Goal: Information Seeking & Learning: Check status

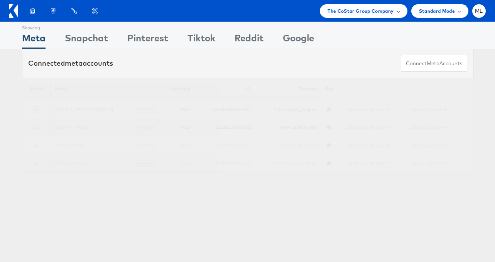
click at [362, 7] on span "The CoStar Group Company" at bounding box center [361, 11] width 66 height 8
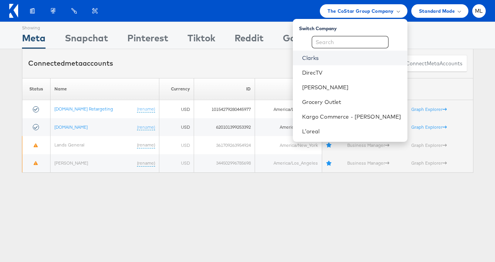
click at [334, 59] on link "Clarks" at bounding box center [351, 58] width 99 height 8
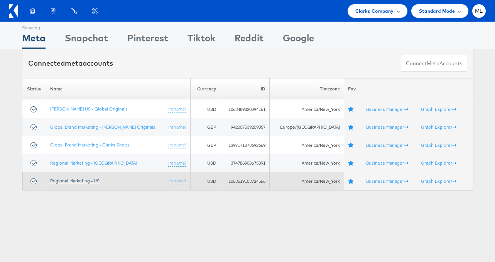
click at [77, 182] on link "Regional Marketing - US" at bounding box center [74, 181] width 49 height 6
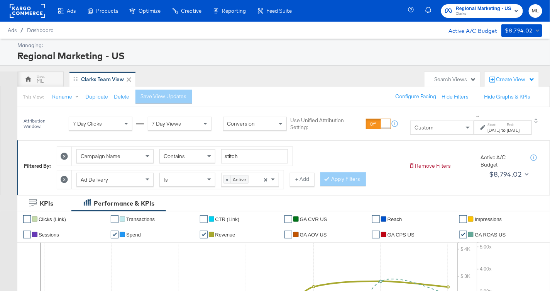
click at [500, 128] on strong "to" at bounding box center [503, 130] width 7 height 6
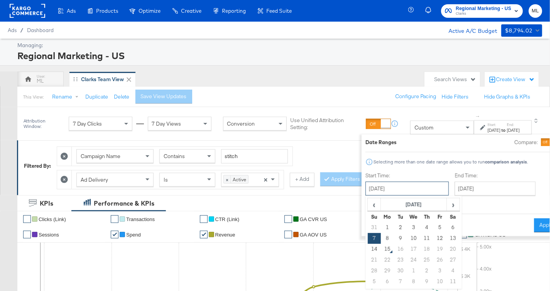
click at [394, 184] on input "[DATE]" at bounding box center [406, 188] width 83 height 14
click at [534, 226] on button "Apply" at bounding box center [546, 225] width 24 height 14
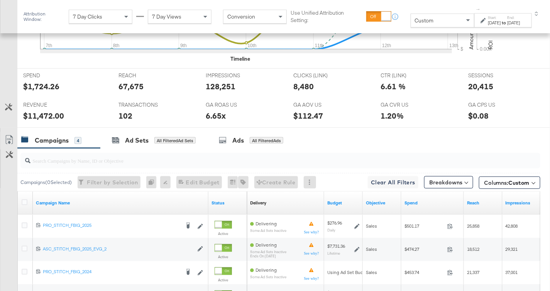
scroll to position [313, 0]
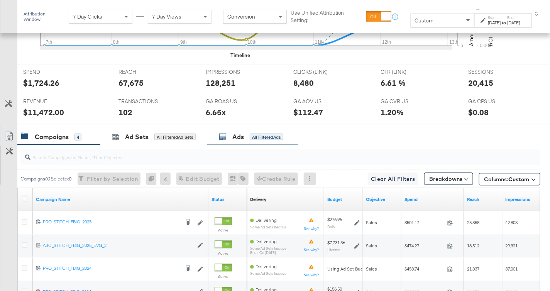
click at [242, 134] on div "Ads" at bounding box center [238, 136] width 12 height 9
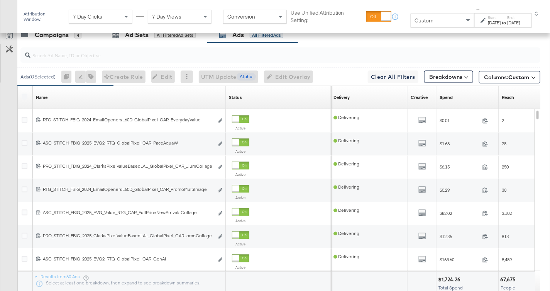
scroll to position [410, 0]
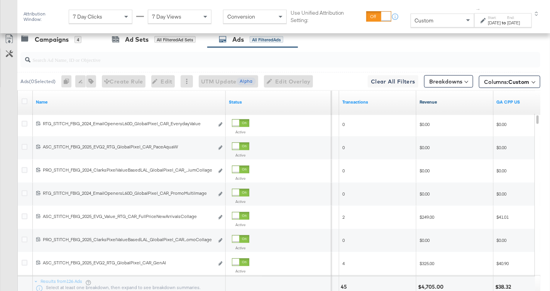
click at [426, 100] on link "Revenue" at bounding box center [454, 102] width 71 height 6
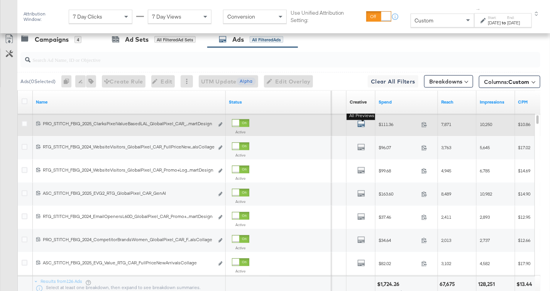
click at [364, 121] on icon "default" at bounding box center [361, 124] width 8 height 8
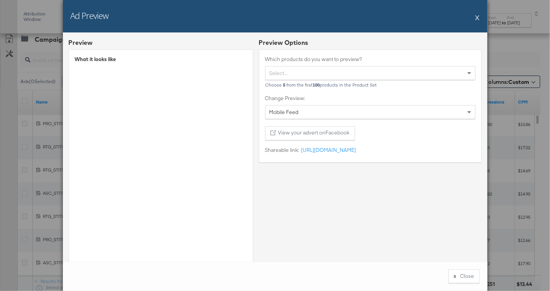
drag, startPoint x: 477, startPoint y: 19, endPoint x: 473, endPoint y: 29, distance: 11.0
click at [477, 19] on button "X" at bounding box center [477, 17] width 4 height 15
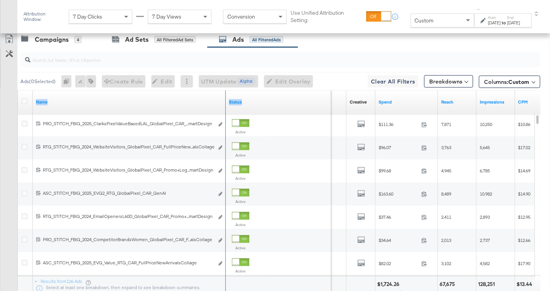
drag, startPoint x: 223, startPoint y: 104, endPoint x: 313, endPoint y: 106, distance: 89.9
click at [314, 106] on div "Name Status" at bounding box center [174, 102] width 313 height 23
drag, startPoint x: 223, startPoint y: 101, endPoint x: 261, endPoint y: 103, distance: 37.5
click at [266, 103] on div "Name Status" at bounding box center [174, 102] width 313 height 23
drag, startPoint x: 224, startPoint y: 104, endPoint x: 238, endPoint y: 104, distance: 13.5
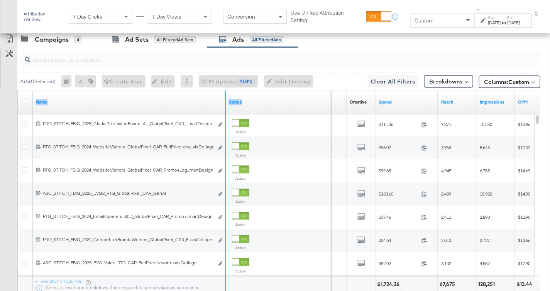
click at [238, 104] on div "Name Status" at bounding box center [174, 102] width 313 height 23
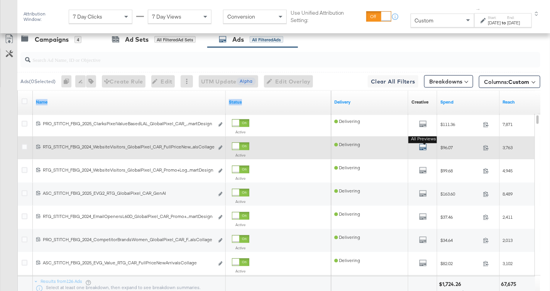
click at [423, 143] on icon "default" at bounding box center [423, 147] width 8 height 8
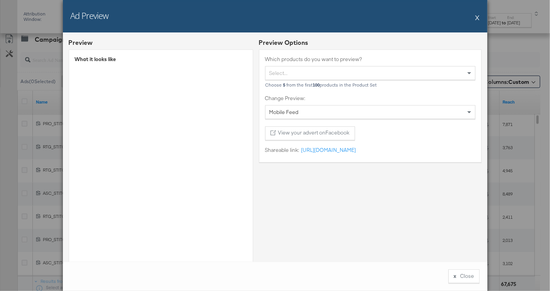
click at [475, 18] on div "Ad Preview X" at bounding box center [275, 16] width 424 height 32
click at [477, 18] on button "X" at bounding box center [477, 17] width 4 height 15
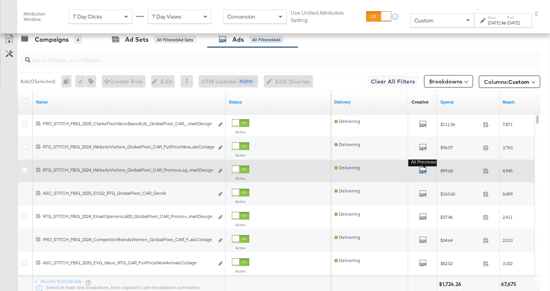
click at [424, 167] on icon "default" at bounding box center [423, 170] width 8 height 8
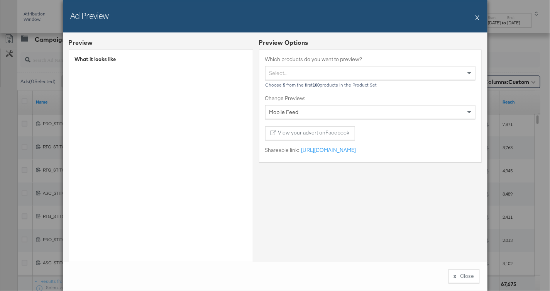
click at [478, 20] on button "X" at bounding box center [477, 17] width 4 height 15
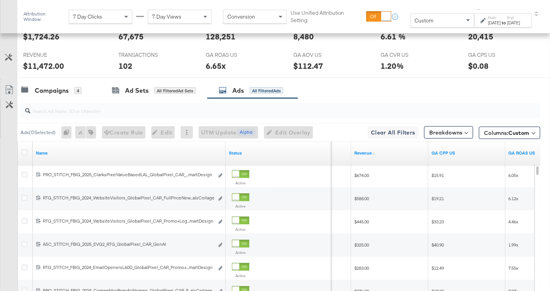
scroll to position [358, 0]
click at [77, 111] on input "search" at bounding box center [262, 108] width 464 height 15
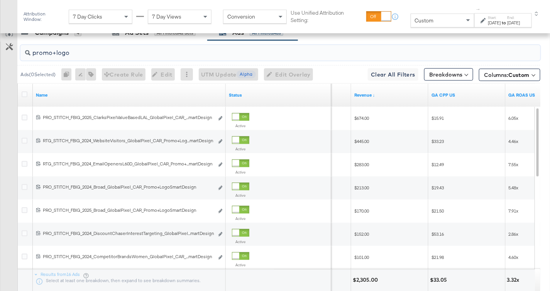
scroll to position [414, 0]
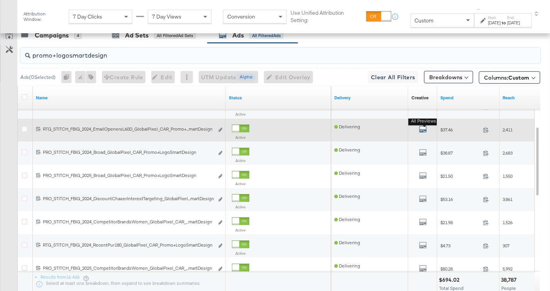
click at [420, 126] on icon "default" at bounding box center [423, 129] width 8 height 8
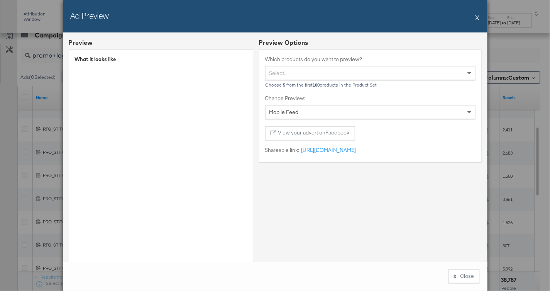
click at [478, 19] on button "X" at bounding box center [477, 17] width 4 height 15
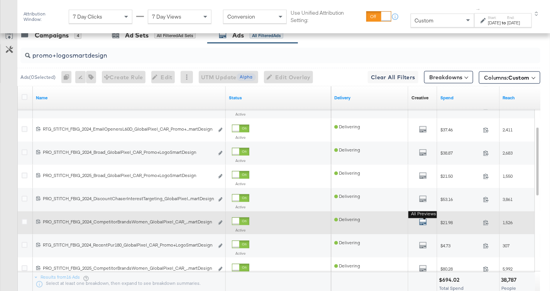
click at [421, 218] on icon "default" at bounding box center [423, 222] width 8 height 8
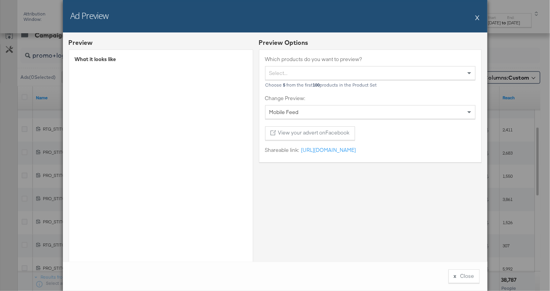
click at [477, 17] on button "X" at bounding box center [477, 17] width 4 height 15
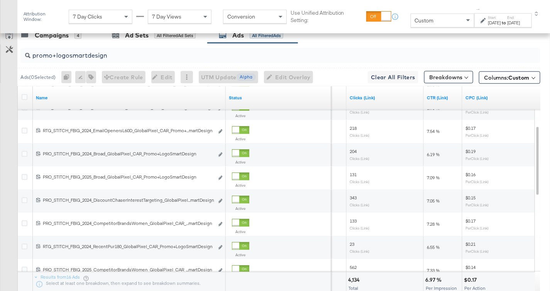
click at [108, 55] on input "promo+logosmartdesign" at bounding box center [262, 52] width 464 height 15
drag, startPoint x: 113, startPoint y: 53, endPoint x: 54, endPoint y: 52, distance: 59.8
click at [54, 52] on input "promo+logosmartdesign" at bounding box center [262, 52] width 464 height 15
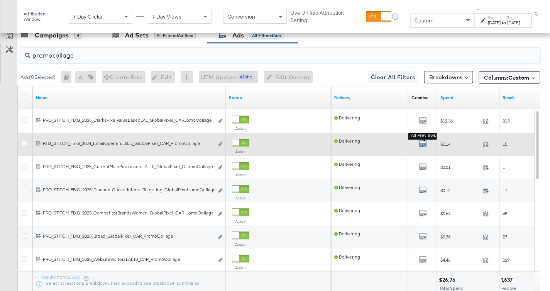
click at [425, 142] on icon "default" at bounding box center [423, 144] width 8 height 8
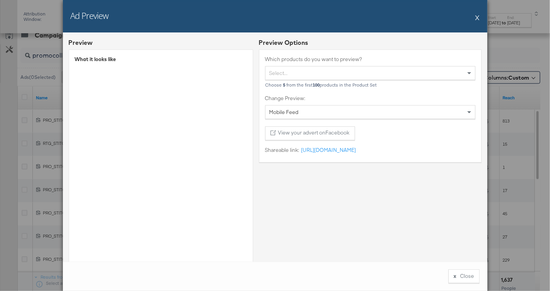
click at [478, 18] on button "X" at bounding box center [477, 17] width 4 height 15
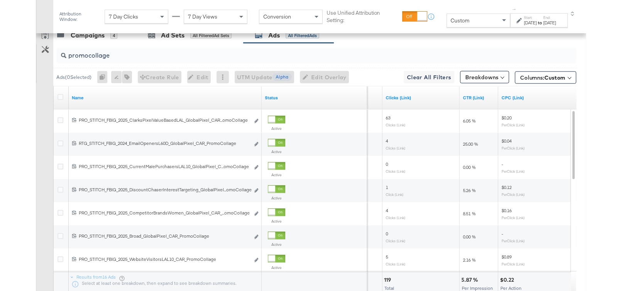
scroll to position [406, 0]
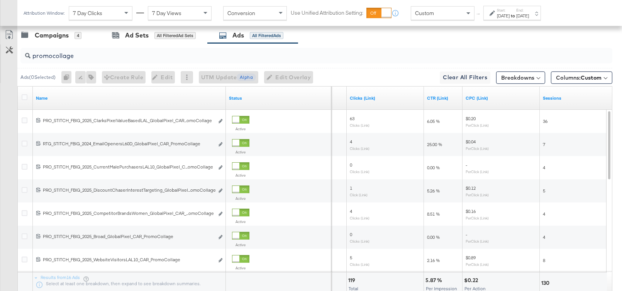
click at [83, 51] on input "promocollage" at bounding box center [294, 52] width 528 height 15
drag, startPoint x: 83, startPoint y: 51, endPoint x: 52, endPoint y: 52, distance: 30.9
click at [52, 52] on input "promocollage" at bounding box center [294, 52] width 528 height 15
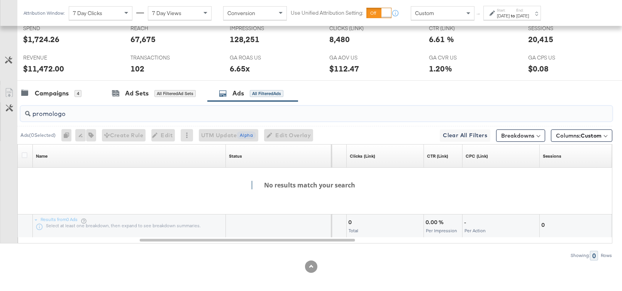
click at [84, 108] on input "promologo" at bounding box center [294, 110] width 528 height 15
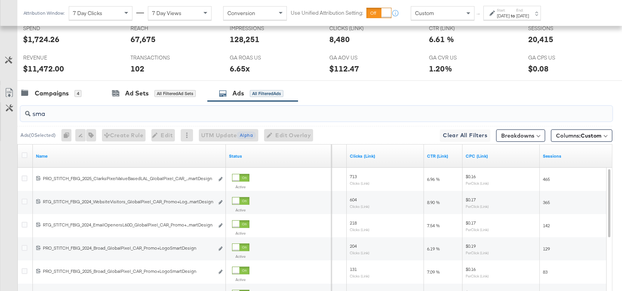
scroll to position [406, 0]
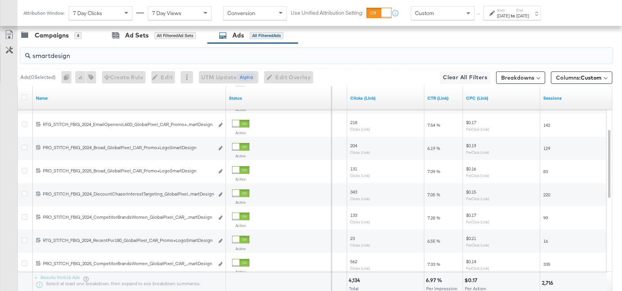
click at [104, 52] on input "smartdesign" at bounding box center [294, 52] width 528 height 15
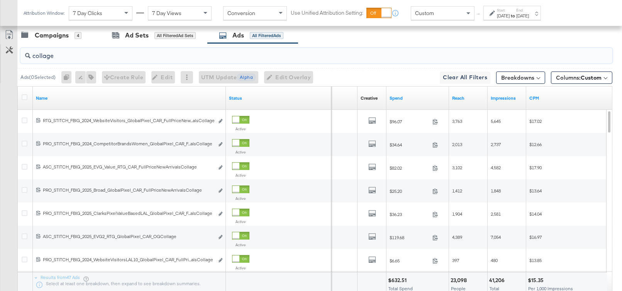
click at [34, 52] on input "collage" at bounding box center [294, 52] width 528 height 15
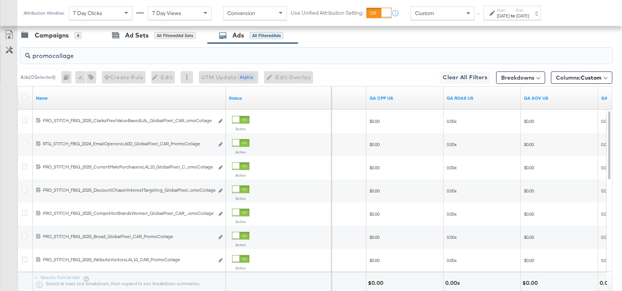
click at [74, 54] on input "promocollage" at bounding box center [294, 52] width 528 height 15
drag, startPoint x: 224, startPoint y: 96, endPoint x: 325, endPoint y: 99, distance: 101.5
click at [325, 99] on div "Name Status" at bounding box center [174, 97] width 313 height 23
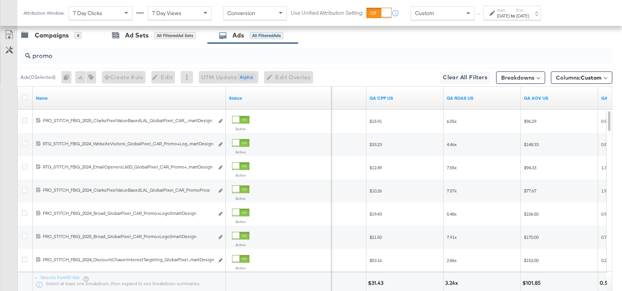
click at [62, 49] on input "promo" at bounding box center [294, 52] width 528 height 15
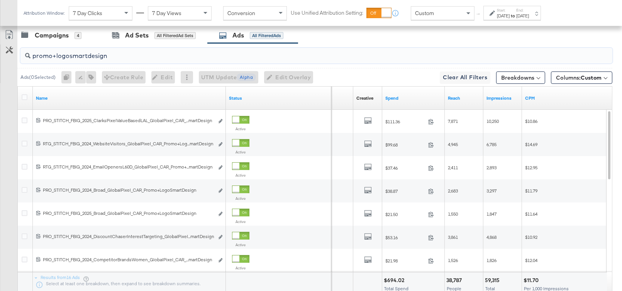
click at [82, 53] on input "promo+logosmartdesign" at bounding box center [294, 52] width 528 height 15
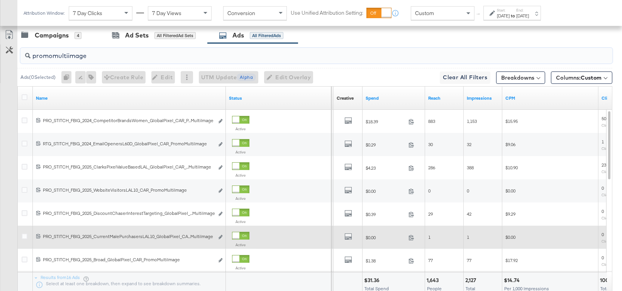
scroll to position [405, 0]
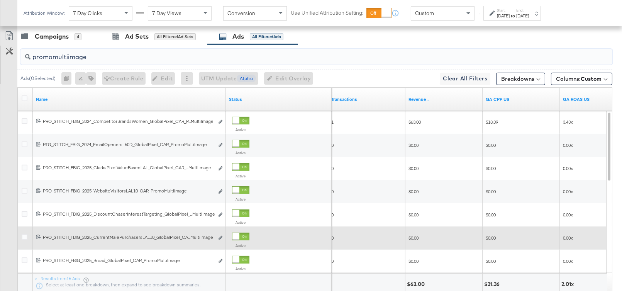
drag, startPoint x: 85, startPoint y: 53, endPoint x: 53, endPoint y: 53, distance: 32.0
click at [53, 53] on input "promomultiimage" at bounding box center [294, 53] width 528 height 15
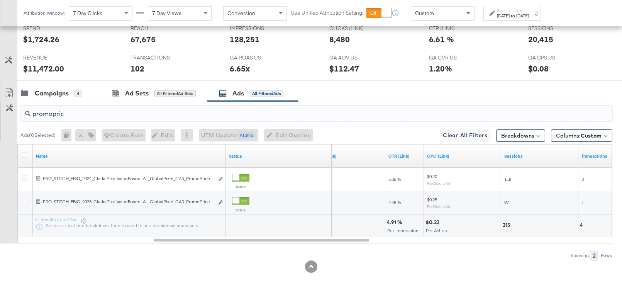
scroll to position [348, 0]
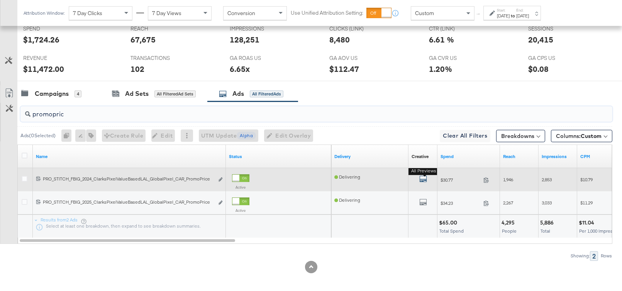
type input "promopric"
click at [423, 176] on icon "default" at bounding box center [423, 179] width 8 height 8
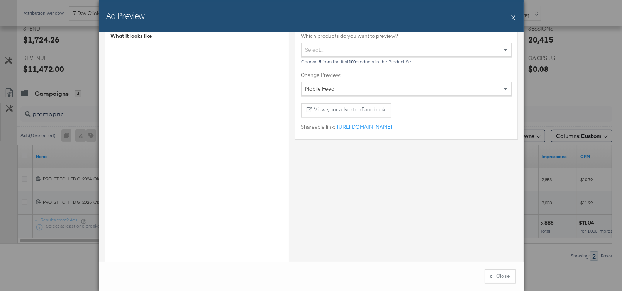
scroll to position [0, 0]
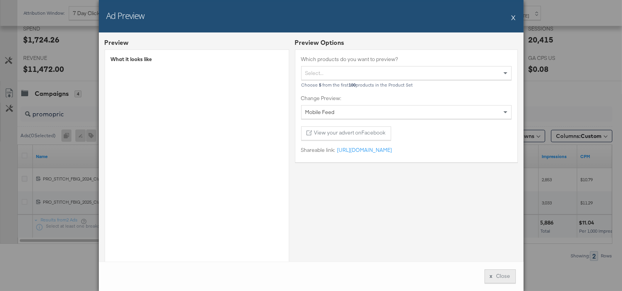
click at [502, 274] on button "x Close" at bounding box center [499, 276] width 31 height 14
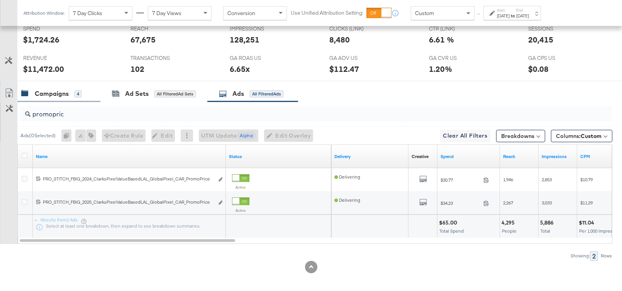
click at [53, 92] on div "Campaigns" at bounding box center [52, 93] width 34 height 9
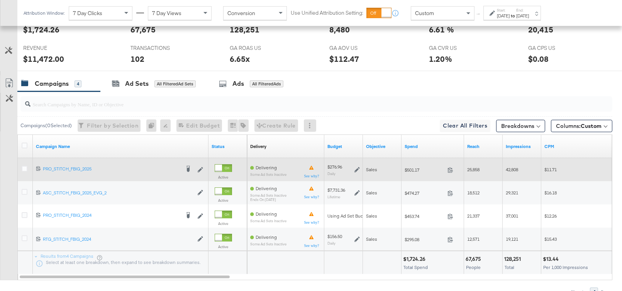
scroll to position [359, 0]
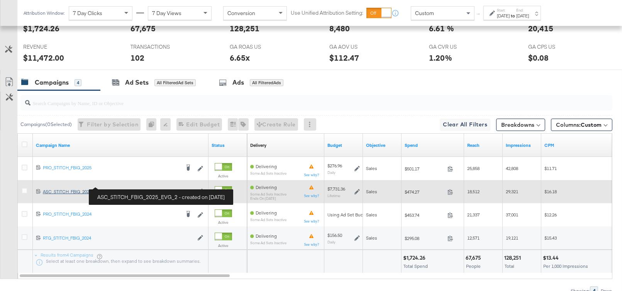
click at [71, 188] on div "ASC_STITCH_FBIG_2025_EVG_2 ASC_STITCH_FBIG_2025_EVG_2" at bounding box center [118, 191] width 150 height 6
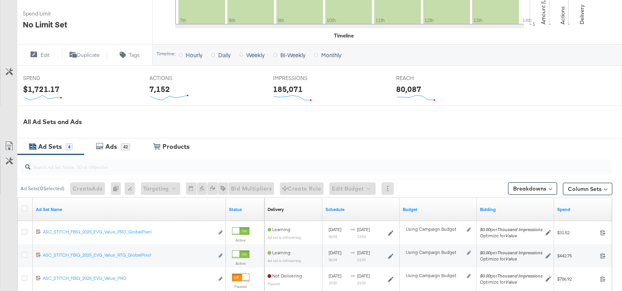
scroll to position [245, 0]
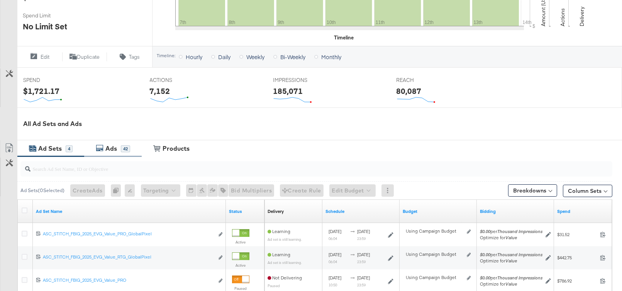
click at [108, 144] on div "Ads" at bounding box center [111, 148] width 12 height 9
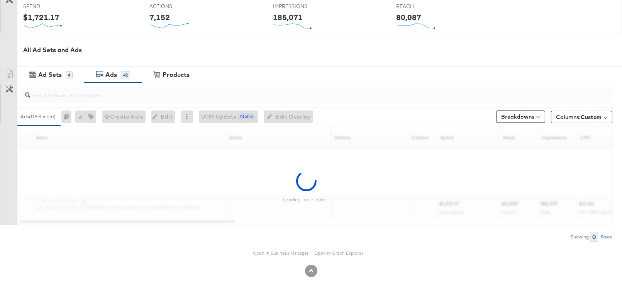
scroll to position [321, 0]
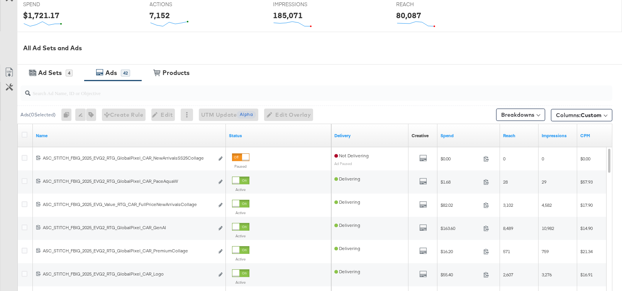
click at [52, 91] on input "search" at bounding box center [294, 89] width 528 height 15
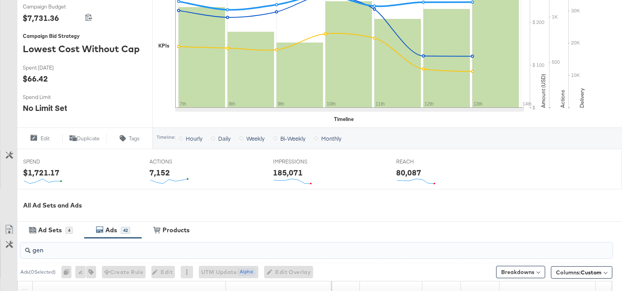
scroll to position [0, 0]
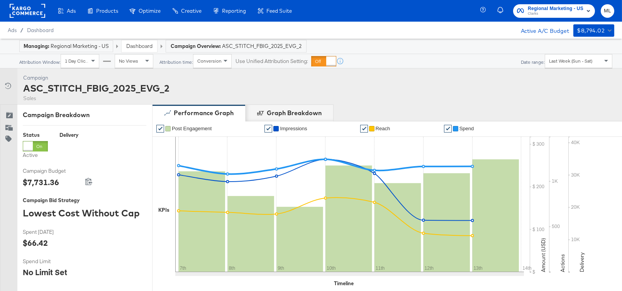
type input "gen"
click at [549, 64] on div "Last Week (Sun - Sat)" at bounding box center [578, 60] width 67 height 13
click at [549, 61] on div "Sep 15th 2025" at bounding box center [574, 64] width 13 height 6
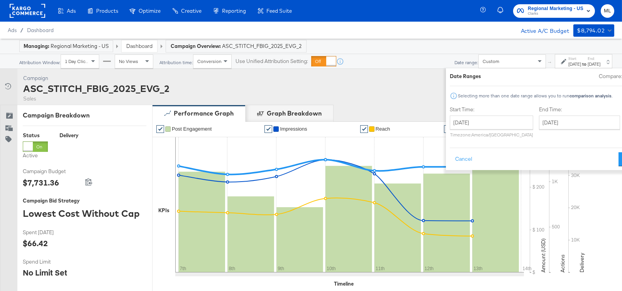
click at [451, 129] on div "September 15th 2025 ‹ September 2025 › Su Mo Tu We Th Fr Sa 31 1 2 3 4 5 6 7 8 …" at bounding box center [491, 126] width 83 height 22
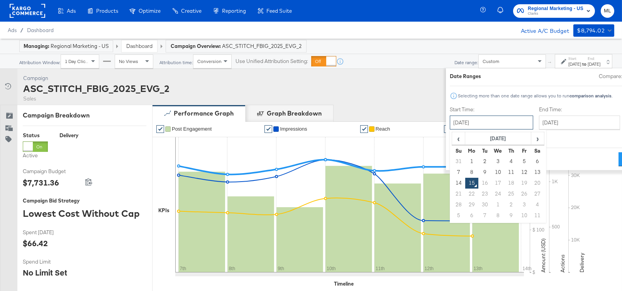
click at [452, 122] on input "September 15th 2025" at bounding box center [491, 122] width 83 height 14
click at [452, 174] on td "7" at bounding box center [458, 172] width 13 height 11
type input "[DATE]"
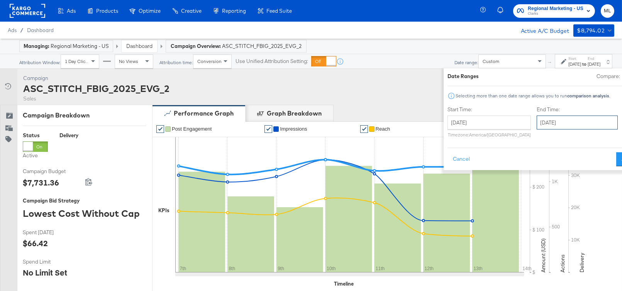
click at [549, 123] on input "September 15th 2025" at bounding box center [576, 122] width 81 height 14
drag, startPoint x: 591, startPoint y: 175, endPoint x: 591, endPoint y: 166, distance: 9.3
click at [549, 174] on td "13" at bounding box center [623, 172] width 13 height 11
type input "[DATE]"
click at [549, 160] on button "Apply" at bounding box center [628, 159] width 24 height 14
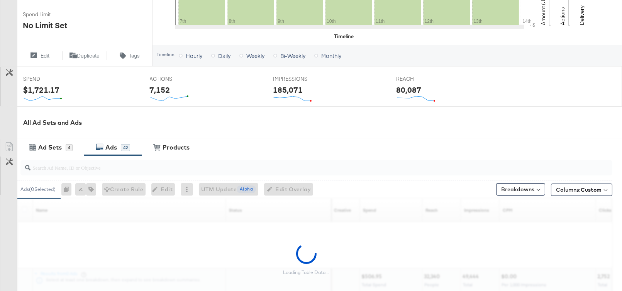
scroll to position [321, 0]
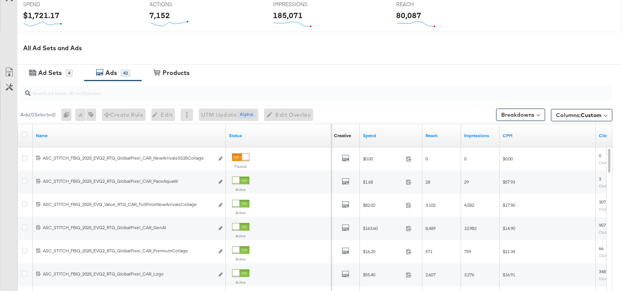
click at [277, 95] on input "search" at bounding box center [294, 89] width 528 height 15
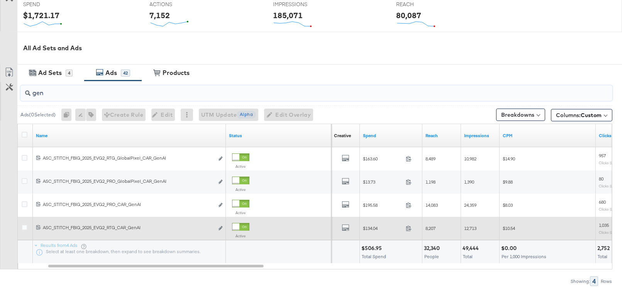
type input "gen"
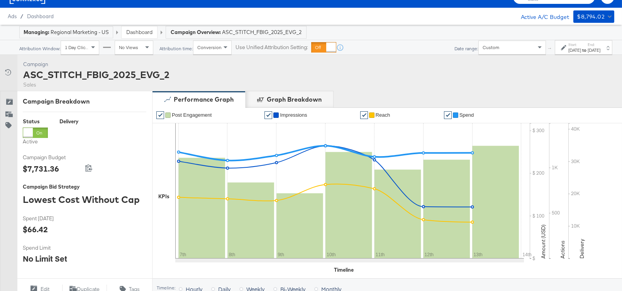
scroll to position [0, 0]
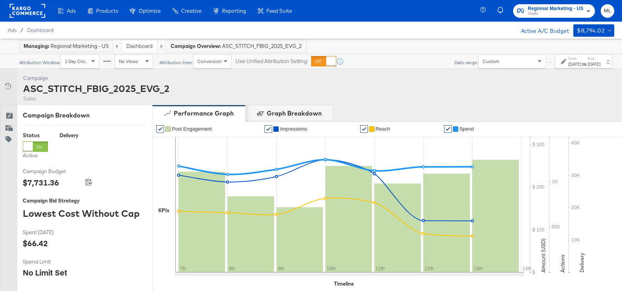
click at [12, 31] on span "Ads" at bounding box center [12, 30] width 9 height 6
click at [33, 30] on span "Dashboard" at bounding box center [40, 30] width 27 height 6
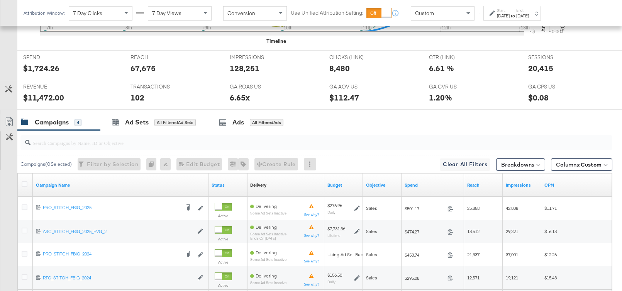
scroll to position [395, 0]
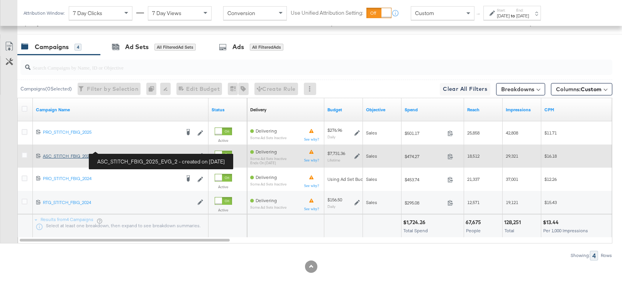
click at [71, 153] on div "ASC_STITCH_FBIG_2025_EVG_2 ASC_STITCH_FBIG_2025_EVG_2" at bounding box center [118, 156] width 150 height 6
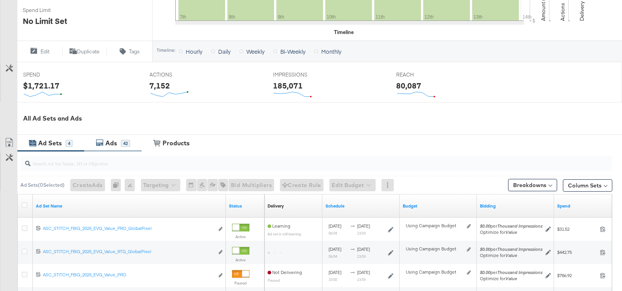
scroll to position [252, 0]
click at [112, 143] on div "Ads" at bounding box center [111, 142] width 12 height 9
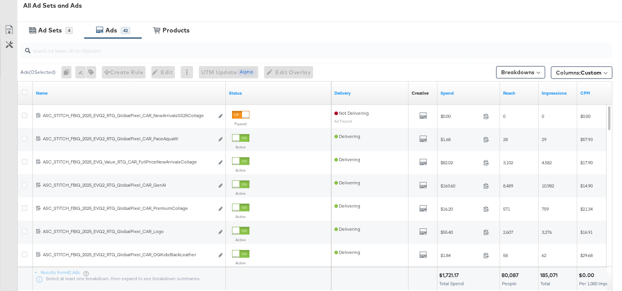
scroll to position [358, 0]
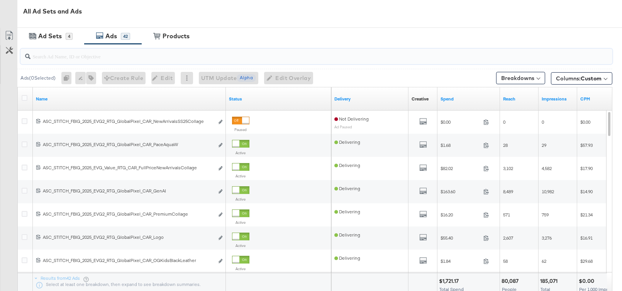
click at [151, 54] on input "search" at bounding box center [294, 53] width 528 height 15
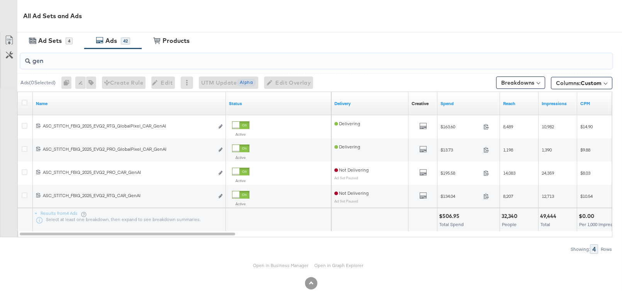
scroll to position [355, 0]
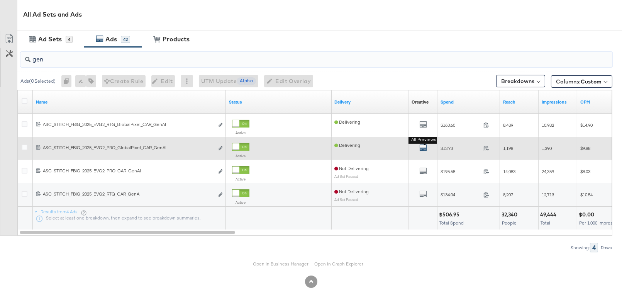
type input "gen"
click at [420, 145] on icon "default" at bounding box center [423, 148] width 8 height 8
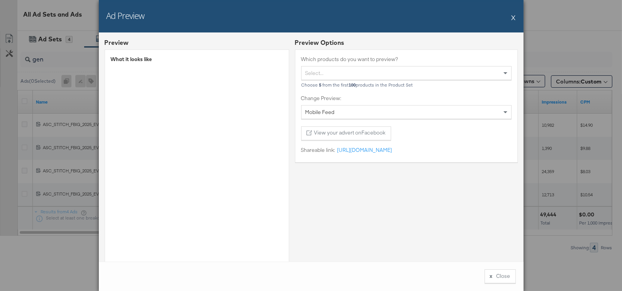
click at [514, 18] on button "X" at bounding box center [513, 17] width 4 height 15
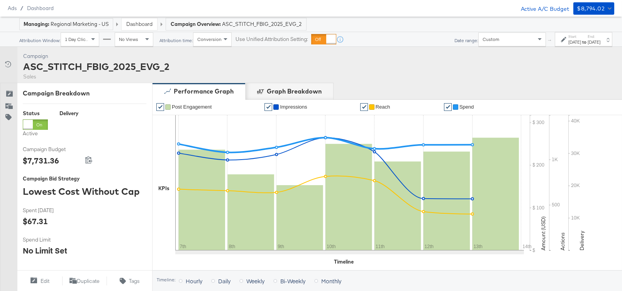
scroll to position [0, 0]
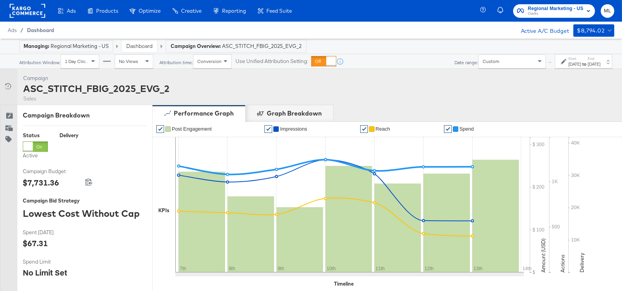
click at [42, 30] on span "Dashboard" at bounding box center [40, 30] width 27 height 6
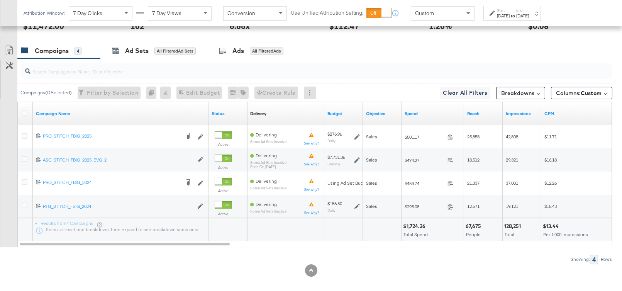
scroll to position [395, 0]
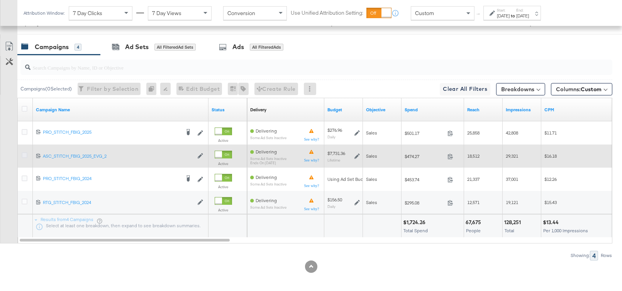
click at [24, 152] on icon at bounding box center [25, 155] width 6 height 6
click at [0, 0] on input "checkbox" at bounding box center [0, 0] width 0 height 0
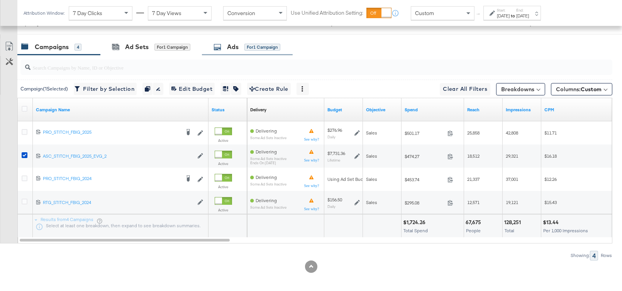
click at [232, 48] on div "Ads" at bounding box center [233, 46] width 12 height 9
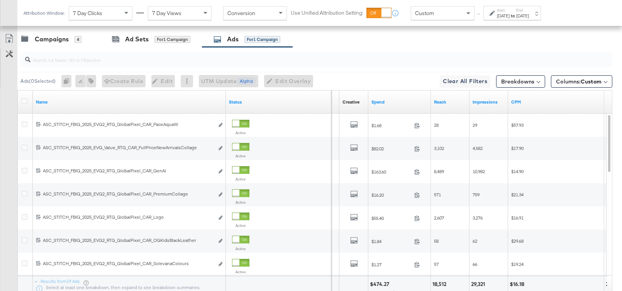
scroll to position [400, 0]
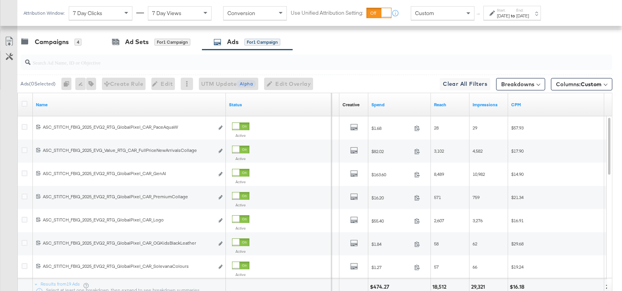
click at [206, 61] on input "search" at bounding box center [294, 59] width 528 height 15
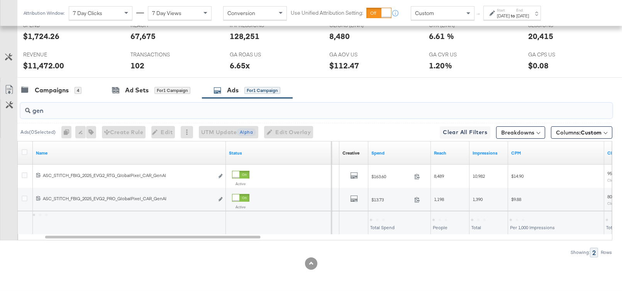
scroll to position [348, 0]
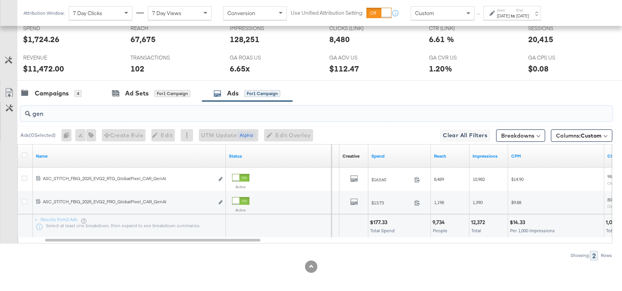
type input "gen"
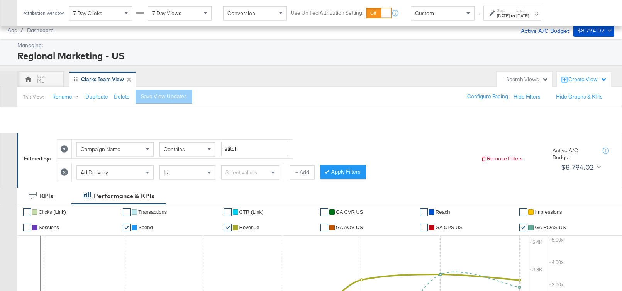
scroll to position [348, 0]
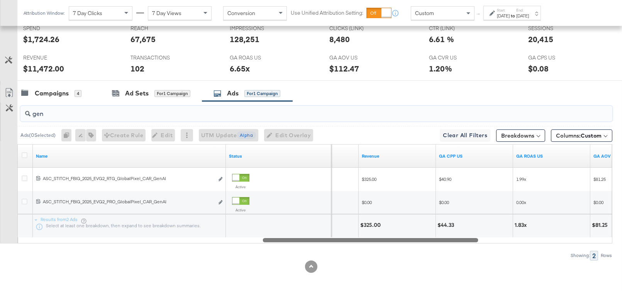
drag, startPoint x: 243, startPoint y: 237, endPoint x: 462, endPoint y: 250, distance: 219.2
click at [462, 250] on div "gen Ads ( 0 Selected) 0 Rename 0 ads Tags for 0 campaigns Create Rule Edit 0 ad…" at bounding box center [306, 180] width 612 height 159
click at [57, 113] on input "gen" at bounding box center [294, 110] width 528 height 15
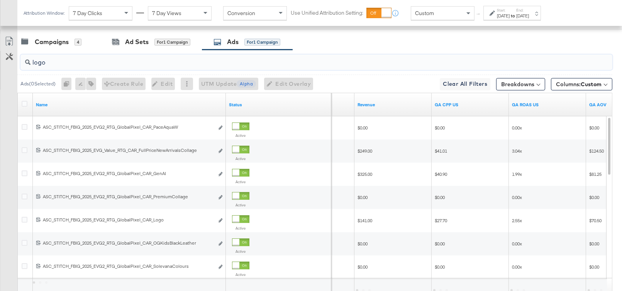
scroll to position [325, 0]
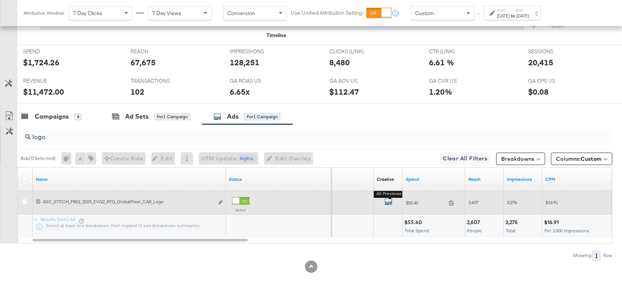
click at [389, 198] on icon "default" at bounding box center [388, 202] width 8 height 8
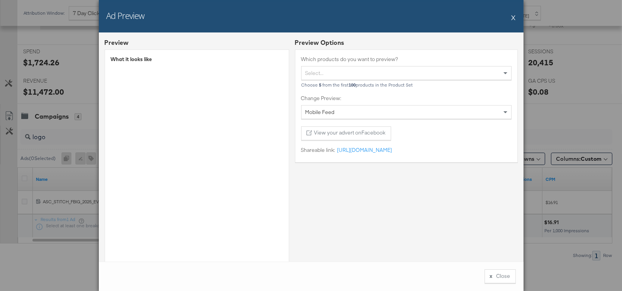
click at [514, 18] on button "X" at bounding box center [513, 17] width 4 height 15
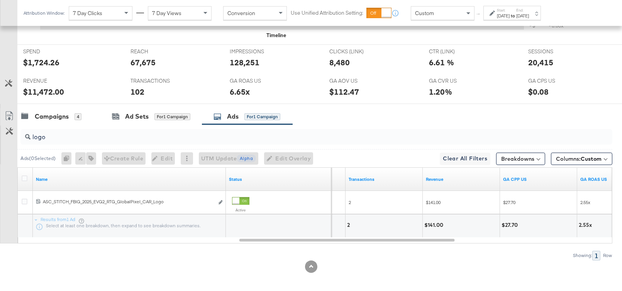
click at [137, 129] on input "logo" at bounding box center [294, 133] width 528 height 15
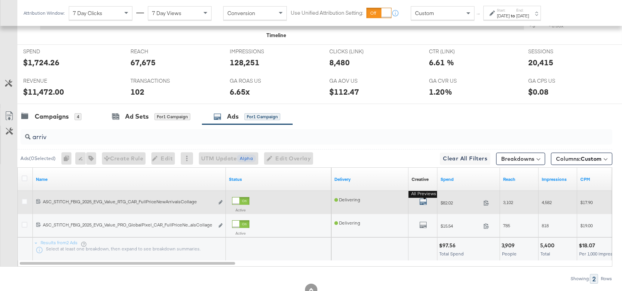
click at [425, 199] on icon "default" at bounding box center [423, 202] width 8 height 8
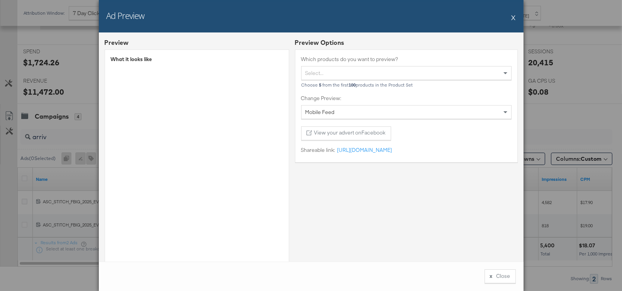
click at [512, 16] on button "X" at bounding box center [513, 17] width 4 height 15
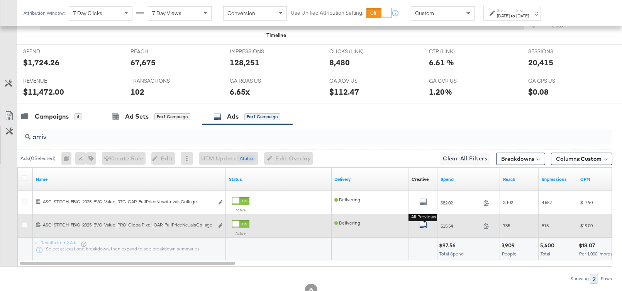
click at [421, 221] on icon "default" at bounding box center [423, 225] width 8 height 8
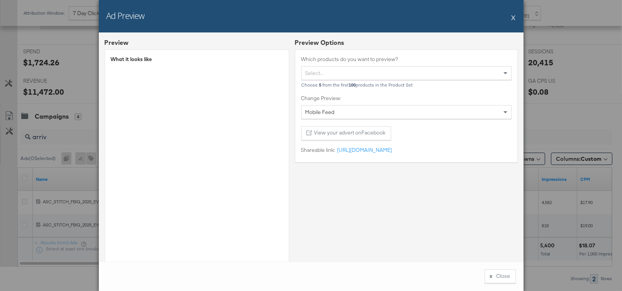
click at [516, 17] on div "Ad Preview X" at bounding box center [311, 16] width 424 height 32
click at [514, 18] on button "X" at bounding box center [513, 17] width 4 height 15
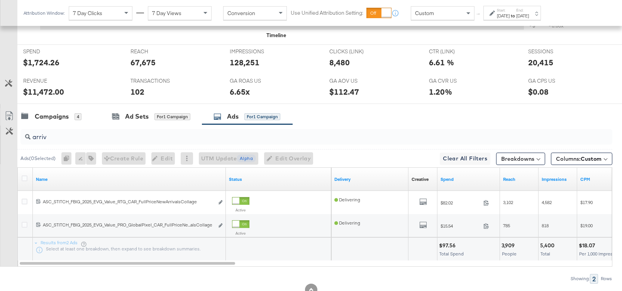
click at [69, 135] on input "arriv" at bounding box center [294, 133] width 528 height 15
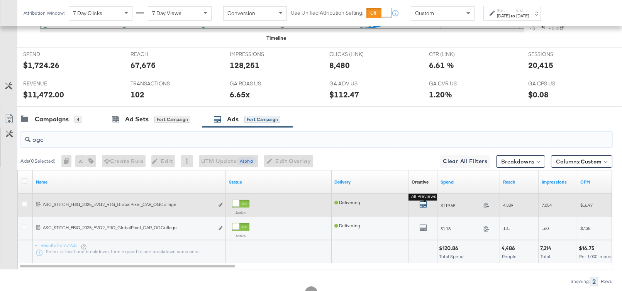
click at [423, 200] on button "All Previews" at bounding box center [423, 205] width 8 height 10
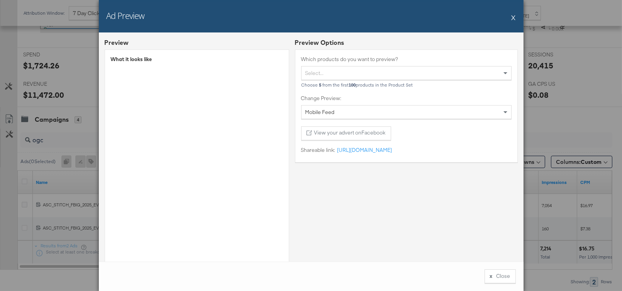
click at [515, 17] on button "X" at bounding box center [513, 17] width 4 height 15
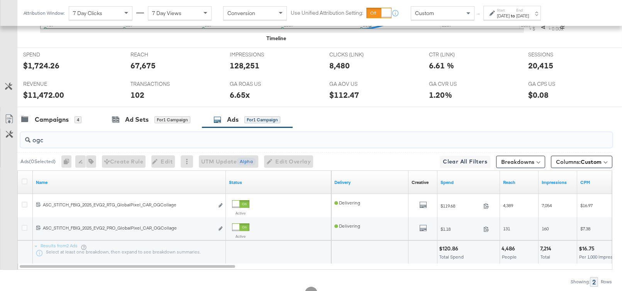
click at [54, 136] on input "ogc" at bounding box center [294, 136] width 528 height 15
click at [48, 137] on input "ogc" at bounding box center [294, 136] width 528 height 15
click at [49, 137] on input "ogc" at bounding box center [294, 136] width 528 height 15
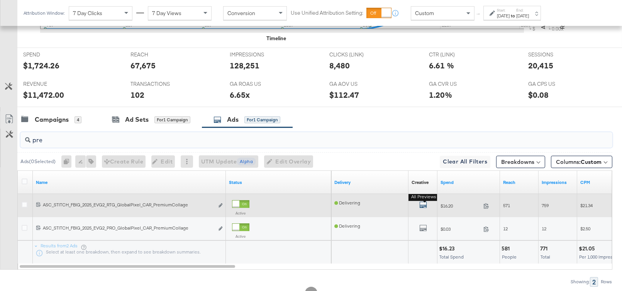
click at [422, 203] on icon "default" at bounding box center [423, 205] width 8 height 8
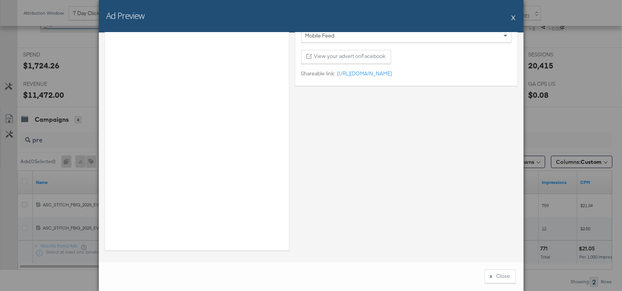
scroll to position [0, 0]
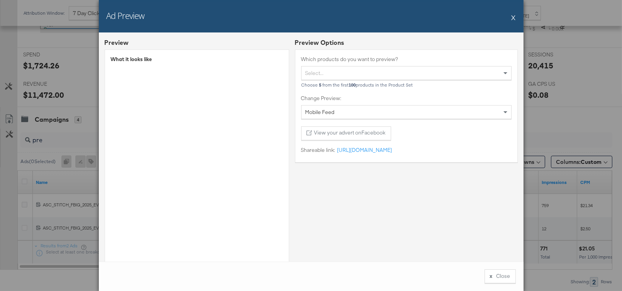
click at [511, 19] on div "Ad Preview X" at bounding box center [311, 16] width 424 height 32
click at [514, 18] on button "X" at bounding box center [513, 17] width 4 height 15
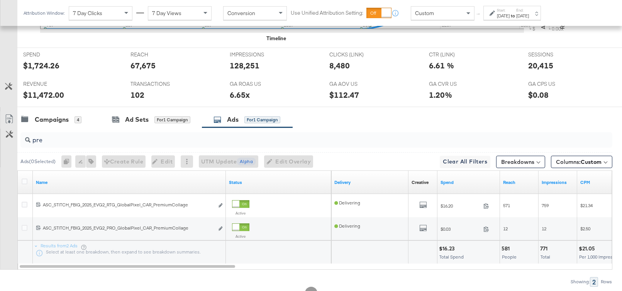
click at [62, 139] on input "pre" at bounding box center [294, 136] width 528 height 15
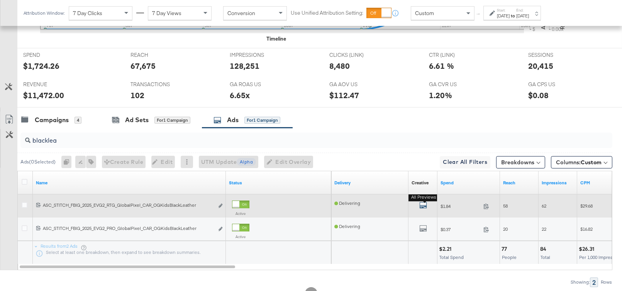
click at [423, 201] on icon "default" at bounding box center [423, 205] width 8 height 8
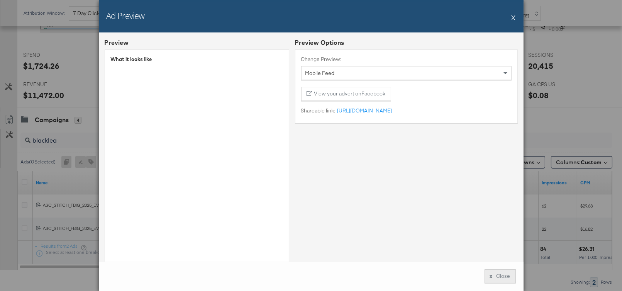
click at [506, 276] on button "x Close" at bounding box center [499, 276] width 31 height 14
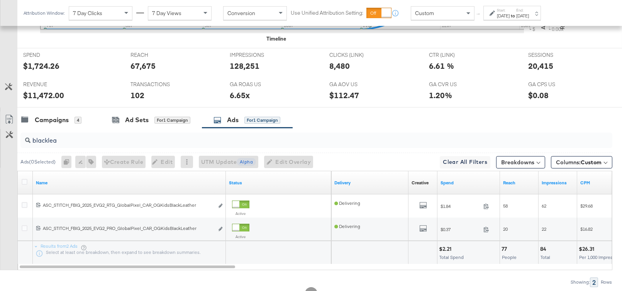
click at [54, 139] on input "blacklea" at bounding box center [294, 137] width 528 height 15
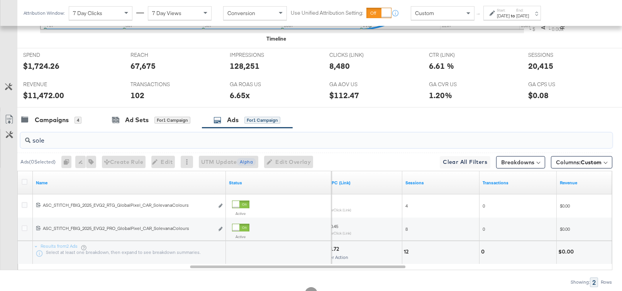
click at [74, 138] on input "sole" at bounding box center [294, 137] width 528 height 15
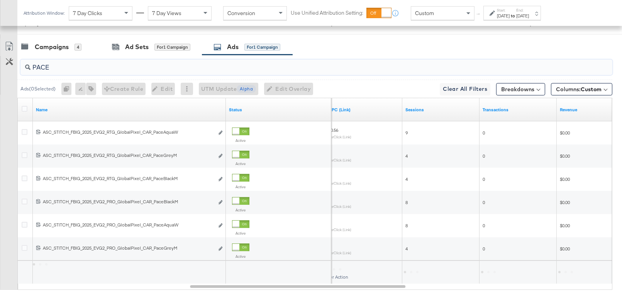
scroll to position [441, 0]
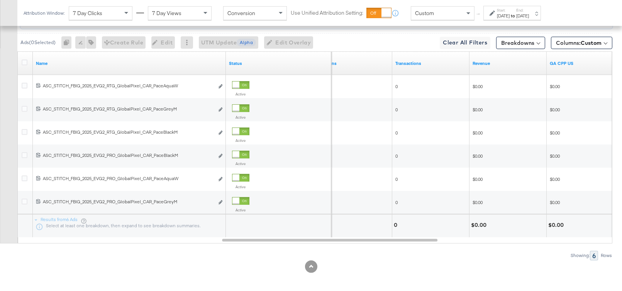
type input "PACE"
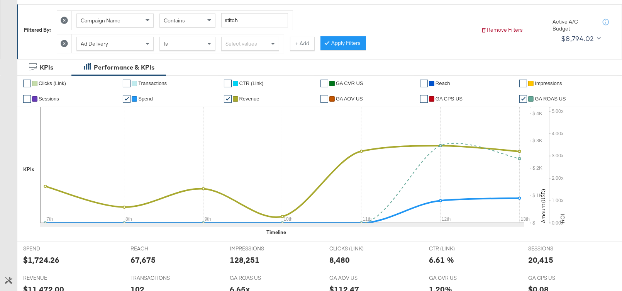
scroll to position [0, 0]
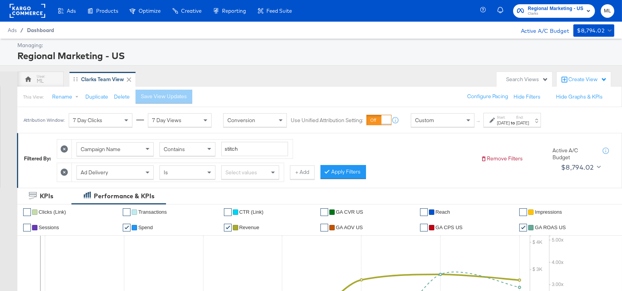
click at [44, 31] on span "Dashboard" at bounding box center [40, 30] width 27 height 6
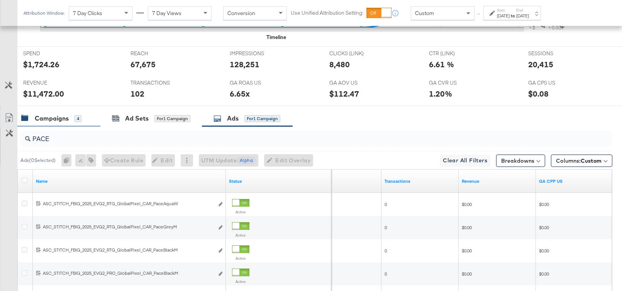
scroll to position [323, 0]
click at [54, 114] on div "Campaigns" at bounding box center [52, 118] width 34 height 9
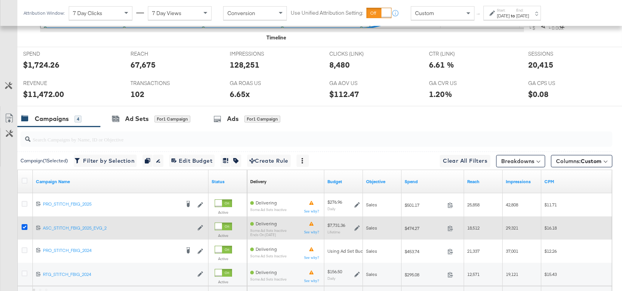
click at [24, 224] on icon at bounding box center [25, 227] width 6 height 6
click at [0, 0] on input "checkbox" at bounding box center [0, 0] width 0 height 0
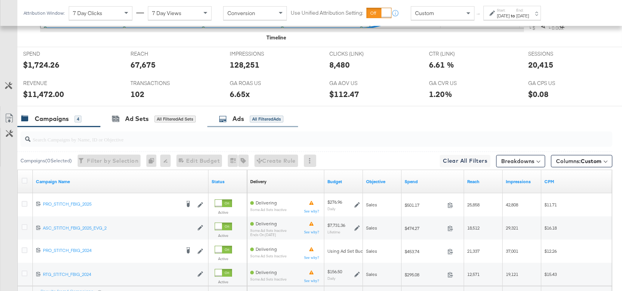
click at [224, 116] on icon at bounding box center [223, 119] width 8 height 8
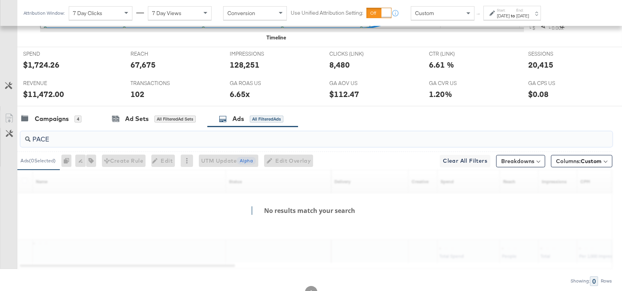
click at [96, 137] on input "PACE" at bounding box center [294, 135] width 528 height 15
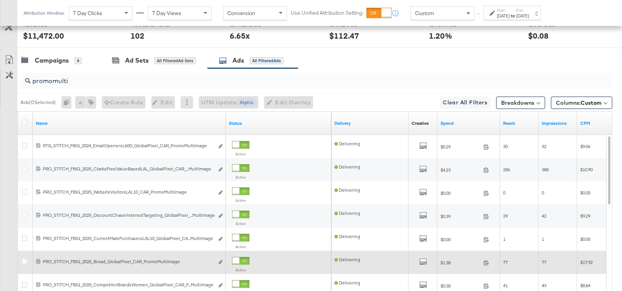
scroll to position [379, 0]
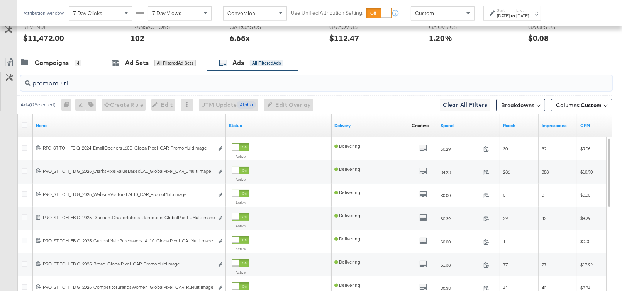
click at [63, 79] on input "promomulti" at bounding box center [294, 80] width 528 height 15
type input ","
type input "m"
click at [509, 12] on label "Start:" at bounding box center [503, 10] width 13 height 5
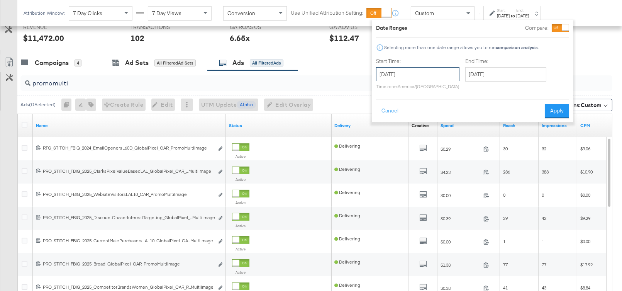
click at [423, 73] on input "[DATE]" at bounding box center [417, 74] width 83 height 14
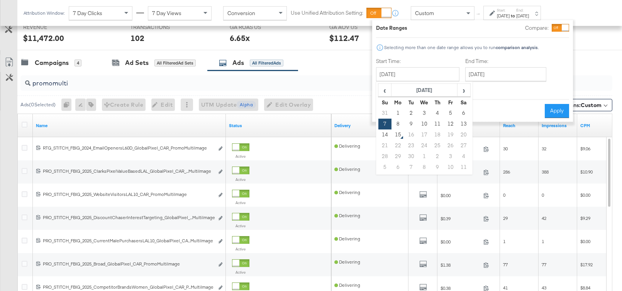
click at [347, 66] on div "Campaigns 4 Ad Sets All Filtered Ad Sets Ads All Filtered Ads" at bounding box center [319, 62] width 604 height 17
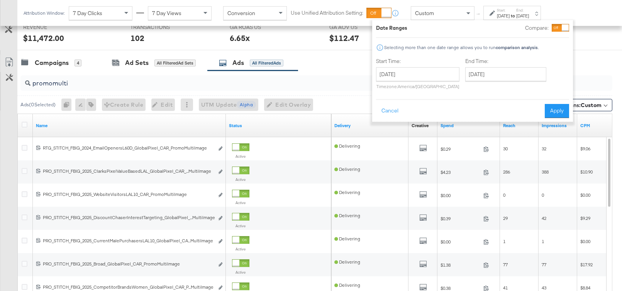
click at [592, 62] on div "Campaigns 4 Ad Sets All Filtered Ad Sets Ads All Filtered Ads" at bounding box center [319, 62] width 604 height 17
drag, startPoint x: 549, startPoint y: 112, endPoint x: 543, endPoint y: 110, distance: 6.5
click at [549, 112] on button "Apply" at bounding box center [556, 111] width 24 height 14
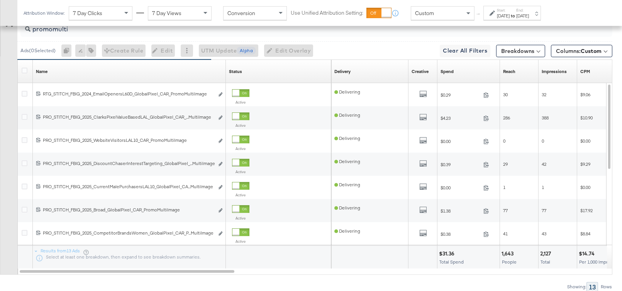
scroll to position [464, 0]
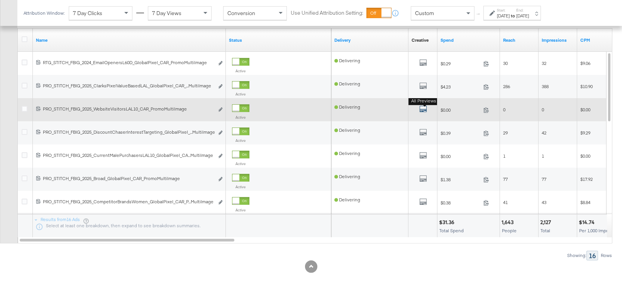
click at [424, 105] on icon "default" at bounding box center [423, 109] width 8 height 8
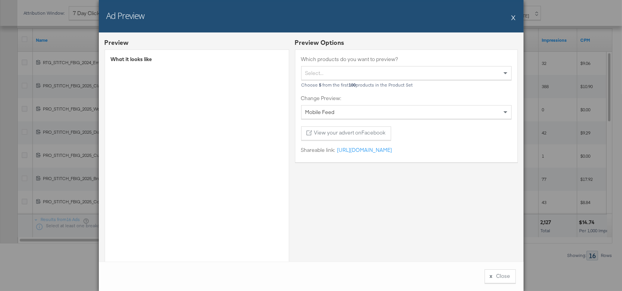
click at [513, 19] on button "X" at bounding box center [513, 17] width 4 height 15
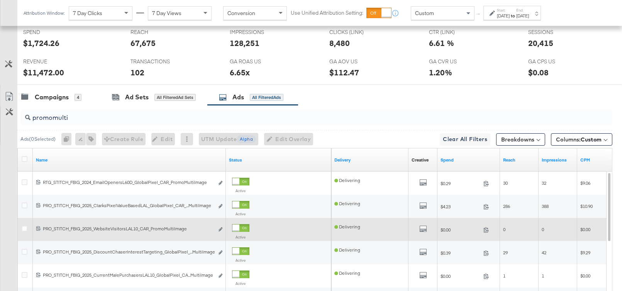
scroll to position [340, 0]
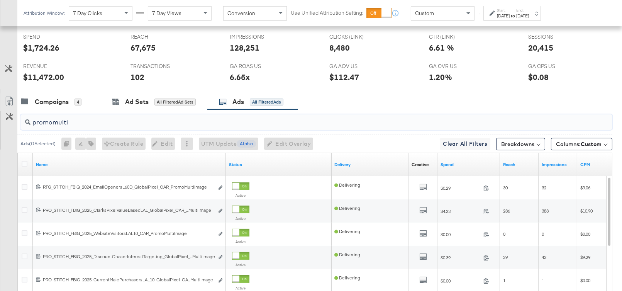
drag, startPoint x: 90, startPoint y: 117, endPoint x: 58, endPoint y: 125, distance: 32.6
click at [62, 125] on div "promomulti" at bounding box center [316, 121] width 592 height 15
drag, startPoint x: 58, startPoint y: 125, endPoint x: 51, endPoint y: 121, distance: 8.5
click at [51, 121] on div "promomulti" at bounding box center [316, 121] width 592 height 15
drag, startPoint x: 73, startPoint y: 118, endPoint x: 54, endPoint y: 121, distance: 19.2
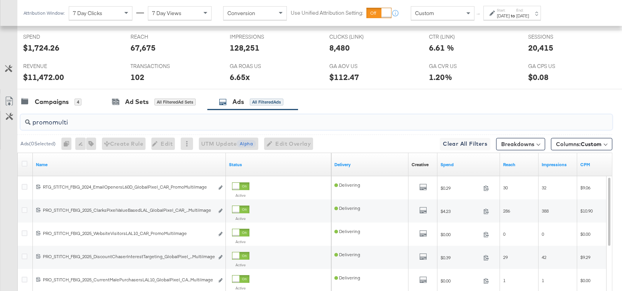
click at [54, 121] on input "promomulti" at bounding box center [294, 119] width 528 height 15
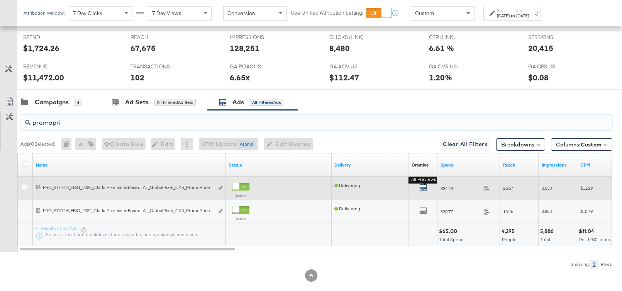
type input "promopri"
click at [423, 186] on icon "default" at bounding box center [423, 187] width 8 height 8
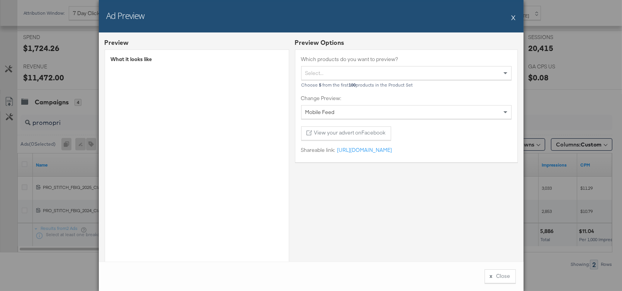
click at [596, 107] on div "Ad Preview X Preview What it looks like Preview Options Which products do you w…" at bounding box center [311, 145] width 622 height 291
click at [515, 18] on button "X" at bounding box center [513, 17] width 4 height 15
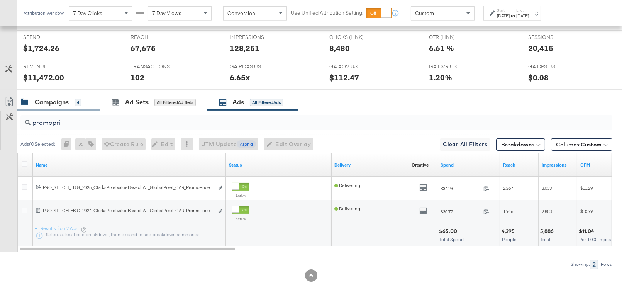
click at [48, 100] on div "Campaigns" at bounding box center [52, 102] width 34 height 9
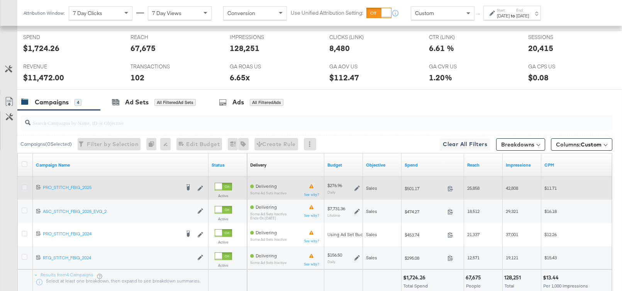
click at [24, 185] on icon at bounding box center [25, 187] width 6 height 6
click at [0, 0] on input "checkbox" at bounding box center [0, 0] width 0 height 0
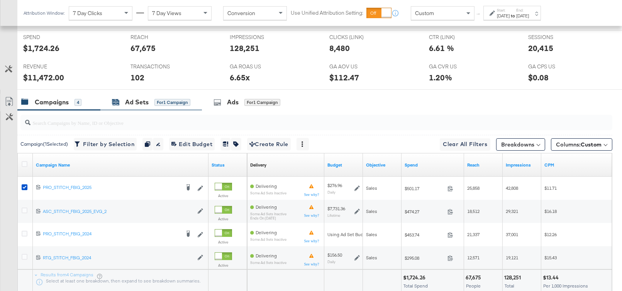
click at [140, 100] on div "Ad Sets" at bounding box center [137, 102] width 24 height 9
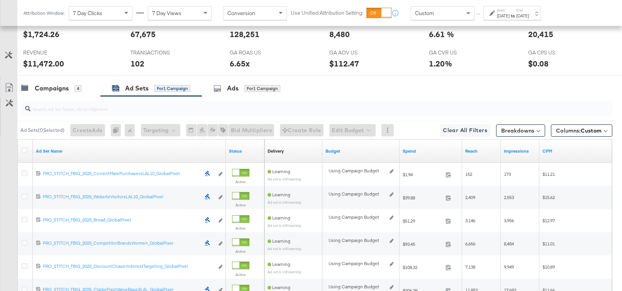
scroll to position [348, 0]
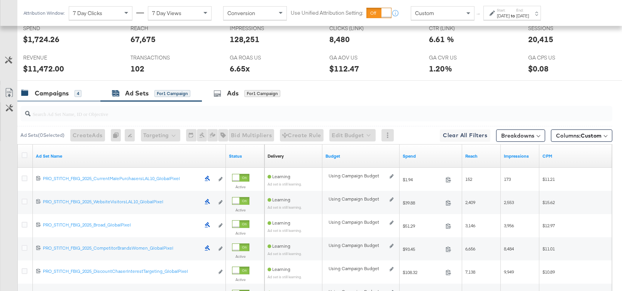
click at [39, 96] on div "Campaigns 4" at bounding box center [58, 93] width 83 height 17
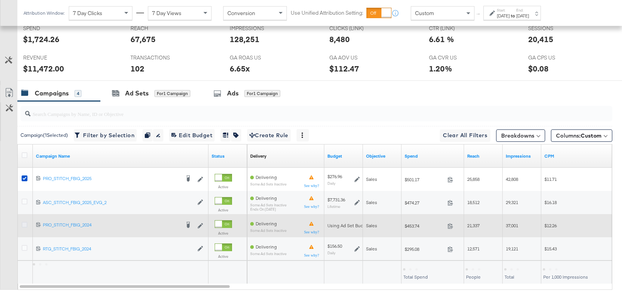
click at [24, 223] on icon at bounding box center [25, 224] width 6 height 6
click at [0, 0] on input "checkbox" at bounding box center [0, 0] width 0 height 0
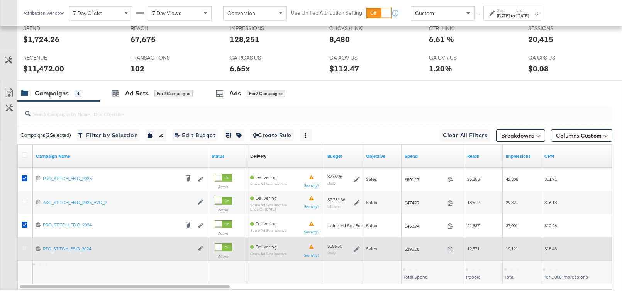
click at [23, 245] on icon at bounding box center [25, 248] width 6 height 6
click at [0, 0] on input "checkbox" at bounding box center [0, 0] width 0 height 0
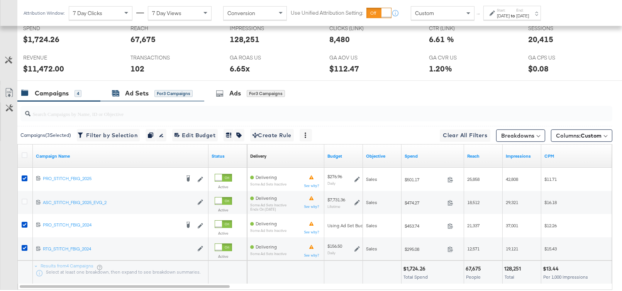
click at [135, 89] on div "Ad Sets" at bounding box center [137, 93] width 24 height 9
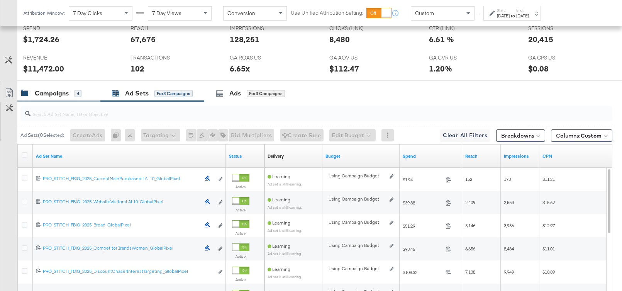
click at [52, 89] on div "Campaigns" at bounding box center [52, 93] width 34 height 9
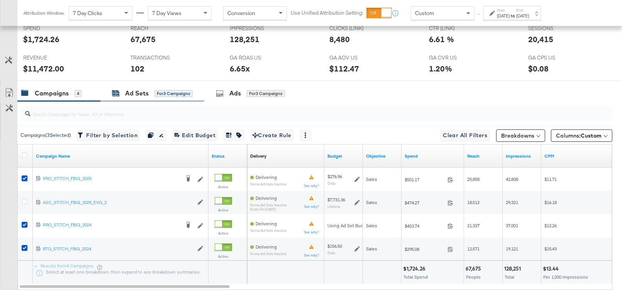
click at [129, 94] on div "Ad Sets" at bounding box center [137, 93] width 24 height 9
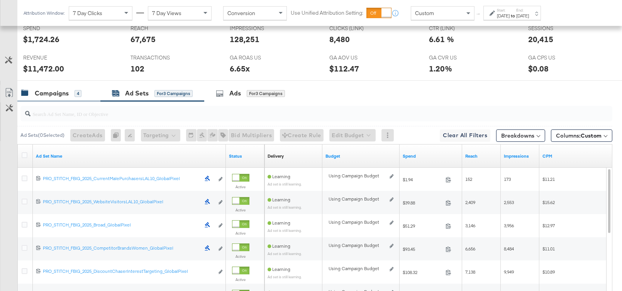
click at [37, 90] on div "Campaigns" at bounding box center [52, 93] width 34 height 9
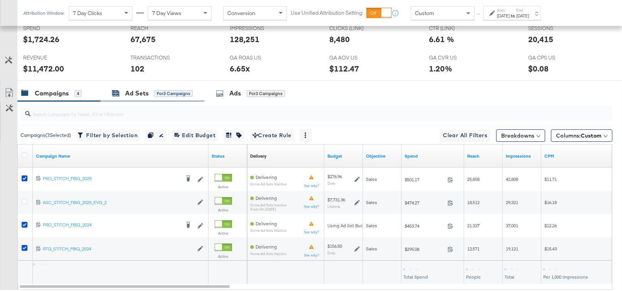
click at [124, 93] on div "Ad Sets for 3 Campaigns" at bounding box center [152, 93] width 81 height 9
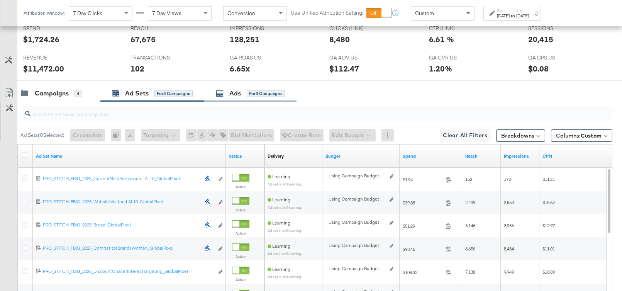
click at [235, 90] on div "Ads" at bounding box center [235, 93] width 12 height 9
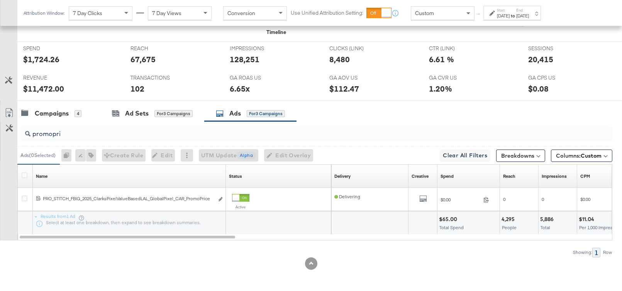
scroll to position [325, 0]
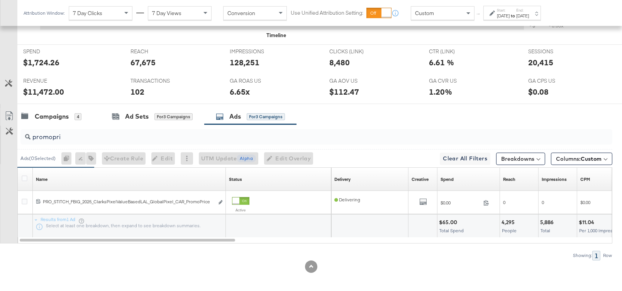
click at [61, 135] on input "promopri" at bounding box center [294, 133] width 528 height 15
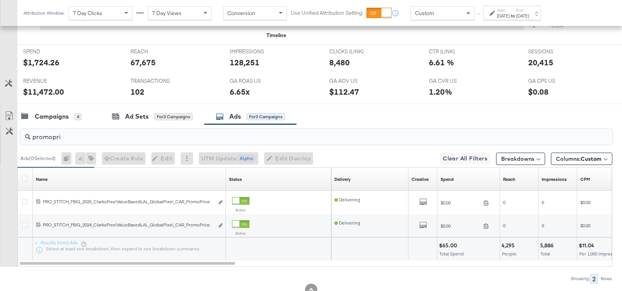
click at [61, 135] on input "promopri" at bounding box center [294, 133] width 528 height 15
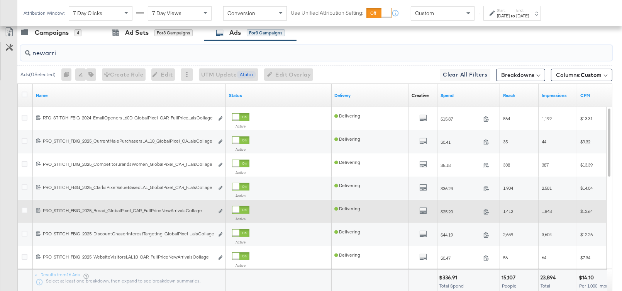
scroll to position [404, 0]
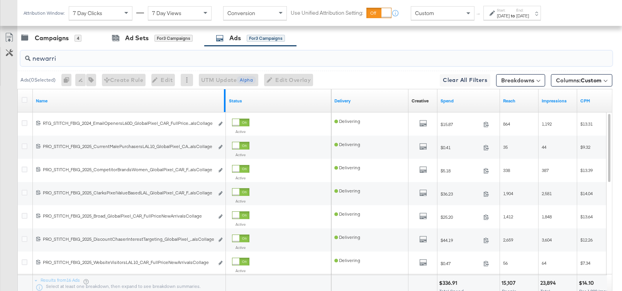
type input "newarri"
drag, startPoint x: 225, startPoint y: 99, endPoint x: 358, endPoint y: 104, distance: 134.0
click at [18, 89] on div "Name Status Delivery Creative Sorting Unavailable Spend Reach Impressions CPM" at bounding box center [18, 89] width 0 height 0
click at [51, 38] on div "Campaigns" at bounding box center [52, 38] width 34 height 9
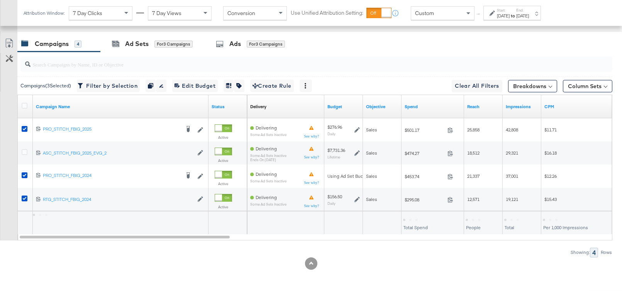
scroll to position [395, 0]
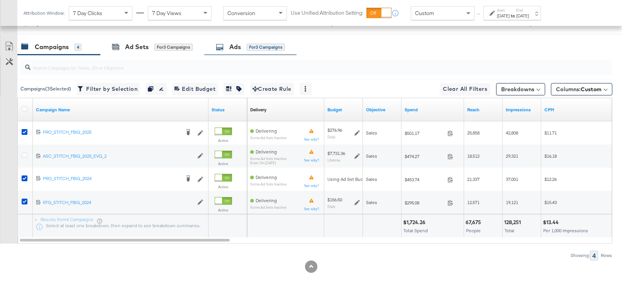
click at [227, 46] on div "Ads for 3 Campaigns" at bounding box center [250, 46] width 69 height 9
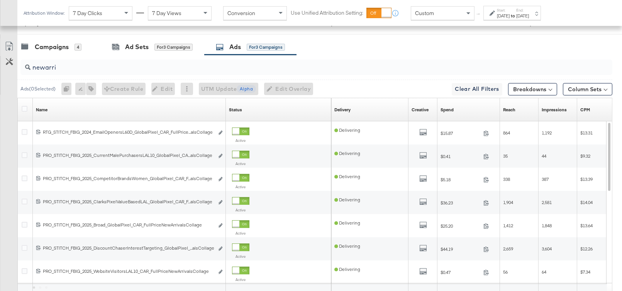
scroll to position [404, 0]
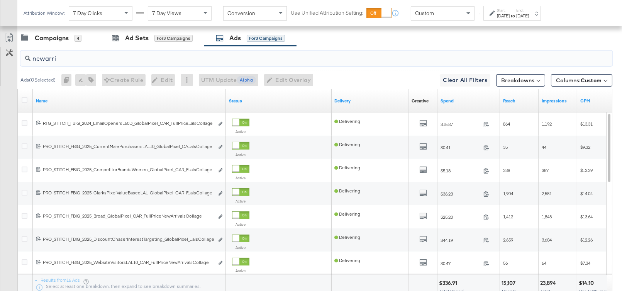
click at [53, 55] on input "newarri" at bounding box center [294, 55] width 528 height 15
click at [92, 56] on input "newarri" at bounding box center [294, 55] width 528 height 15
drag, startPoint x: 225, startPoint y: 97, endPoint x: 270, endPoint y: 98, distance: 45.5
click at [270, 98] on div "Name Status" at bounding box center [174, 100] width 313 height 23
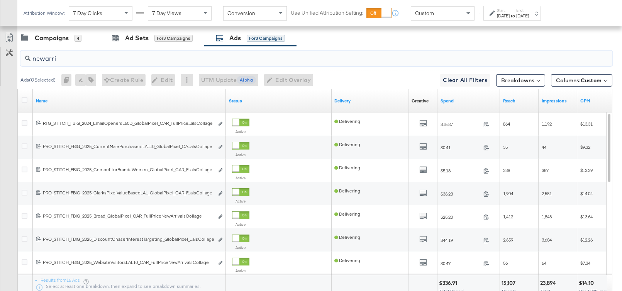
click at [52, 58] on input "newarri" at bounding box center [294, 55] width 528 height 15
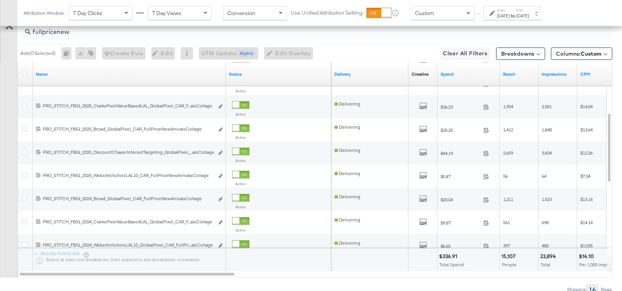
scroll to position [464, 0]
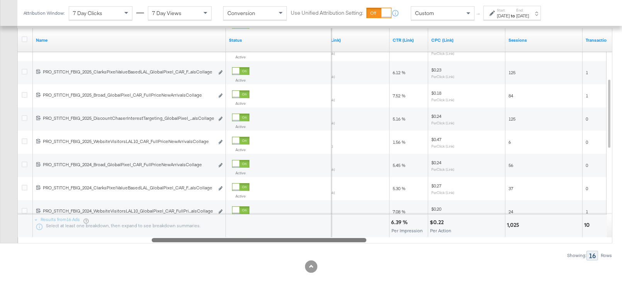
drag, startPoint x: 159, startPoint y: 237, endPoint x: 273, endPoint y: 257, distance: 115.1
click at [289, 254] on div "fullpricenew Ads ( 0 Selected) 0 Rename 0 ads Tags for 0 campaigns Create Rule …" at bounding box center [306, 122] width 612 height 274
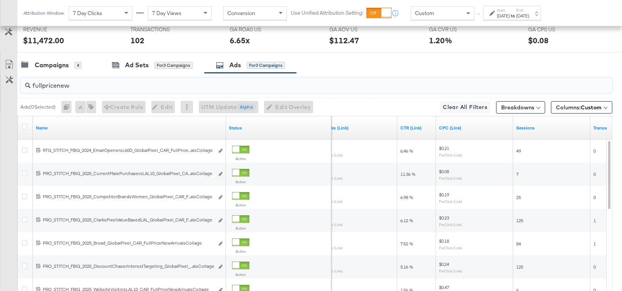
scroll to position [377, 0]
click at [100, 80] on input "fullpricenew" at bounding box center [294, 81] width 528 height 15
type input "n"
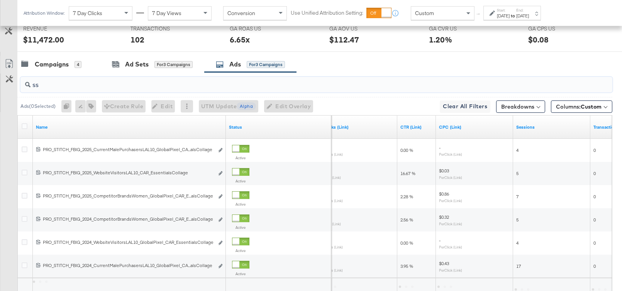
type input "s"
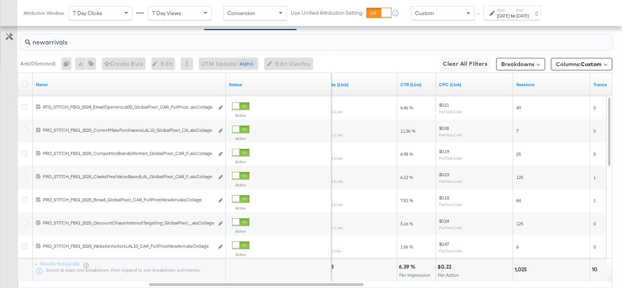
scroll to position [423, 0]
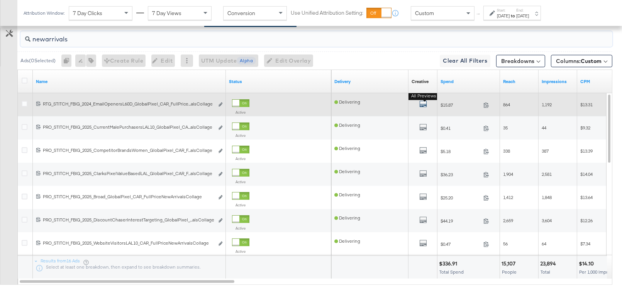
type input "newarrivals"
click at [421, 101] on icon "default" at bounding box center [423, 104] width 8 height 8
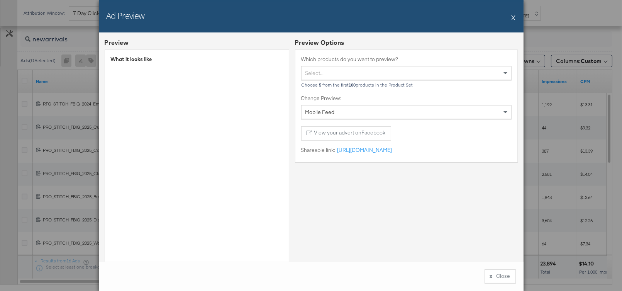
click at [513, 17] on button "X" at bounding box center [513, 17] width 4 height 15
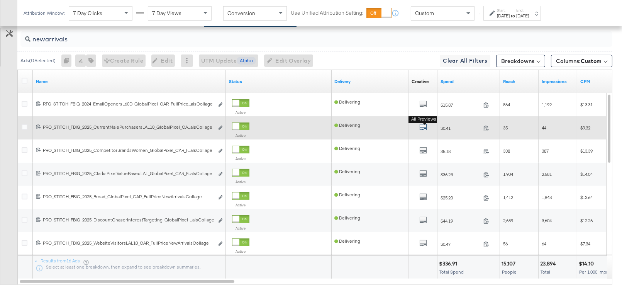
click at [422, 125] on icon "default" at bounding box center [423, 127] width 8 height 8
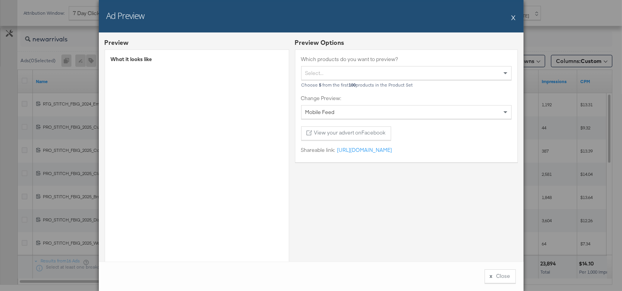
click at [512, 19] on button "X" at bounding box center [513, 17] width 4 height 15
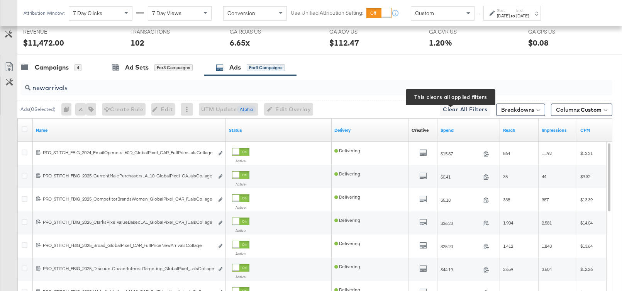
scroll to position [373, 0]
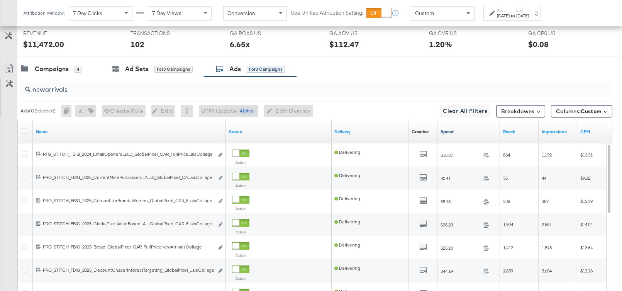
click at [451, 128] on link "Spend" at bounding box center [468, 131] width 56 height 6
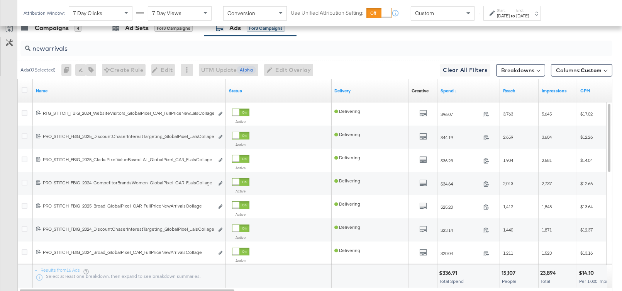
scroll to position [414, 0]
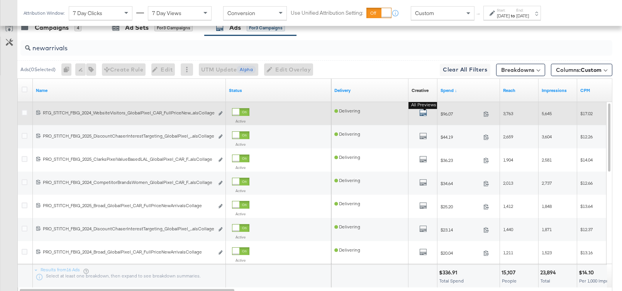
click at [422, 110] on icon "default" at bounding box center [423, 113] width 8 height 8
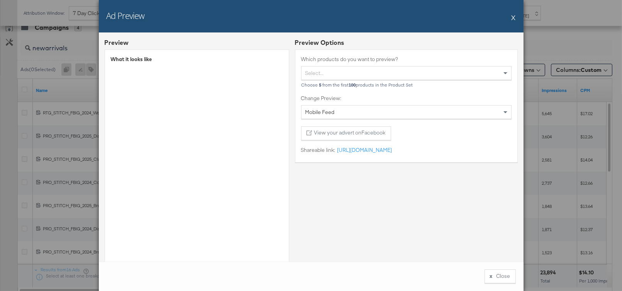
click at [513, 16] on button "X" at bounding box center [513, 17] width 4 height 15
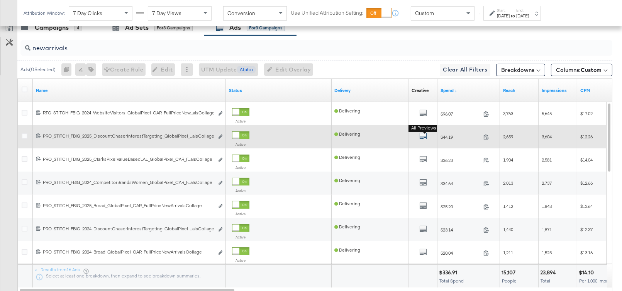
click at [419, 133] on icon "default" at bounding box center [423, 136] width 8 height 8
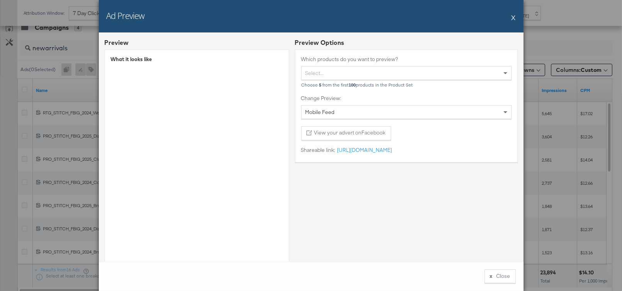
click at [513, 18] on button "X" at bounding box center [513, 17] width 4 height 15
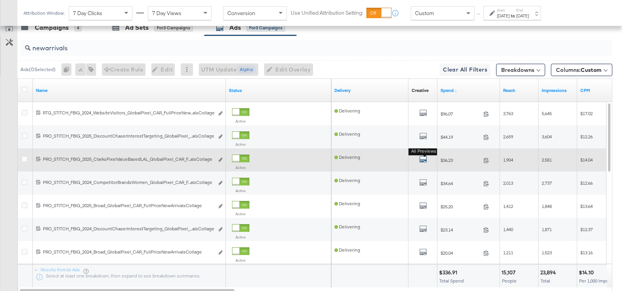
click at [422, 155] on icon "default" at bounding box center [423, 159] width 8 height 8
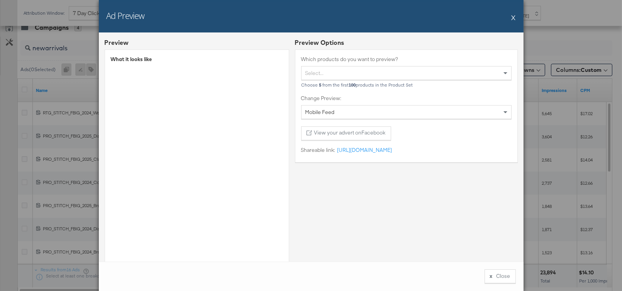
click at [512, 19] on button "X" at bounding box center [513, 17] width 4 height 15
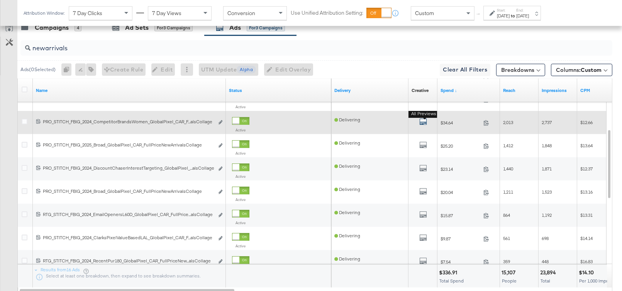
click at [420, 120] on icon "default" at bounding box center [423, 122] width 8 height 8
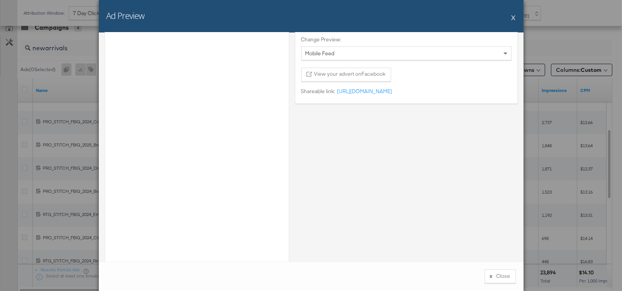
scroll to position [76, 0]
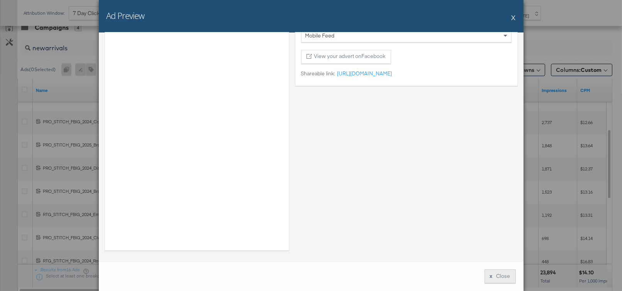
click at [498, 276] on button "x Close" at bounding box center [499, 276] width 31 height 14
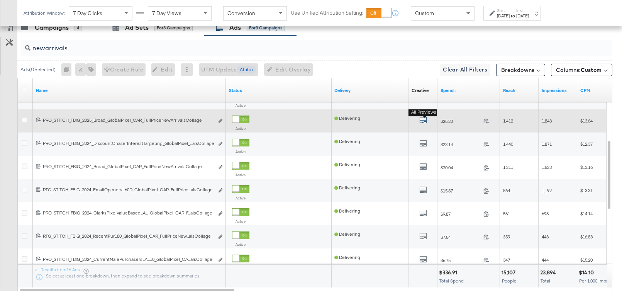
click at [422, 119] on icon "default" at bounding box center [423, 120] width 8 height 8
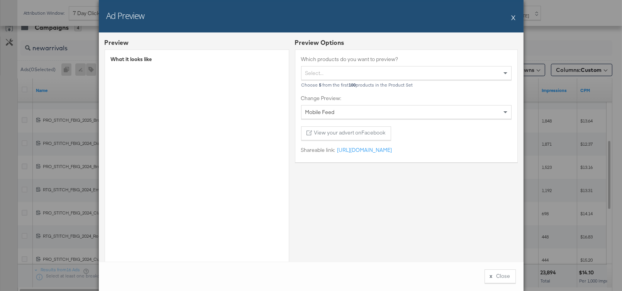
click at [514, 18] on button "X" at bounding box center [513, 17] width 4 height 15
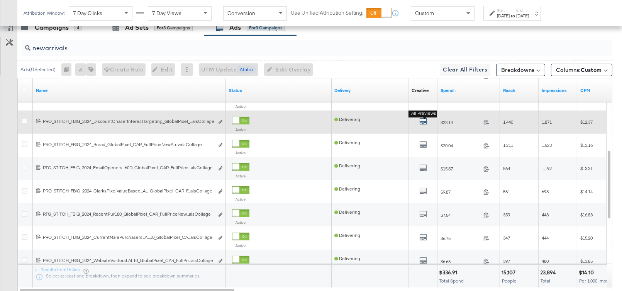
click at [421, 118] on icon "default" at bounding box center [423, 121] width 8 height 8
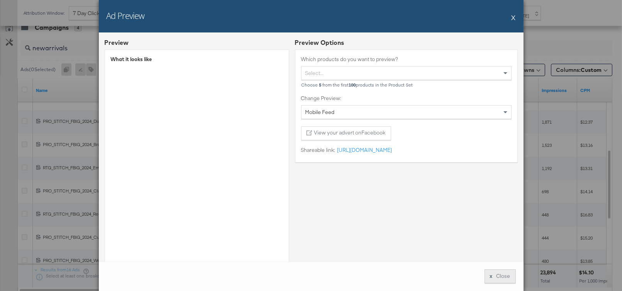
click at [501, 276] on button "x Close" at bounding box center [499, 276] width 31 height 14
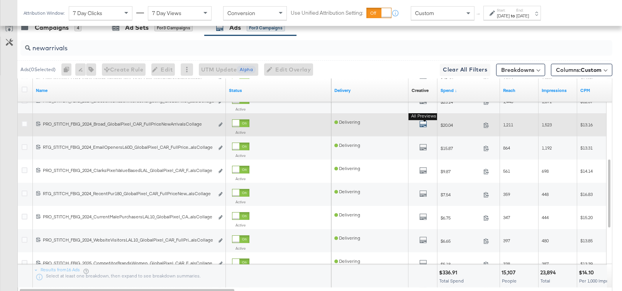
click at [423, 121] on icon "default" at bounding box center [423, 124] width 8 height 8
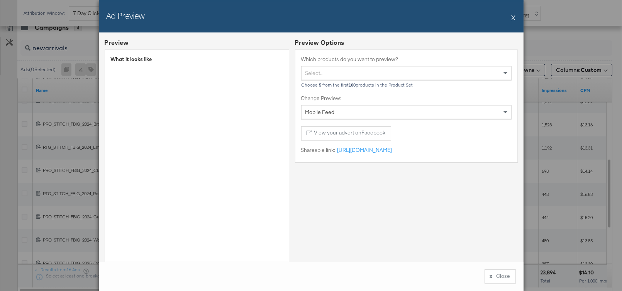
click at [514, 19] on button "X" at bounding box center [513, 17] width 4 height 15
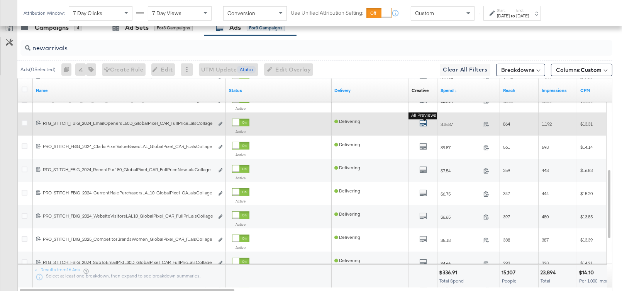
click at [424, 122] on icon "default" at bounding box center [423, 123] width 8 height 8
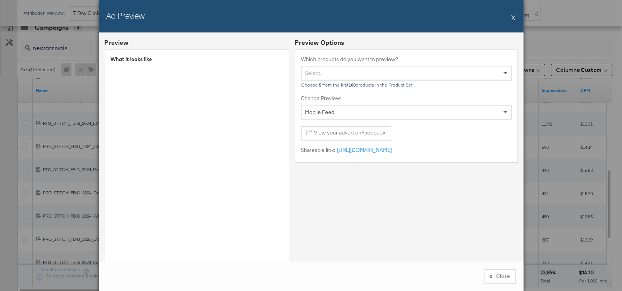
click at [512, 19] on button "X" at bounding box center [513, 17] width 4 height 15
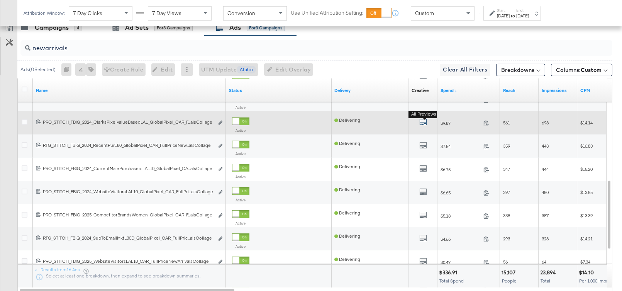
click at [423, 118] on icon "default" at bounding box center [423, 122] width 8 height 8
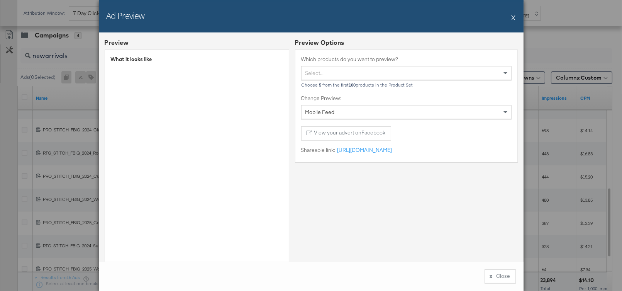
click at [513, 18] on button "X" at bounding box center [513, 17] width 4 height 15
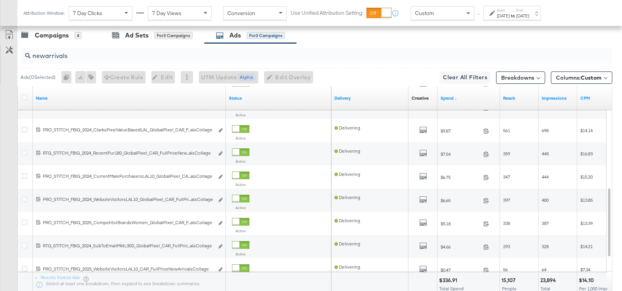
scroll to position [406, 0]
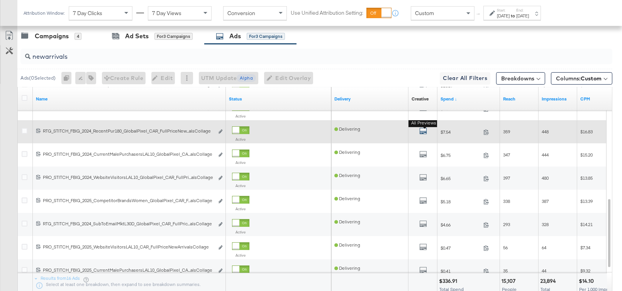
click at [421, 130] on icon "default" at bounding box center [423, 131] width 8 height 8
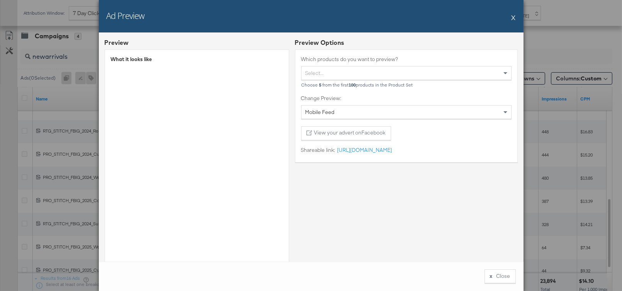
click at [514, 20] on button "X" at bounding box center [513, 17] width 4 height 15
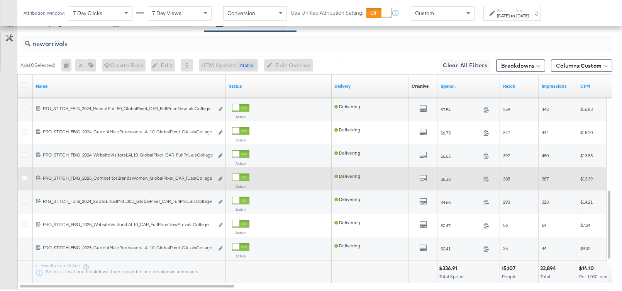
scroll to position [421, 0]
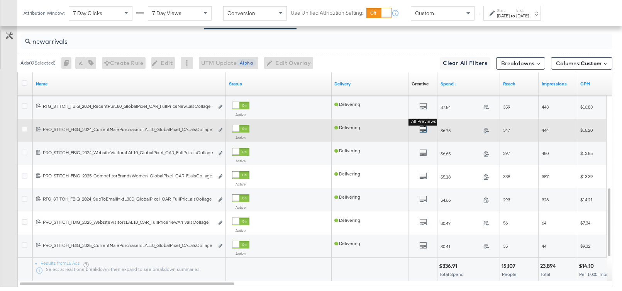
click at [424, 129] on icon "default" at bounding box center [423, 129] width 8 height 8
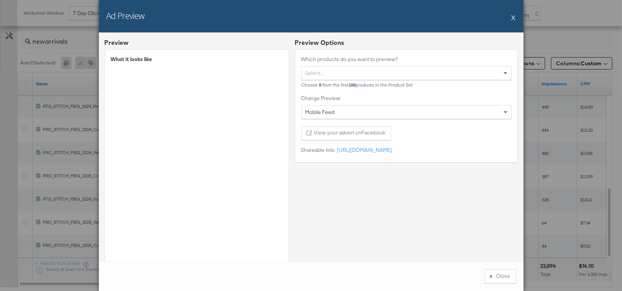
click at [513, 19] on button "X" at bounding box center [513, 17] width 4 height 15
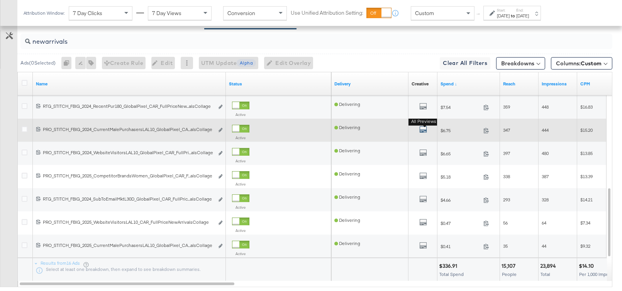
click at [423, 125] on icon "default" at bounding box center [423, 129] width 8 height 8
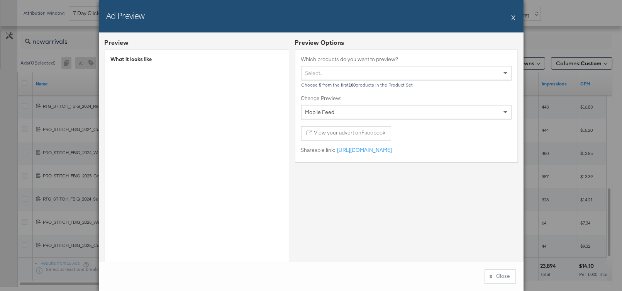
click at [513, 19] on button "X" at bounding box center [513, 17] width 4 height 15
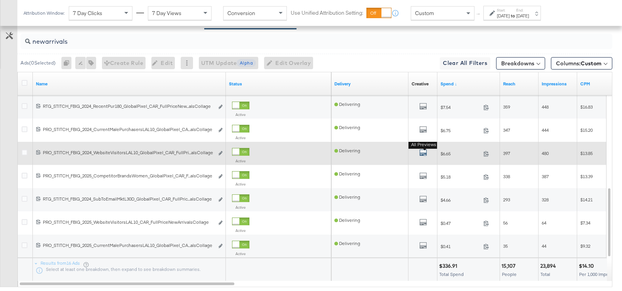
click at [424, 150] on icon "default" at bounding box center [423, 153] width 8 height 8
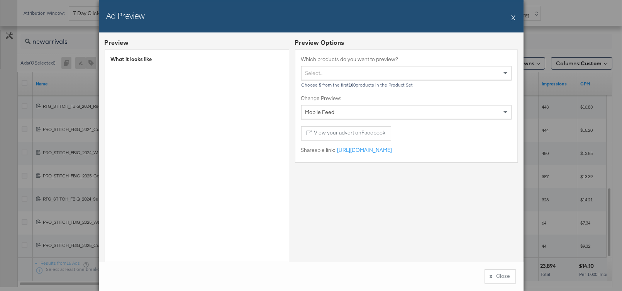
drag, startPoint x: 513, startPoint y: 20, endPoint x: 509, endPoint y: 30, distance: 11.2
click at [513, 20] on button "X" at bounding box center [513, 17] width 4 height 15
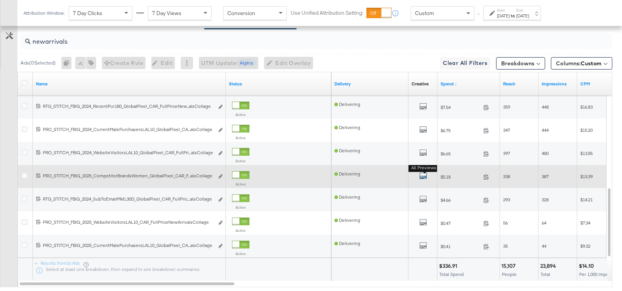
click at [423, 173] on icon "default" at bounding box center [423, 176] width 8 height 8
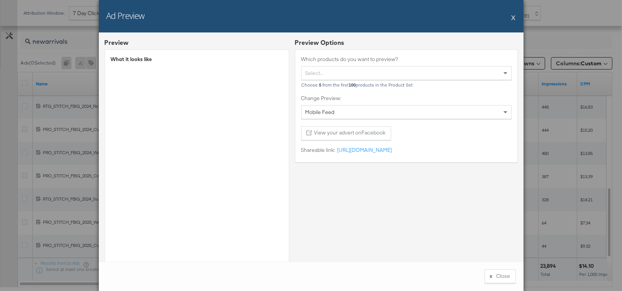
click at [513, 19] on button "X" at bounding box center [513, 17] width 4 height 15
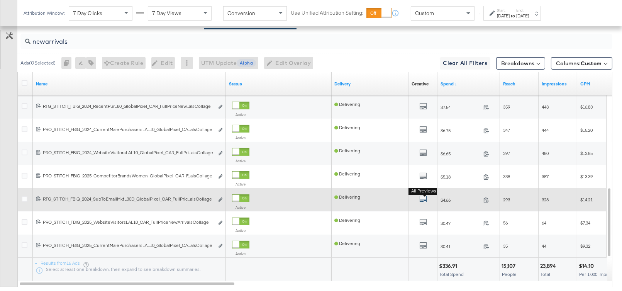
click at [421, 196] on icon "default" at bounding box center [423, 199] width 8 height 8
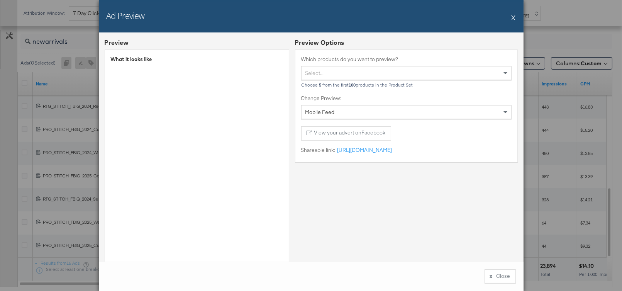
click at [512, 19] on button "X" at bounding box center [513, 17] width 4 height 15
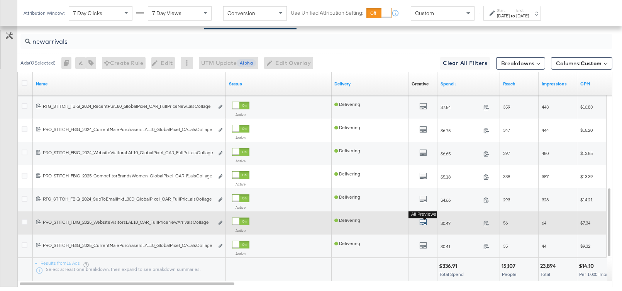
click at [422, 220] on icon "default" at bounding box center [423, 222] width 8 height 8
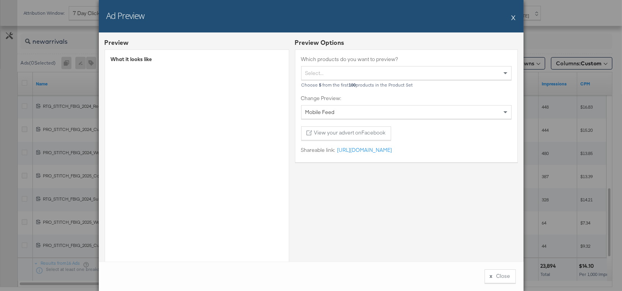
click at [512, 17] on button "X" at bounding box center [513, 17] width 4 height 15
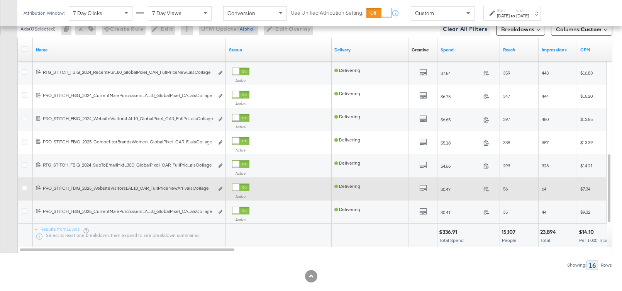
scroll to position [464, 0]
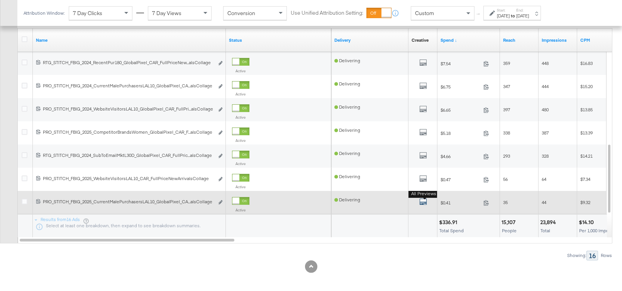
click at [422, 200] on icon "default" at bounding box center [423, 202] width 8 height 8
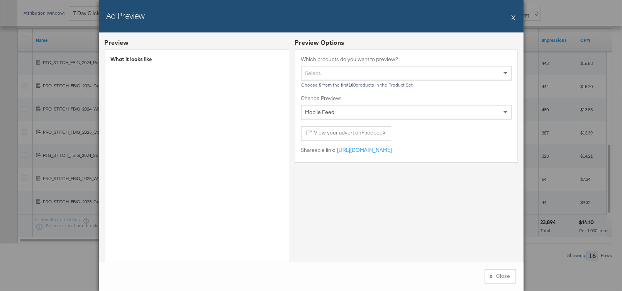
click at [514, 19] on button "X" at bounding box center [513, 17] width 4 height 15
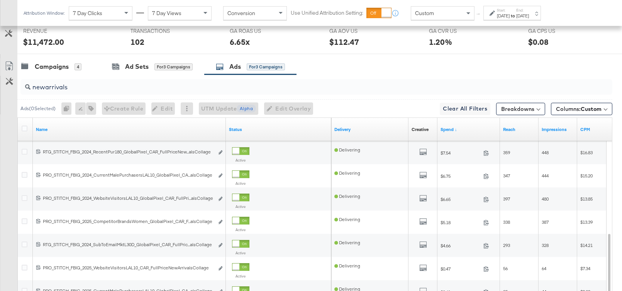
scroll to position [320, 0]
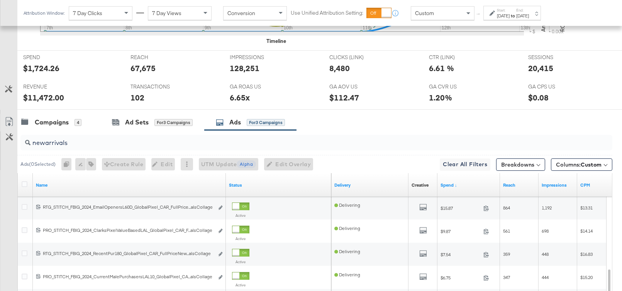
click at [52, 142] on input "newarrivals" at bounding box center [294, 139] width 528 height 15
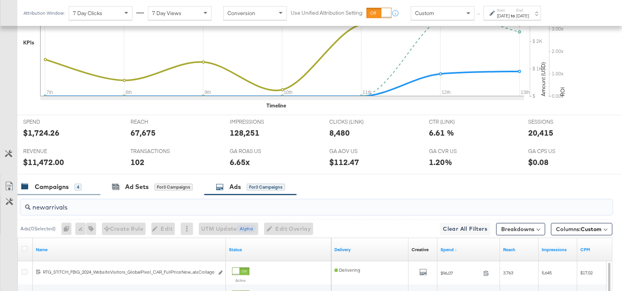
scroll to position [256, 0]
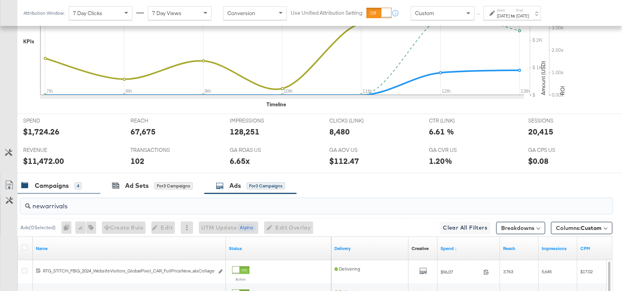
click at [55, 181] on div "Campaigns" at bounding box center [52, 185] width 34 height 9
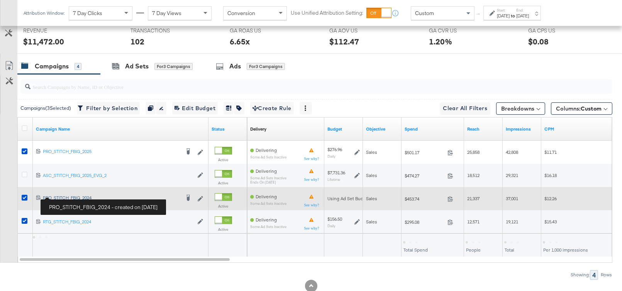
scroll to position [376, 0]
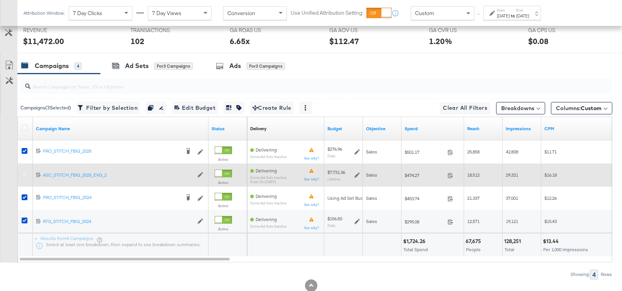
click at [24, 171] on icon at bounding box center [25, 174] width 6 height 6
click at [0, 0] on input "checkbox" at bounding box center [0, 0] width 0 height 0
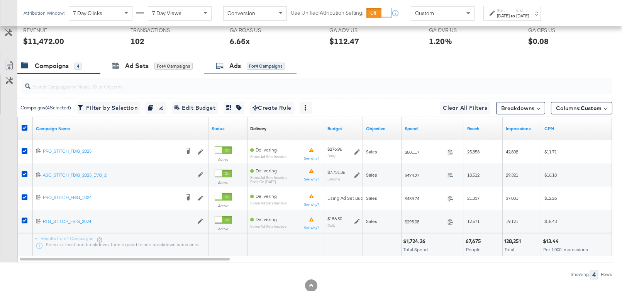
click at [228, 68] on div "Ads for 4 Campaigns" at bounding box center [250, 65] width 92 height 17
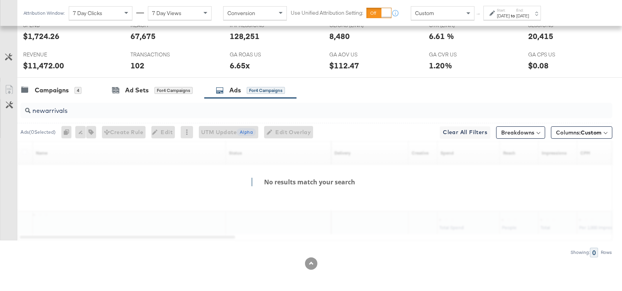
scroll to position [348, 0]
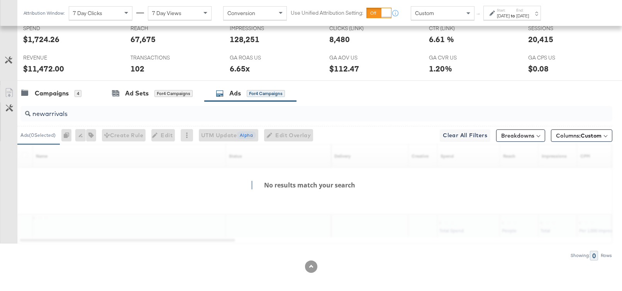
click at [67, 113] on input "newarrivals" at bounding box center [294, 110] width 528 height 15
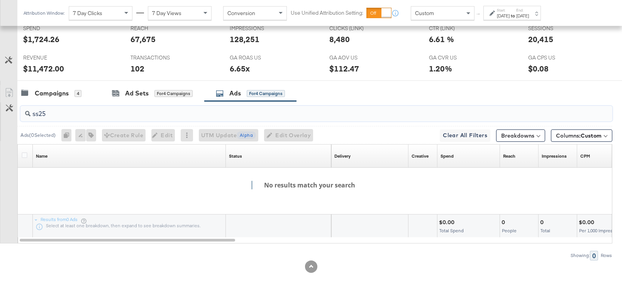
click at [36, 112] on input "ss25" at bounding box center [294, 110] width 528 height 15
type input "ss25"
click at [52, 89] on div "Campaigns" at bounding box center [52, 93] width 34 height 9
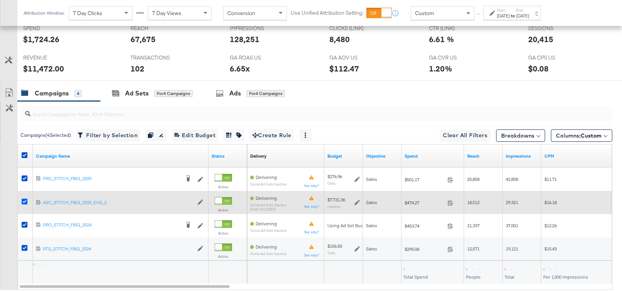
click at [24, 198] on icon at bounding box center [25, 201] width 6 height 6
click at [0, 0] on input "checkbox" at bounding box center [0, 0] width 0 height 0
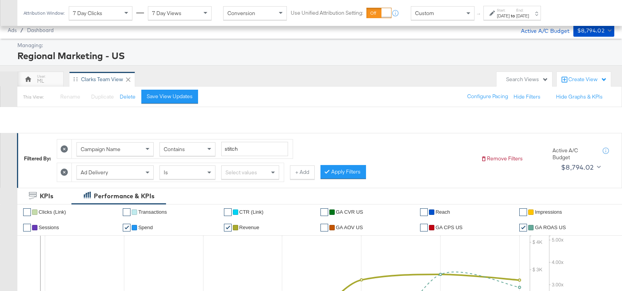
scroll to position [348, 0]
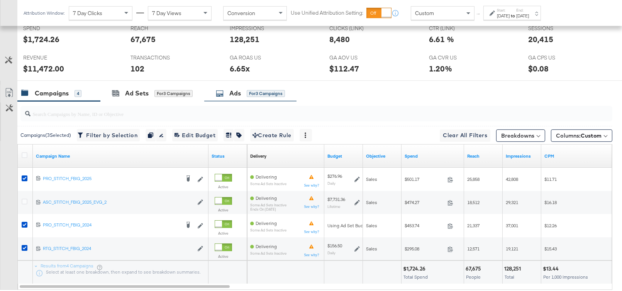
click at [231, 91] on div "Ads" at bounding box center [235, 93] width 12 height 9
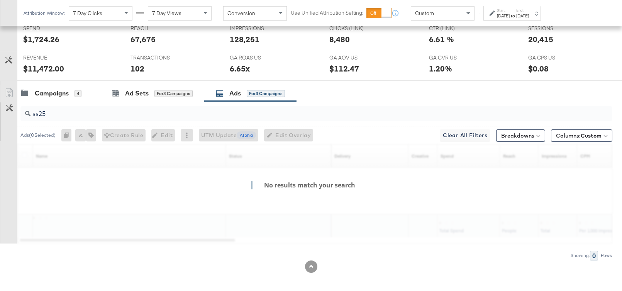
click at [63, 113] on input "ss25" at bounding box center [294, 110] width 528 height 15
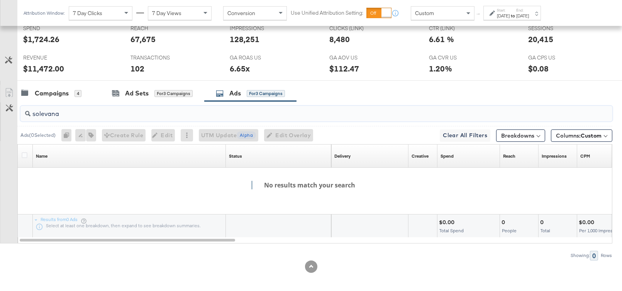
click at [54, 111] on input "solevana" at bounding box center [294, 110] width 528 height 15
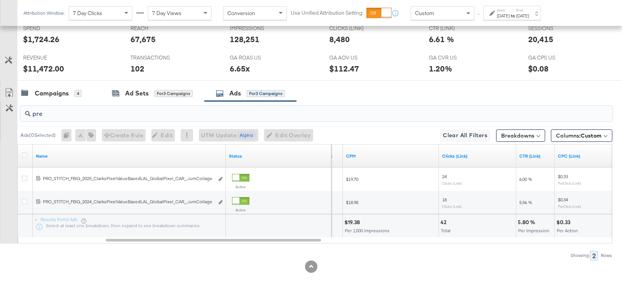
click at [45, 112] on input "pre" at bounding box center [294, 110] width 528 height 15
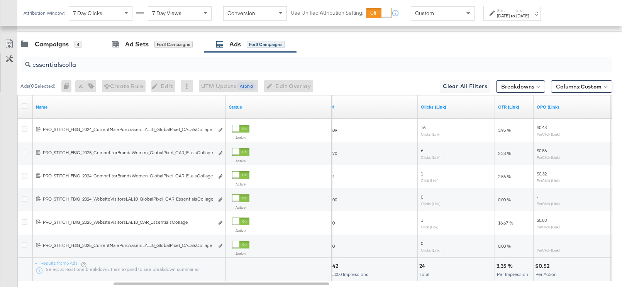
scroll to position [393, 0]
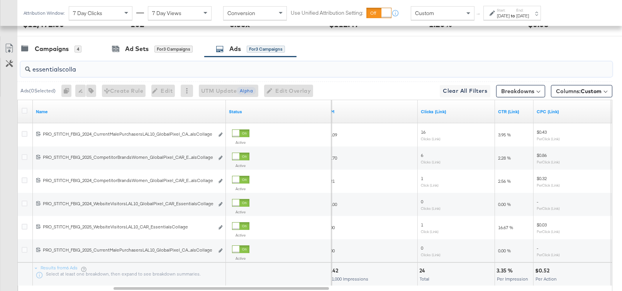
click at [59, 66] on input "essentialscolla" at bounding box center [294, 66] width 528 height 15
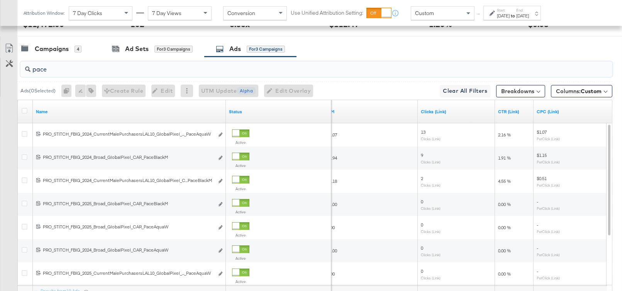
scroll to position [464, 0]
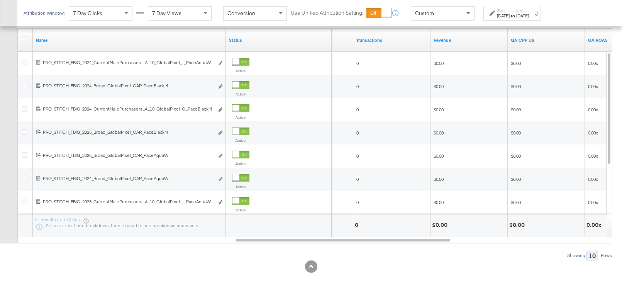
type input "pace"
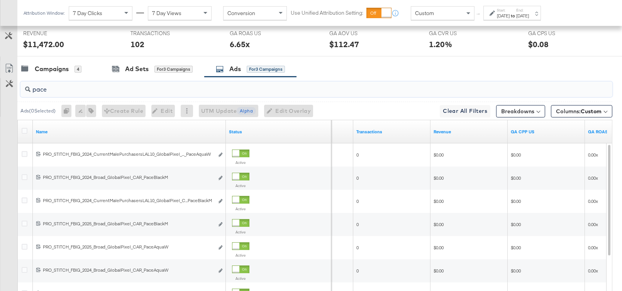
scroll to position [367, 0]
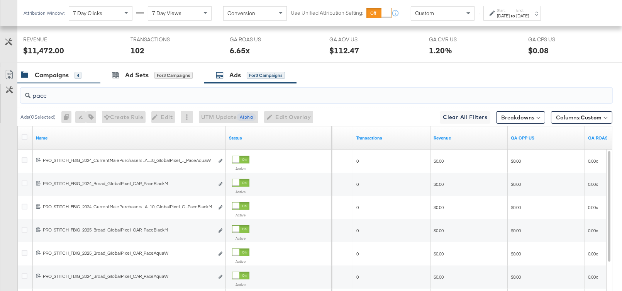
click at [41, 76] on div "Campaigns" at bounding box center [52, 75] width 34 height 9
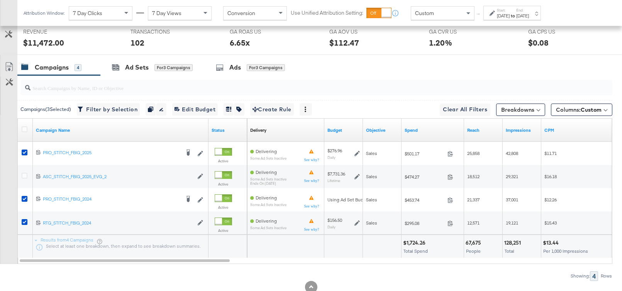
scroll to position [375, 0]
click at [23, 125] on icon at bounding box center [25, 128] width 6 height 6
click at [0, 0] on input "checkbox" at bounding box center [0, 0] width 0 height 0
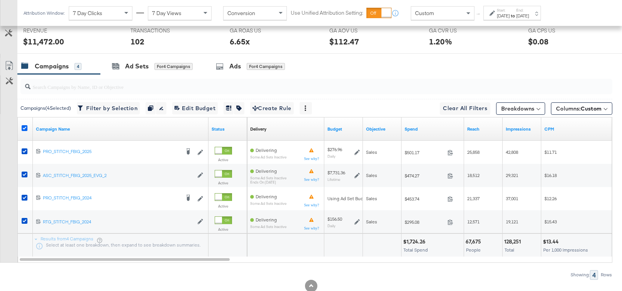
click at [24, 125] on icon at bounding box center [25, 128] width 6 height 6
click at [0, 0] on input "checkbox" at bounding box center [0, 0] width 0 height 0
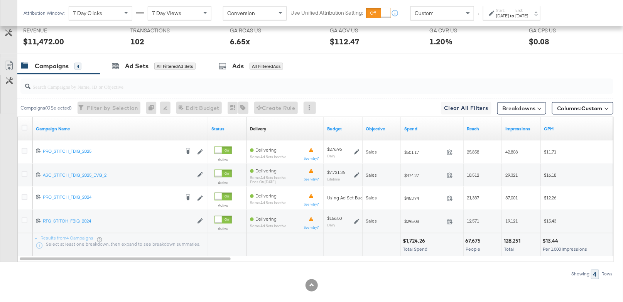
scroll to position [383, 0]
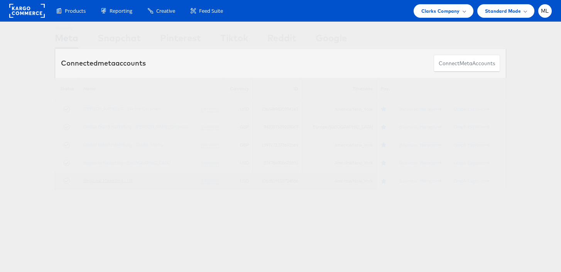
click at [117, 180] on link "Regional Marketing - US" at bounding box center [107, 181] width 49 height 6
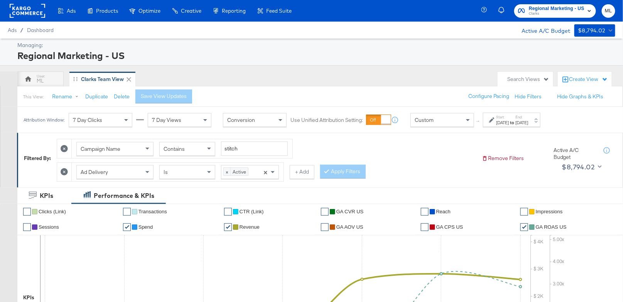
click at [509, 123] on div "[DATE]" at bounding box center [503, 123] width 13 height 6
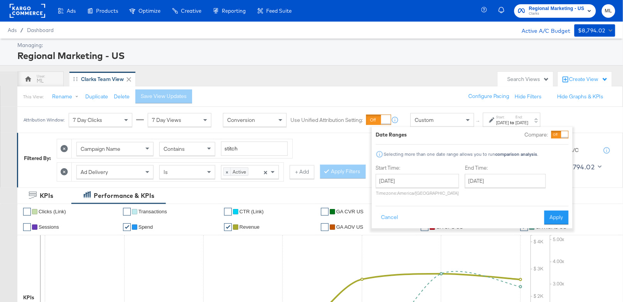
click at [450, 61] on div "Regional Marketing - US" at bounding box center [315, 55] width 596 height 13
drag, startPoint x: 556, startPoint y: 217, endPoint x: 411, endPoint y: 169, distance: 152.9
click at [557, 216] on button "Apply" at bounding box center [556, 218] width 24 height 14
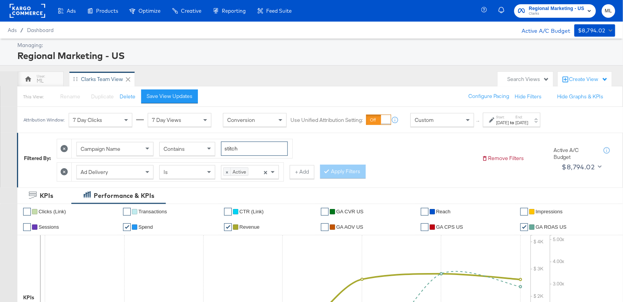
click at [242, 149] on input "stitch" at bounding box center [254, 149] width 67 height 14
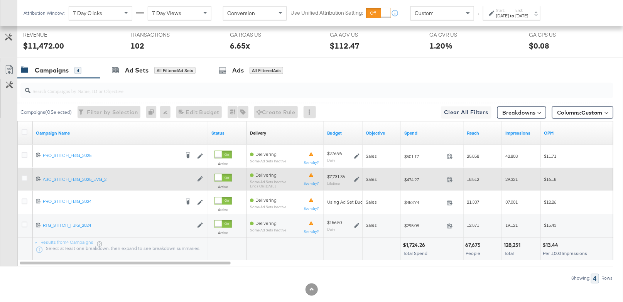
scroll to position [383, 0]
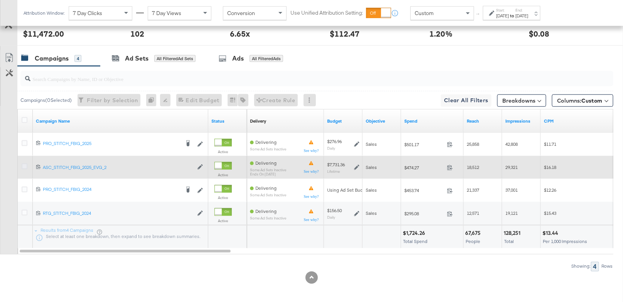
click at [24, 164] on icon at bounding box center [25, 167] width 6 height 6
click at [0, 0] on input "checkbox" at bounding box center [0, 0] width 0 height 0
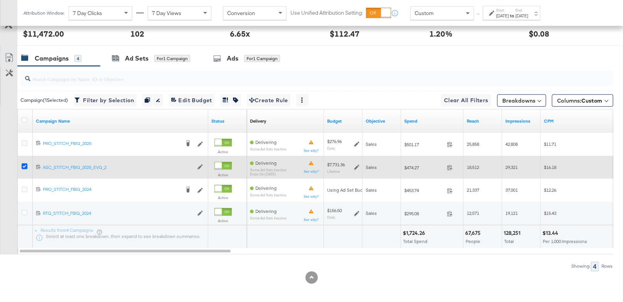
click at [24, 164] on icon at bounding box center [25, 167] width 6 height 6
click at [0, 0] on input "checkbox" at bounding box center [0, 0] width 0 height 0
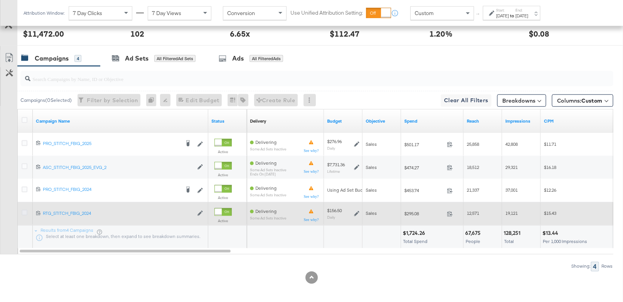
click at [23, 210] on icon at bounding box center [25, 213] width 6 height 6
click at [0, 0] on input "checkbox" at bounding box center [0, 0] width 0 height 0
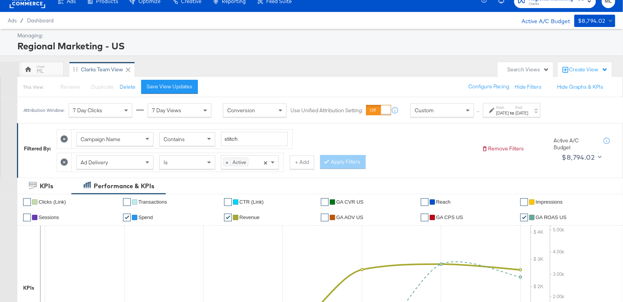
scroll to position [10, 0]
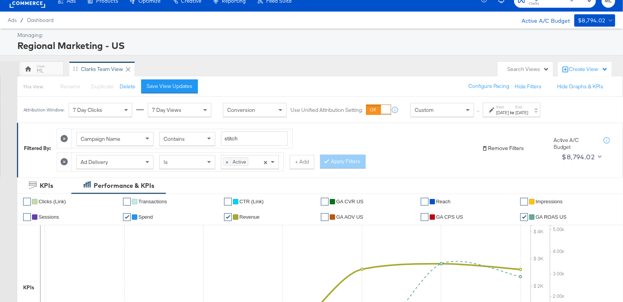
click at [489, 150] on button "Remove Filters" at bounding box center [503, 148] width 42 height 7
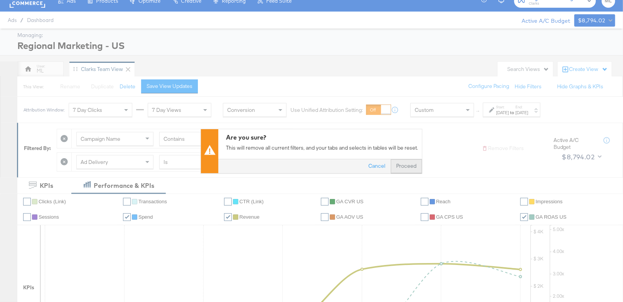
click at [407, 169] on button "Proceed" at bounding box center [406, 166] width 31 height 14
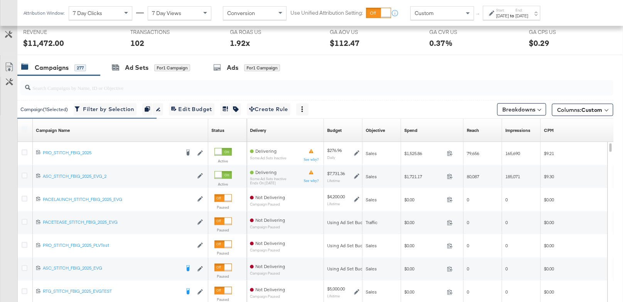
scroll to position [343, 0]
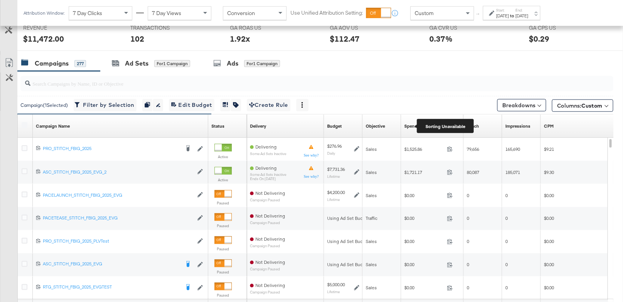
click at [411, 125] on div "Spend" at bounding box center [410, 126] width 13 height 6
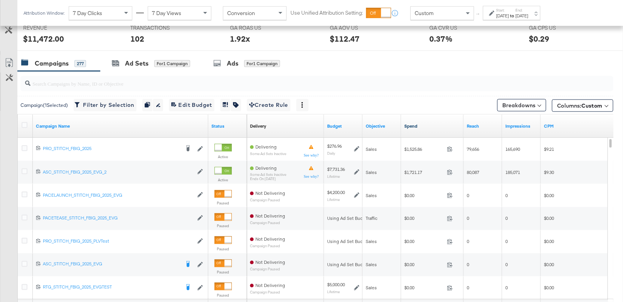
click at [420, 123] on link "Spend" at bounding box center [432, 126] width 56 height 6
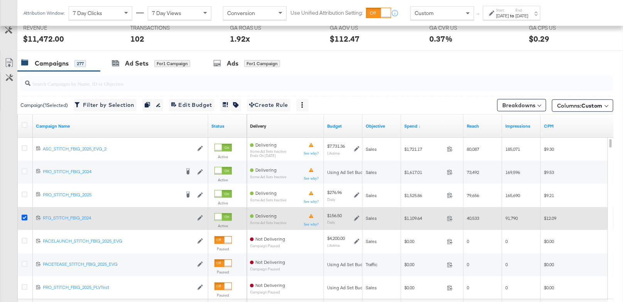
click at [24, 218] on icon at bounding box center [25, 218] width 6 height 6
click at [0, 0] on input "checkbox" at bounding box center [0, 0] width 0 height 0
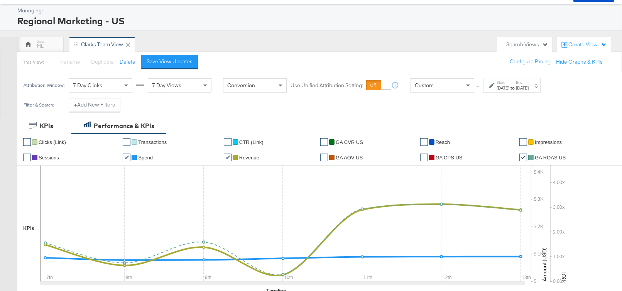
scroll to position [0, 0]
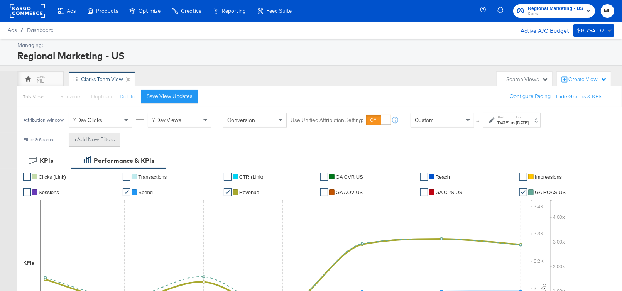
click at [92, 140] on button "+ Add New Filters" at bounding box center [95, 140] width 52 height 14
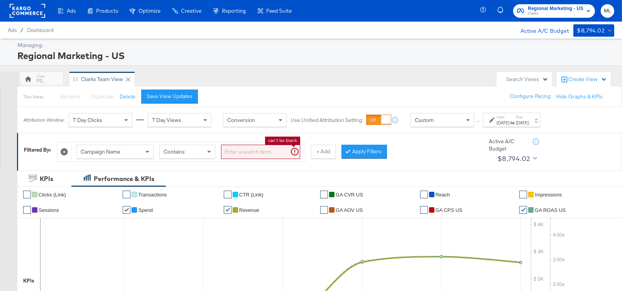
click at [264, 149] on input "search" at bounding box center [260, 152] width 79 height 14
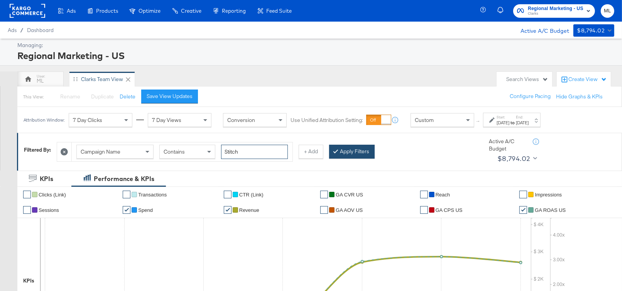
type input "Stitch"
click at [339, 153] on button "Apply Filters" at bounding box center [352, 152] width 46 height 14
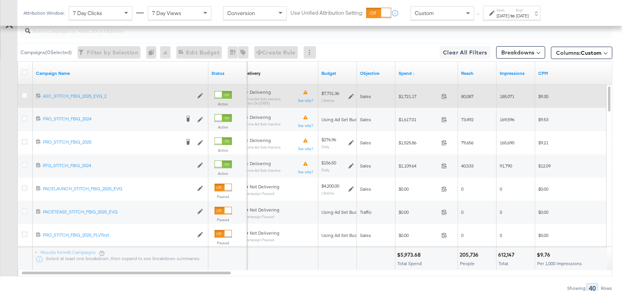
scroll to position [415, 0]
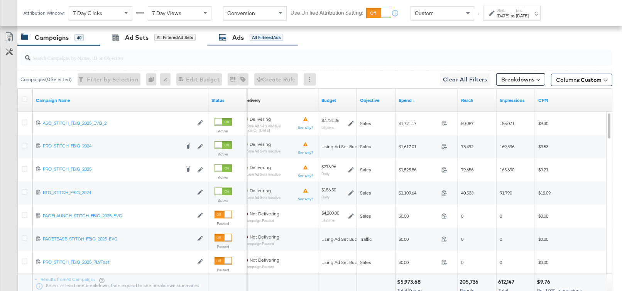
click at [218, 38] on div "Ads All Filtered Ads" at bounding box center [252, 37] width 91 height 17
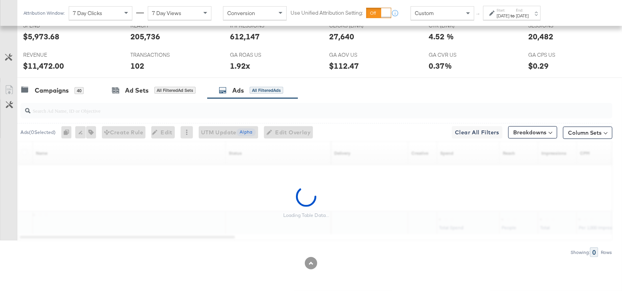
scroll to position [332, 0]
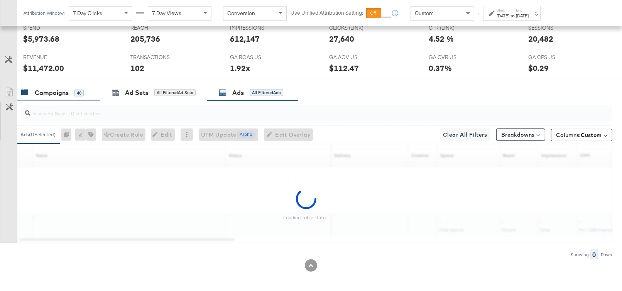
click at [52, 92] on div "Campaigns" at bounding box center [52, 92] width 34 height 9
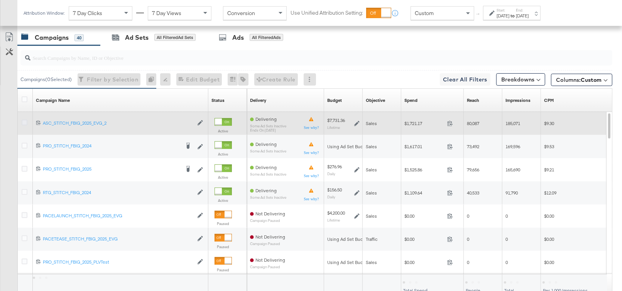
click at [26, 121] on icon at bounding box center [25, 123] width 6 height 6
click at [0, 0] on input "checkbox" at bounding box center [0, 0] width 0 height 0
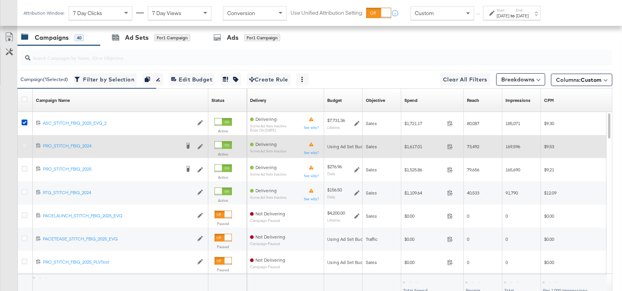
click at [25, 143] on icon at bounding box center [25, 146] width 6 height 6
click at [0, 0] on input "checkbox" at bounding box center [0, 0] width 0 height 0
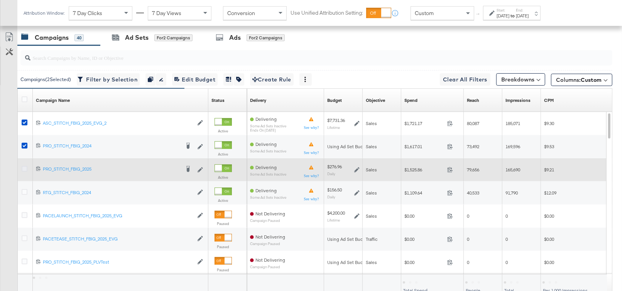
click at [23, 166] on icon at bounding box center [25, 169] width 6 height 6
click at [0, 0] on input "checkbox" at bounding box center [0, 0] width 0 height 0
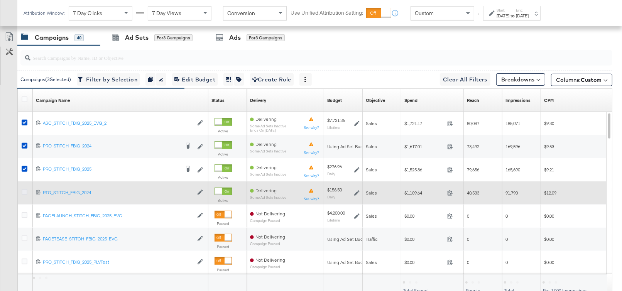
click at [25, 191] on icon at bounding box center [25, 192] width 6 height 6
click at [0, 0] on input "checkbox" at bounding box center [0, 0] width 0 height 0
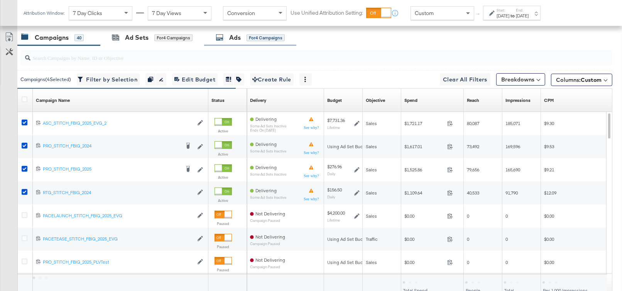
click at [223, 37] on icon at bounding box center [220, 38] width 8 height 8
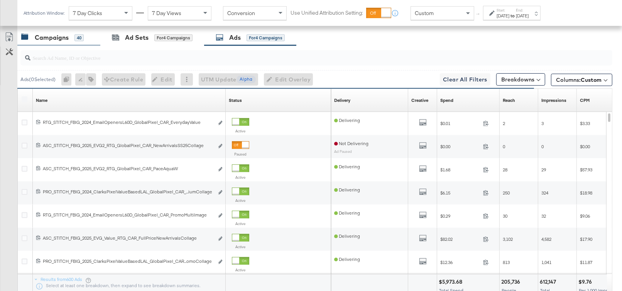
click at [55, 36] on div "Campaigns" at bounding box center [52, 37] width 34 height 9
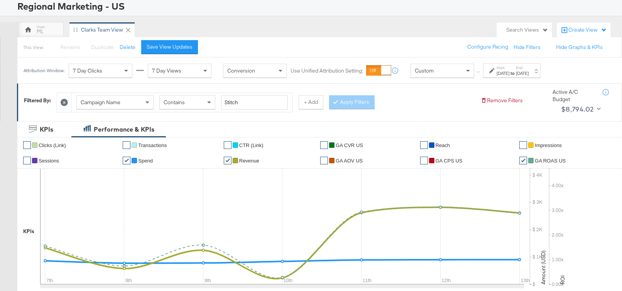
scroll to position [49, 0]
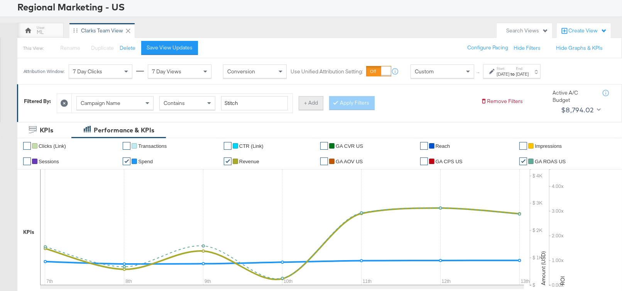
click at [304, 102] on button "+ Add" at bounding box center [311, 103] width 25 height 14
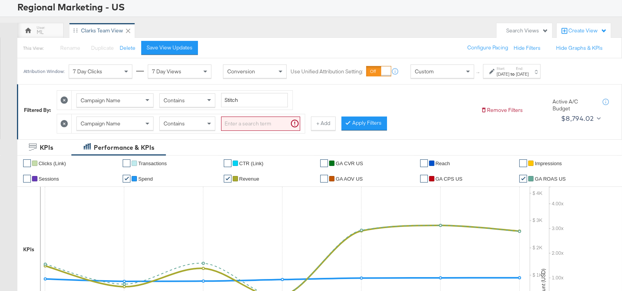
click at [240, 122] on input "search" at bounding box center [260, 124] width 79 height 14
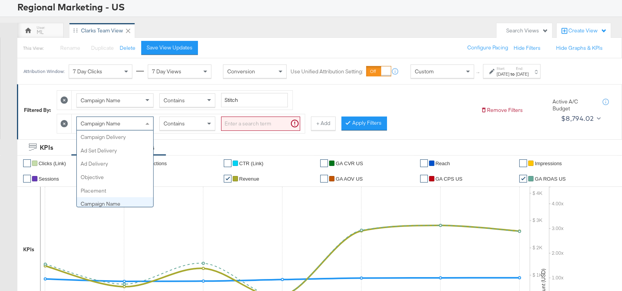
click at [124, 121] on div "Campaign Name" at bounding box center [115, 123] width 76 height 13
type input "de"
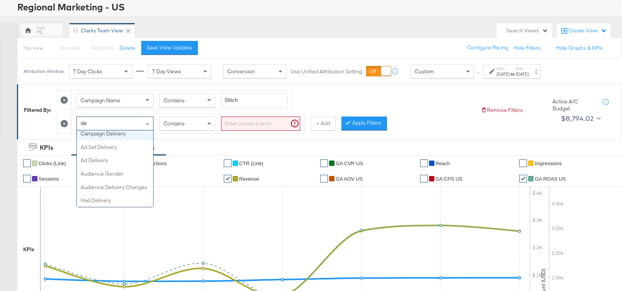
scroll to position [3, 0]
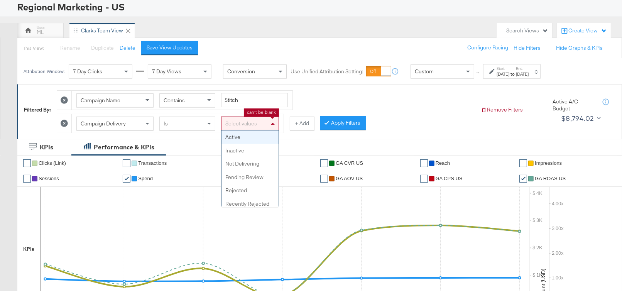
click at [243, 124] on div "Select values" at bounding box center [249, 123] width 57 height 13
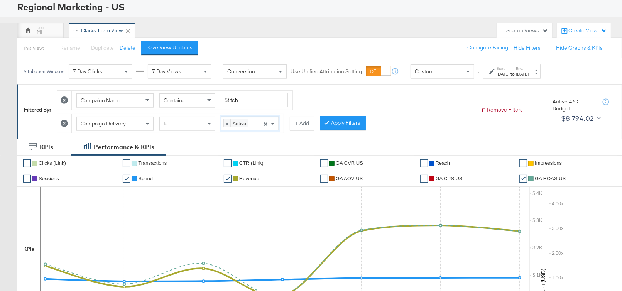
drag, startPoint x: 243, startPoint y: 137, endPoint x: 254, endPoint y: 145, distance: 13.1
click at [343, 122] on button "Apply Filters" at bounding box center [343, 123] width 46 height 14
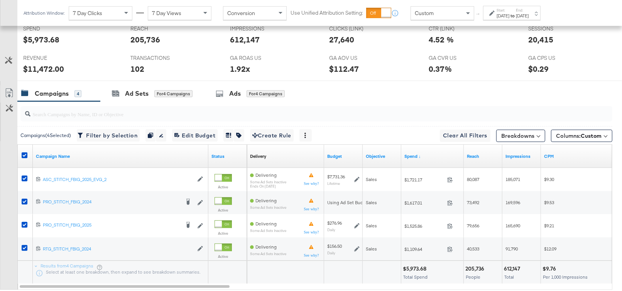
scroll to position [354, 0]
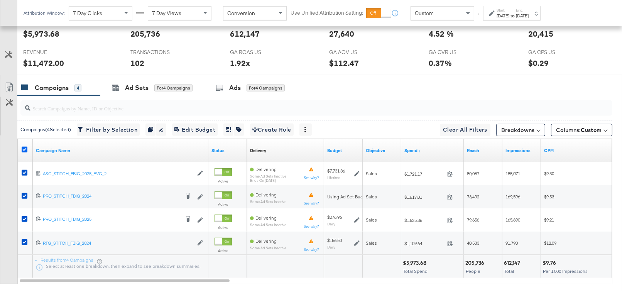
click at [25, 147] on icon at bounding box center [25, 150] width 6 height 6
click at [0, 0] on input "checkbox" at bounding box center [0, 0] width 0 height 0
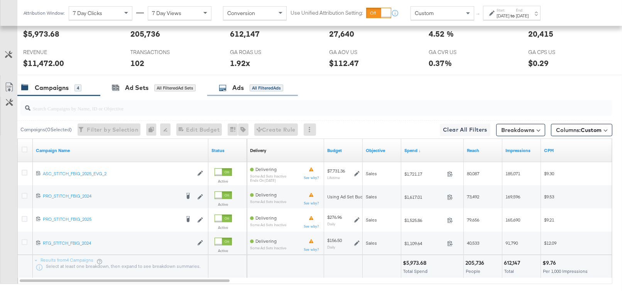
click at [231, 83] on div "Ads All Filtered Ads" at bounding box center [251, 87] width 64 height 9
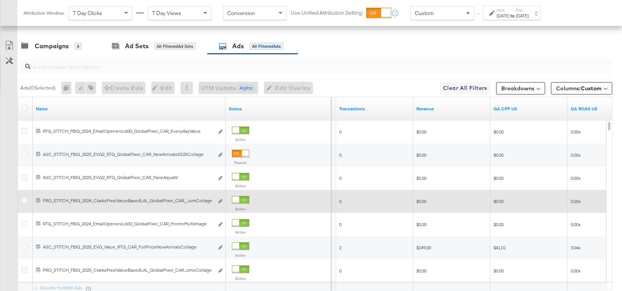
scroll to position [406, 0]
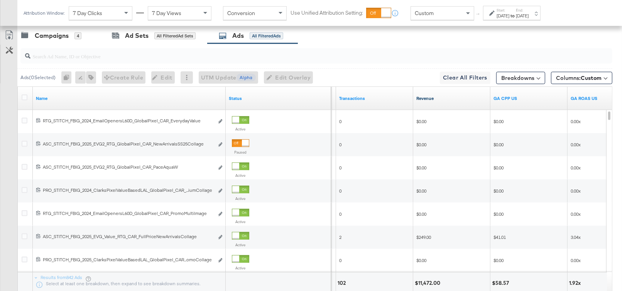
click at [425, 96] on link "Revenue" at bounding box center [451, 98] width 71 height 6
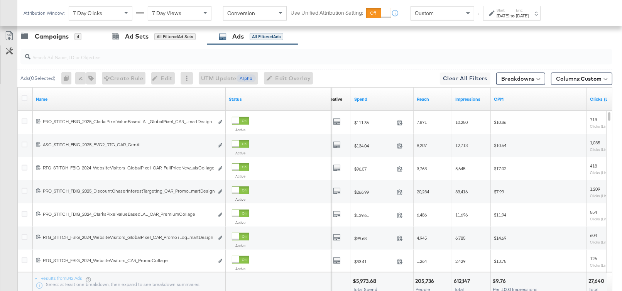
scroll to position [404, 0]
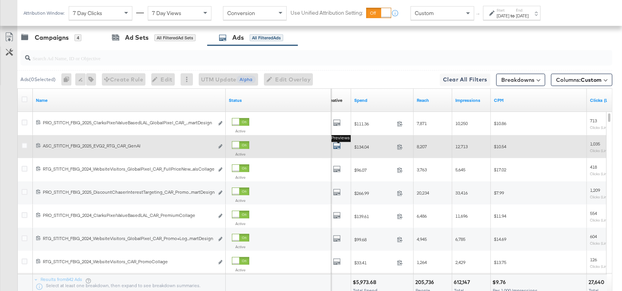
click at [336, 142] on icon "default" at bounding box center [337, 146] width 8 height 8
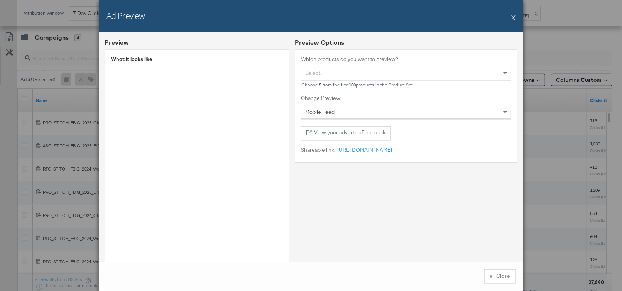
click at [515, 17] on button "X" at bounding box center [513, 17] width 4 height 15
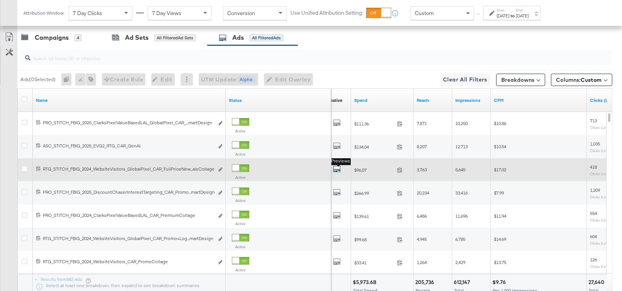
click at [336, 165] on icon "default" at bounding box center [337, 169] width 8 height 8
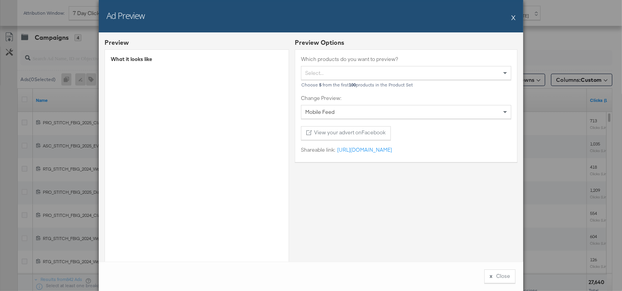
click at [515, 17] on button "X" at bounding box center [513, 17] width 4 height 15
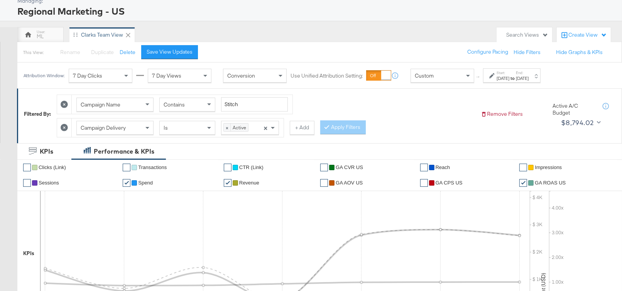
scroll to position [45, 0]
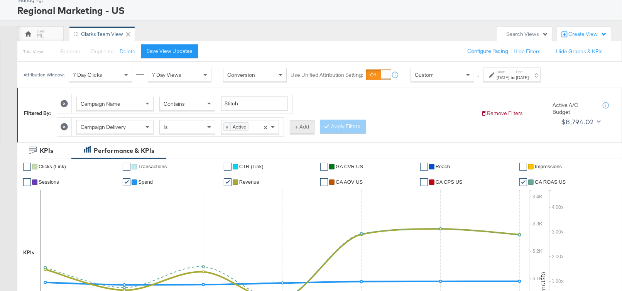
click at [296, 125] on button "+ Add" at bounding box center [302, 127] width 25 height 14
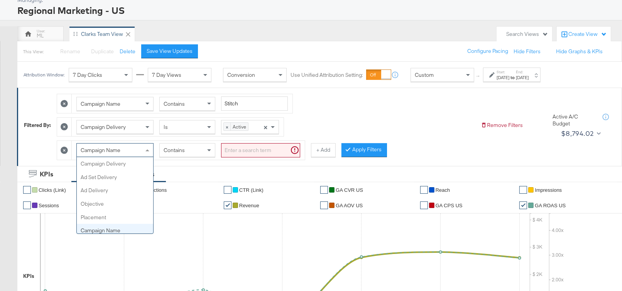
click at [114, 150] on span "Campaign Name" at bounding box center [101, 150] width 40 height 7
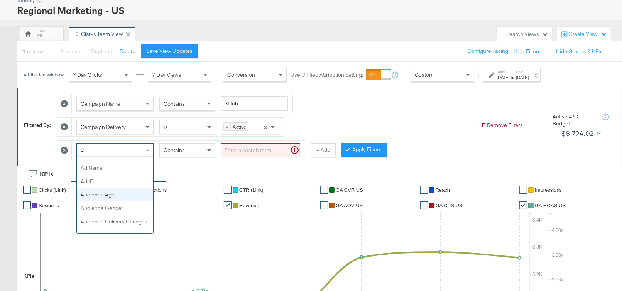
type input "de"
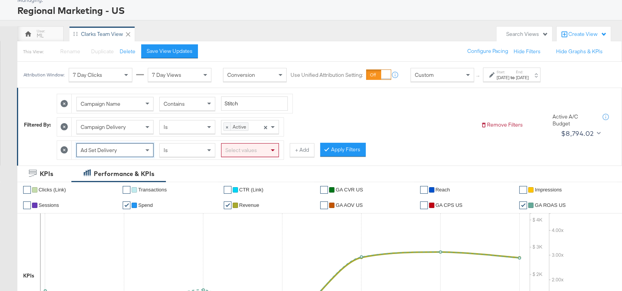
click at [257, 150] on div "Select values" at bounding box center [249, 150] width 57 height 13
click at [306, 149] on button "+ Add" at bounding box center [302, 150] width 25 height 14
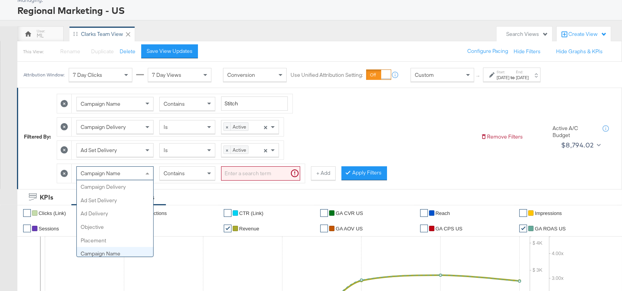
click at [134, 169] on div "Campaign Name" at bounding box center [115, 173] width 76 height 13
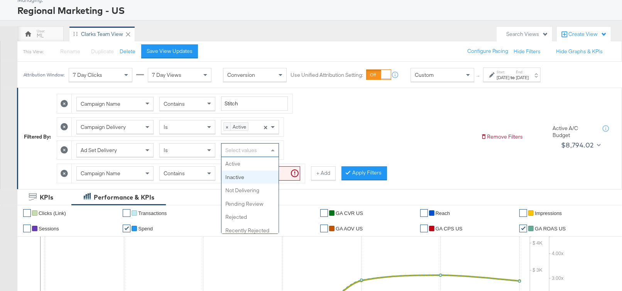
click at [265, 149] on div "Select values" at bounding box center [249, 150] width 57 height 13
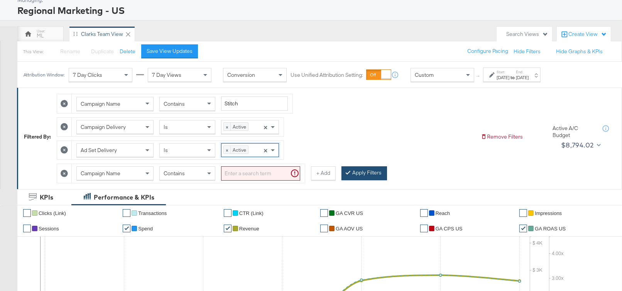
click at [362, 171] on button "Apply Filters" at bounding box center [364, 173] width 46 height 14
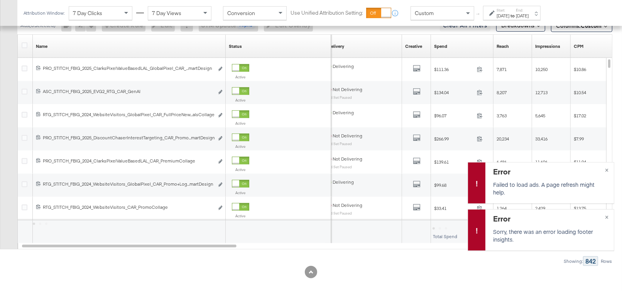
scroll to position [434, 0]
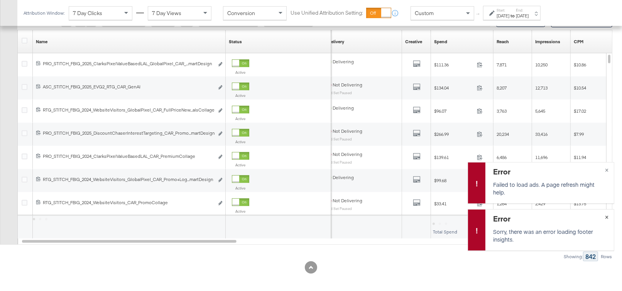
click at [607, 216] on button "×" at bounding box center [607, 217] width 14 height 14
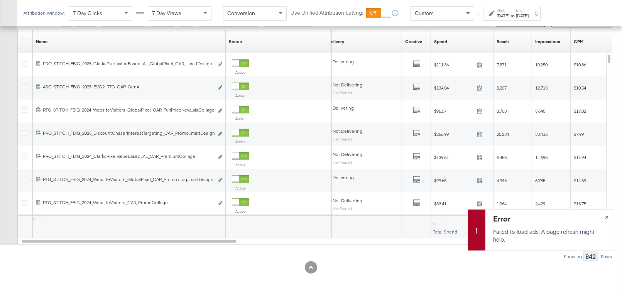
click at [606, 215] on button "×" at bounding box center [607, 217] width 14 height 14
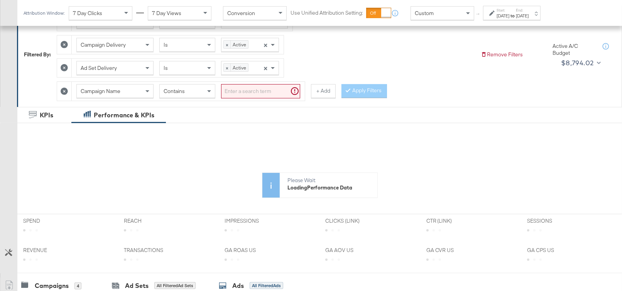
scroll to position [126, 0]
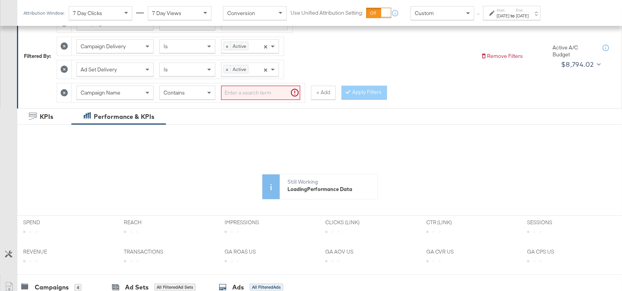
click at [66, 89] on icon at bounding box center [64, 92] width 7 height 7
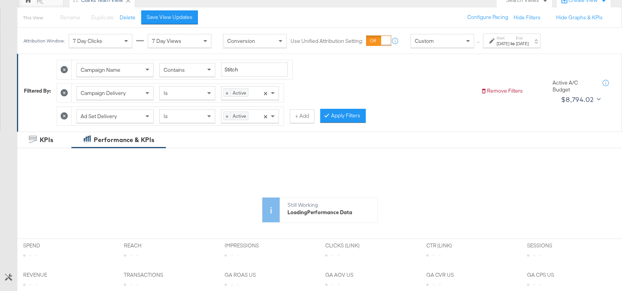
scroll to position [78, 0]
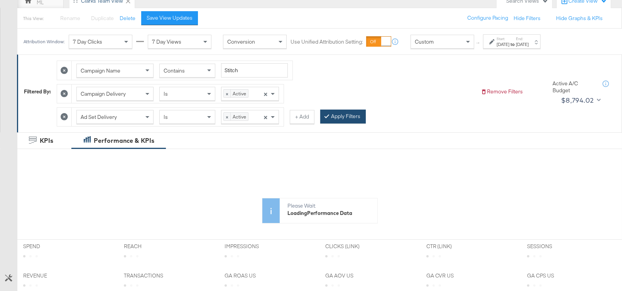
click at [348, 115] on button "Apply Filters" at bounding box center [343, 117] width 46 height 14
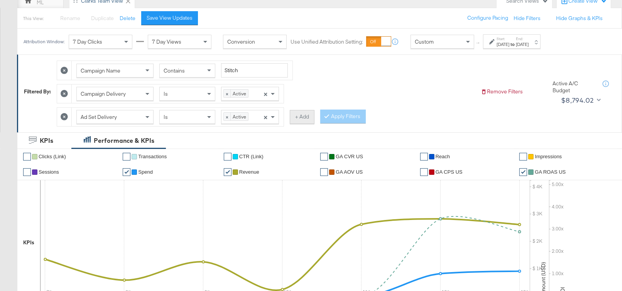
click at [298, 117] on button "+ Add" at bounding box center [302, 117] width 25 height 14
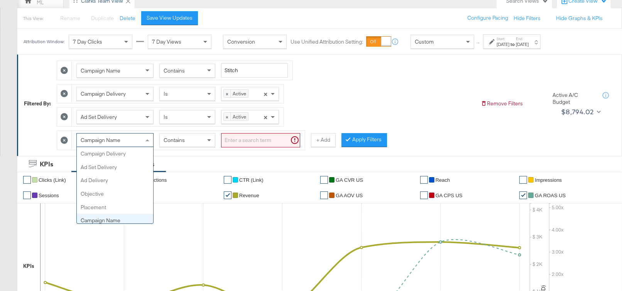
click at [117, 137] on span "Campaign Name" at bounding box center [101, 140] width 40 height 7
type input "ad d"
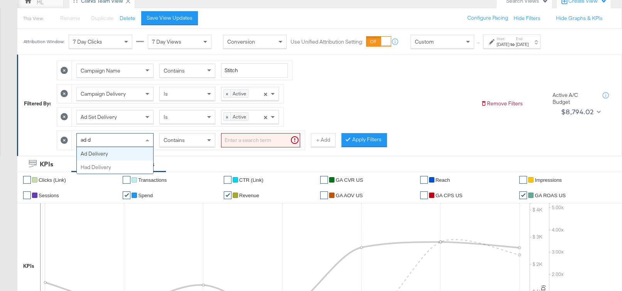
scroll to position [0, 0]
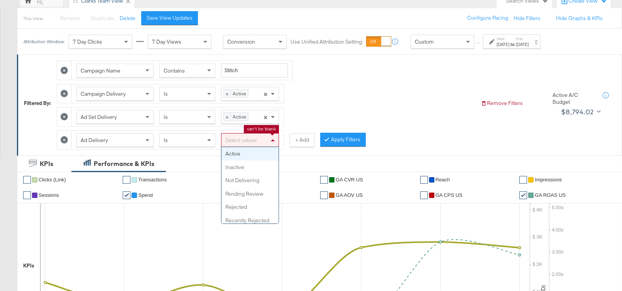
click at [273, 139] on span at bounding box center [274, 140] width 10 height 13
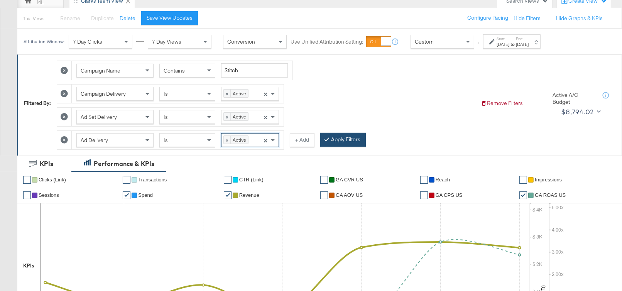
click at [336, 139] on button "Apply Filters" at bounding box center [343, 140] width 46 height 14
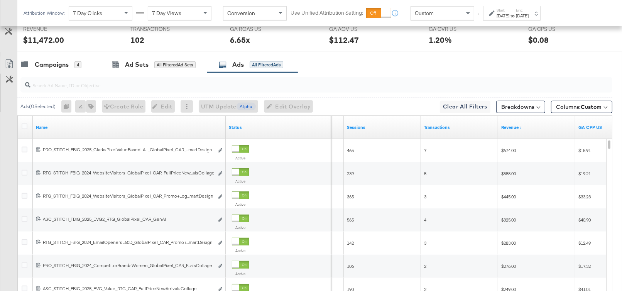
scroll to position [419, 0]
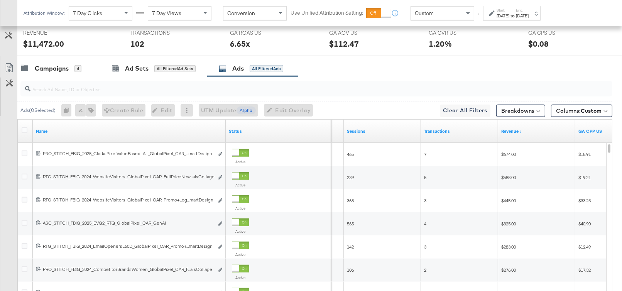
click at [64, 86] on input "search" at bounding box center [294, 85] width 529 height 15
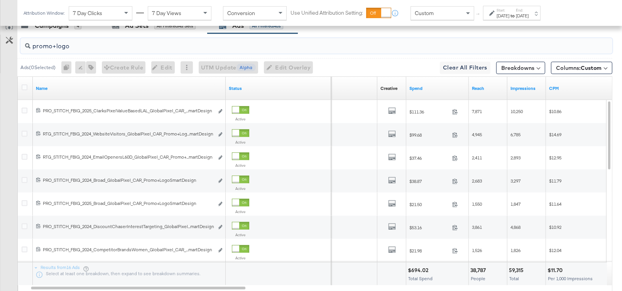
scroll to position [462, 0]
drag, startPoint x: 79, startPoint y: 44, endPoint x: 52, endPoint y: 44, distance: 27.4
click at [52, 44] on input "promo+logo" at bounding box center [294, 43] width 529 height 15
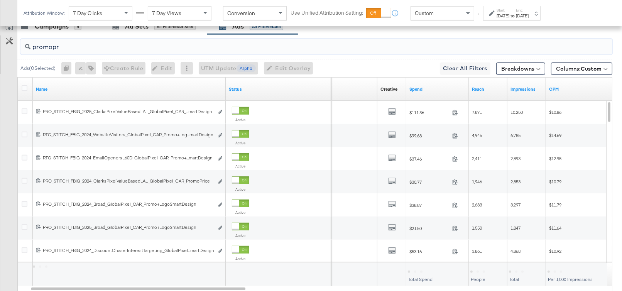
scroll to position [394, 0]
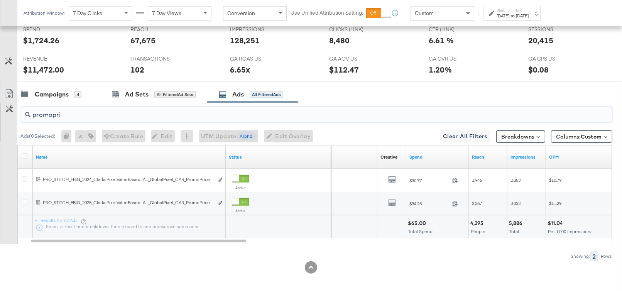
type input "promopri"
click at [54, 92] on div "Campaigns" at bounding box center [52, 94] width 34 height 9
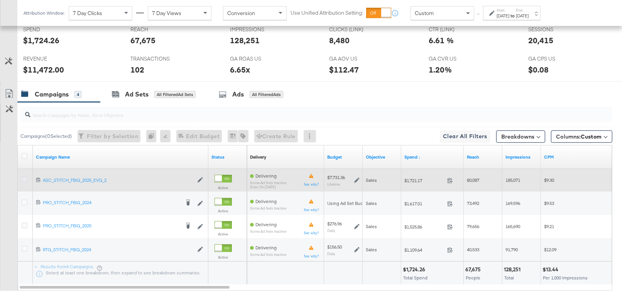
click at [25, 176] on icon at bounding box center [25, 179] width 6 height 6
click at [0, 0] on input "checkbox" at bounding box center [0, 0] width 0 height 0
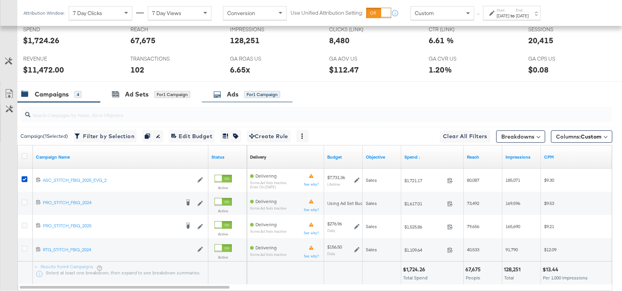
click at [220, 95] on div "Ads for 1 Campaign" at bounding box center [247, 94] width 91 height 17
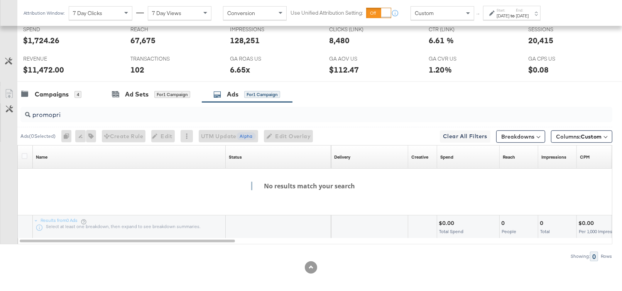
click at [83, 113] on input "promopri" at bounding box center [294, 111] width 529 height 15
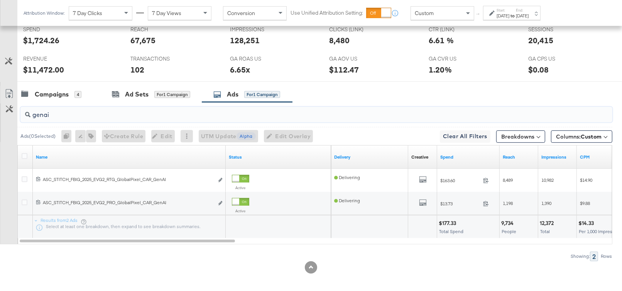
click at [35, 112] on input "genai" at bounding box center [294, 111] width 529 height 15
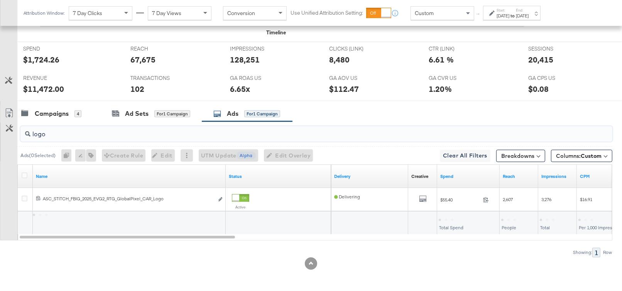
scroll to position [370, 0]
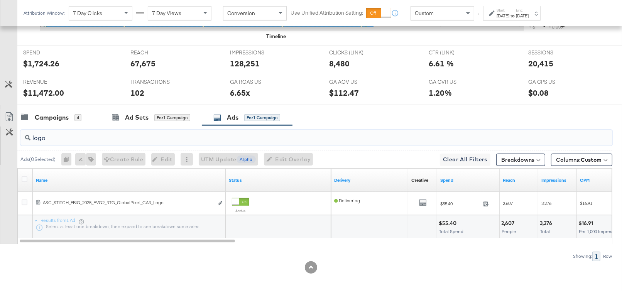
click at [39, 132] on input "logo" at bounding box center [294, 134] width 529 height 15
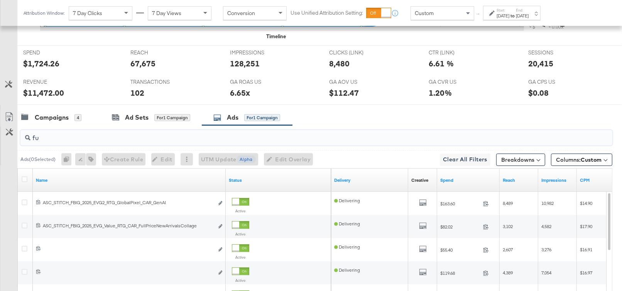
scroll to position [394, 0]
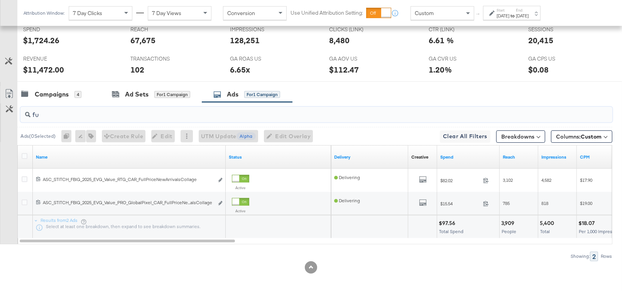
type input "f"
type input "o"
click at [42, 111] on input "premi" at bounding box center [294, 111] width 529 height 15
click at [43, 112] on input "ogk" at bounding box center [294, 111] width 529 height 15
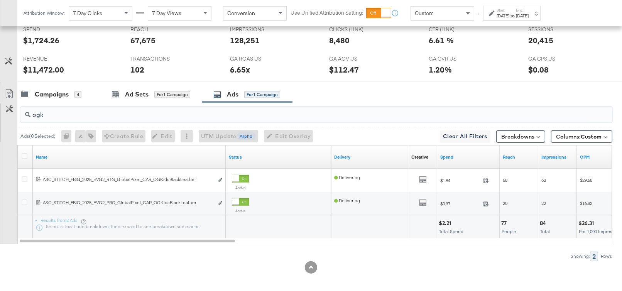
click at [43, 112] on input "ogk" at bounding box center [294, 111] width 529 height 15
type input "solev"
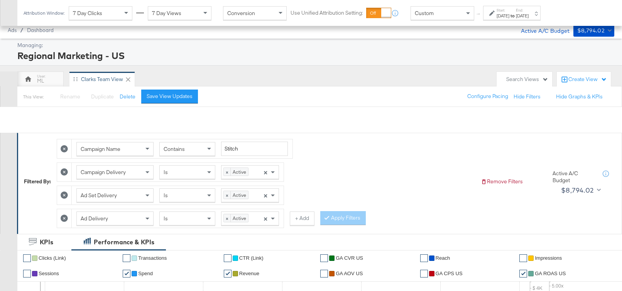
scroll to position [394, 0]
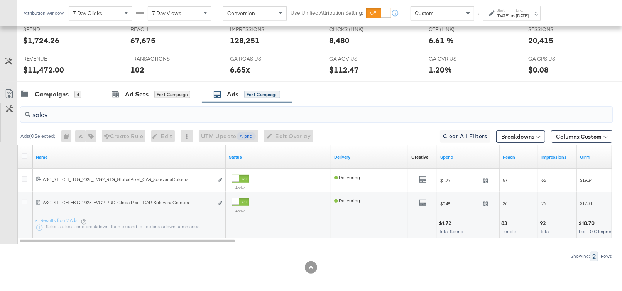
click at [36, 108] on input "solev" at bounding box center [294, 111] width 529 height 15
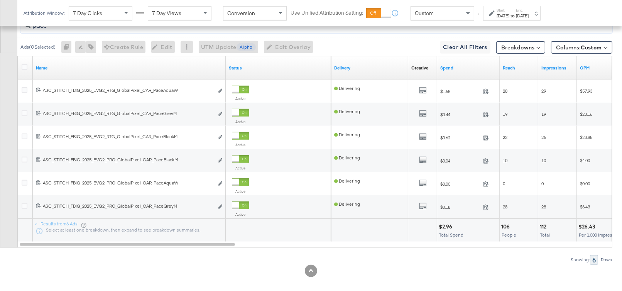
scroll to position [486, 0]
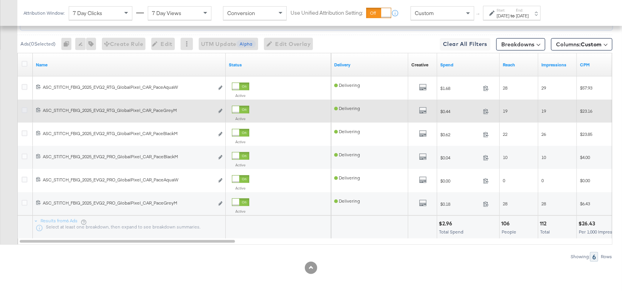
type input "pace"
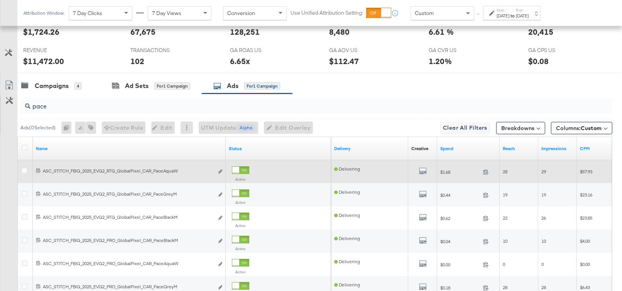
scroll to position [400, 0]
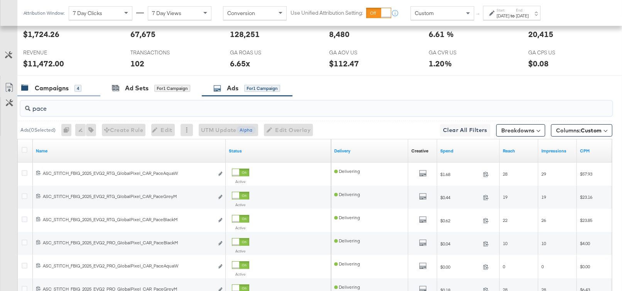
click at [53, 85] on div "Campaigns" at bounding box center [52, 88] width 34 height 9
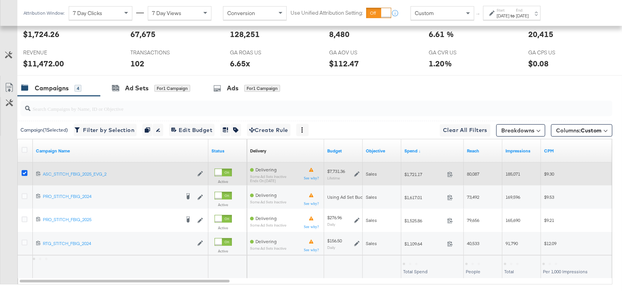
click at [26, 170] on icon at bounding box center [25, 173] width 6 height 6
click at [0, 0] on input "checkbox" at bounding box center [0, 0] width 0 height 0
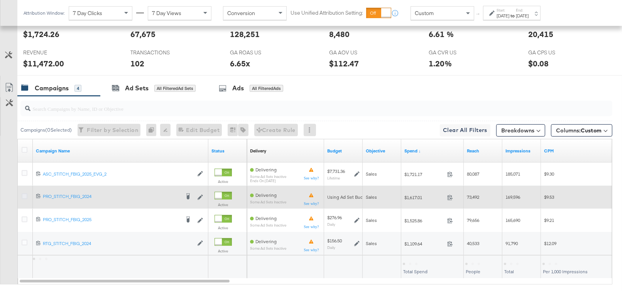
drag, startPoint x: 23, startPoint y: 192, endPoint x: 23, endPoint y: 210, distance: 18.1
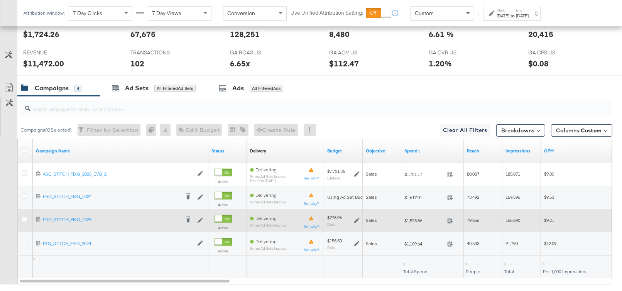
click at [23, 193] on icon at bounding box center [25, 196] width 6 height 6
click at [0, 0] on input "checkbox" at bounding box center [0, 0] width 0 height 0
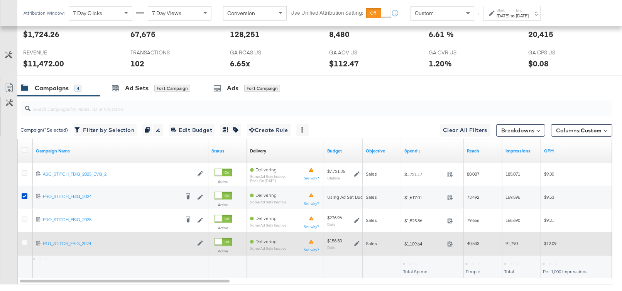
drag, startPoint x: 24, startPoint y: 218, endPoint x: 23, endPoint y: 232, distance: 13.9
click at [24, 219] on div at bounding box center [26, 220] width 8 height 8
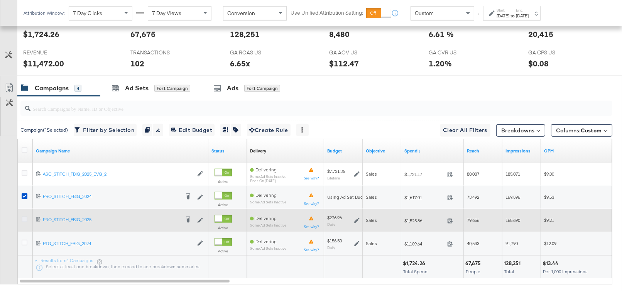
click at [26, 218] on icon at bounding box center [25, 219] width 6 height 6
click at [0, 0] on input "checkbox" at bounding box center [0, 0] width 0 height 0
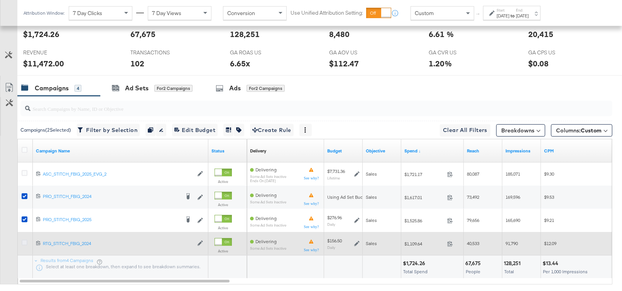
click at [25, 240] on icon at bounding box center [25, 243] width 6 height 6
click at [0, 0] on input "checkbox" at bounding box center [0, 0] width 0 height 0
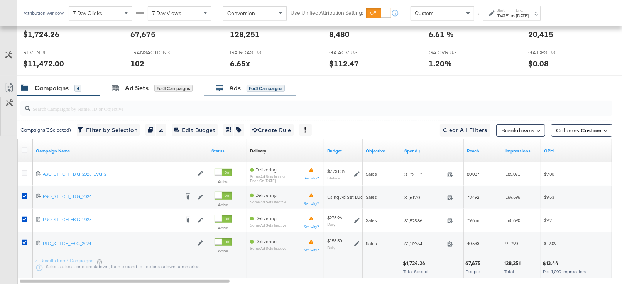
click at [214, 84] on div "Ads for 3 Campaigns" at bounding box center [250, 88] width 92 height 17
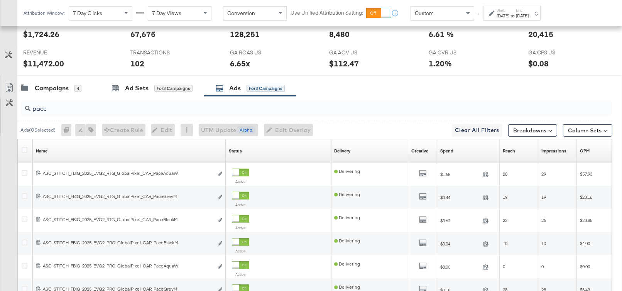
scroll to position [394, 0]
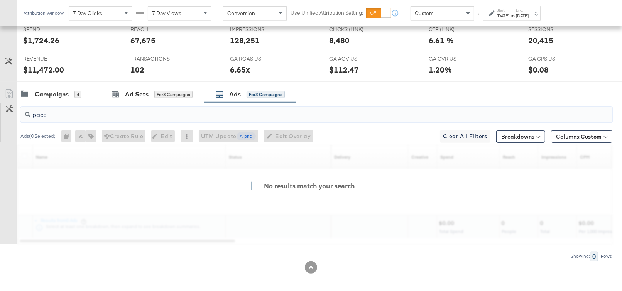
click at [46, 111] on input "pace" at bounding box center [294, 111] width 529 height 15
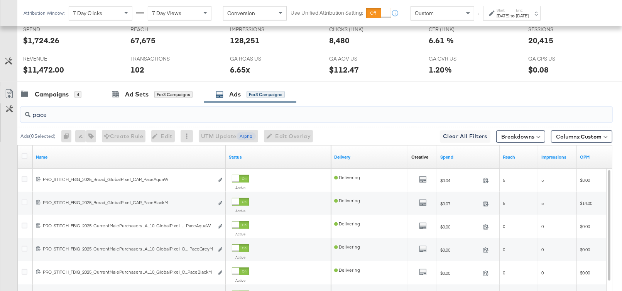
click at [68, 110] on input "pace" at bounding box center [294, 111] width 529 height 15
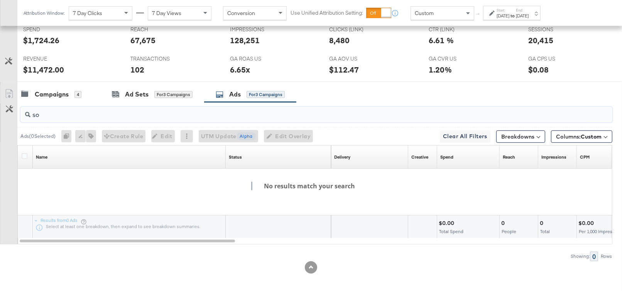
type input "s"
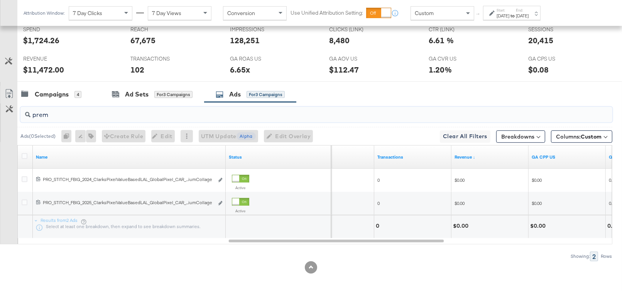
click at [108, 109] on input "prem" at bounding box center [294, 111] width 529 height 15
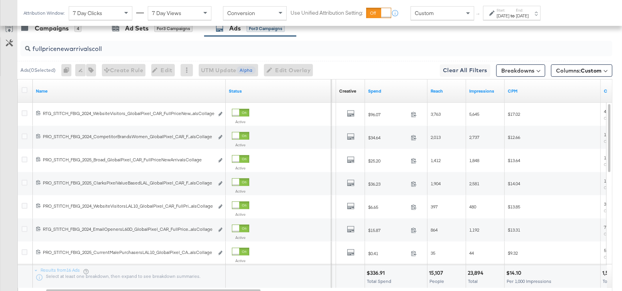
scroll to position [456, 0]
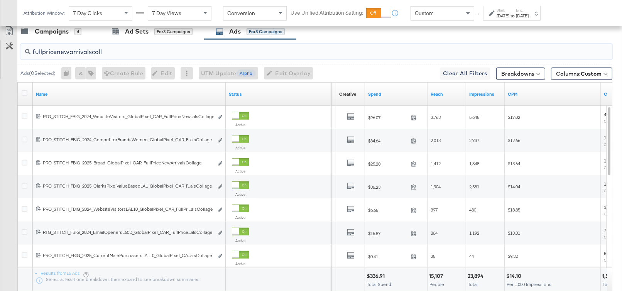
click at [79, 48] on input "fullpricenewarrivalscoll" at bounding box center [294, 48] width 529 height 15
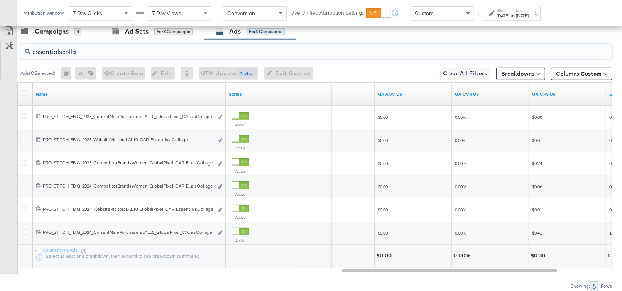
click at [97, 52] on input "essentialscolla" at bounding box center [294, 48] width 529 height 15
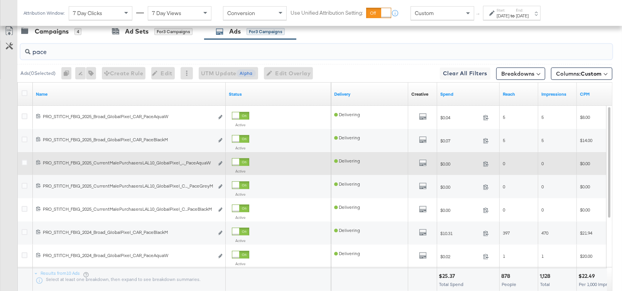
type input "pace"
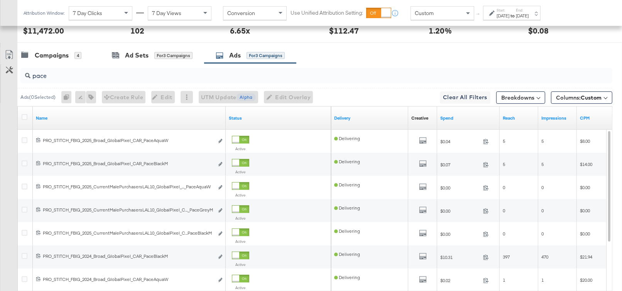
scroll to position [424, 0]
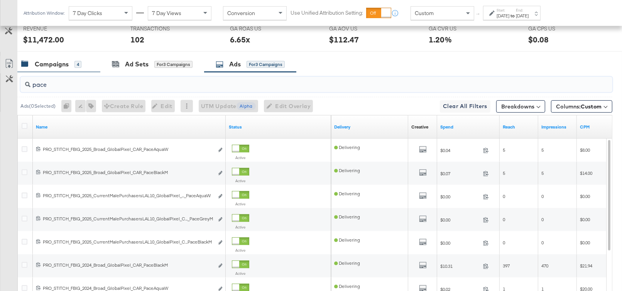
click at [53, 62] on div "Campaigns" at bounding box center [52, 64] width 34 height 9
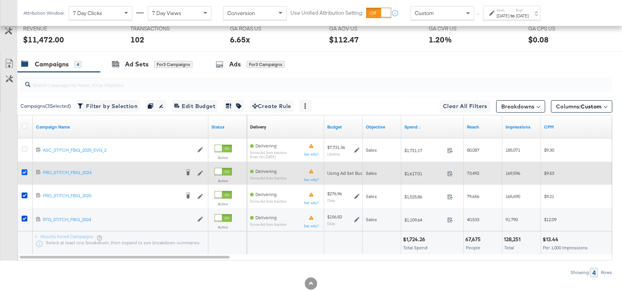
click at [24, 169] on icon at bounding box center [25, 172] width 6 height 6
click at [0, 0] on input "checkbox" at bounding box center [0, 0] width 0 height 0
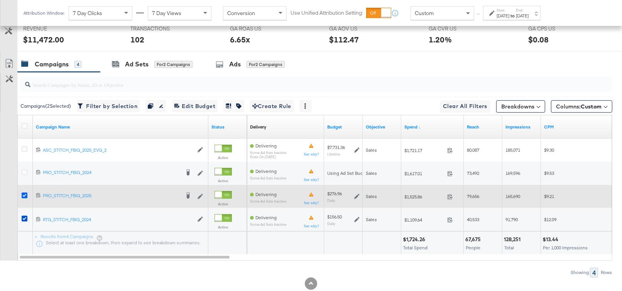
click at [24, 193] on icon at bounding box center [25, 196] width 6 height 6
click at [0, 0] on input "checkbox" at bounding box center [0, 0] width 0 height 0
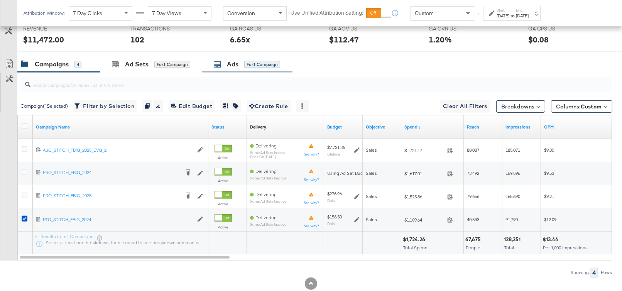
click at [215, 64] on icon at bounding box center [217, 65] width 8 height 8
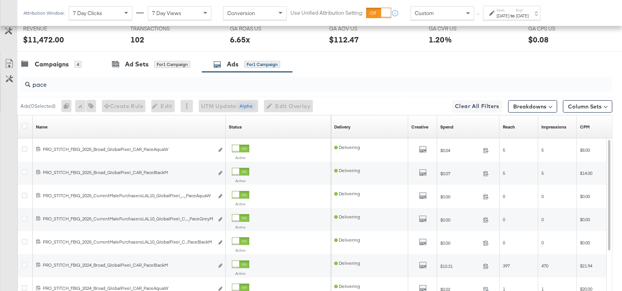
scroll to position [394, 0]
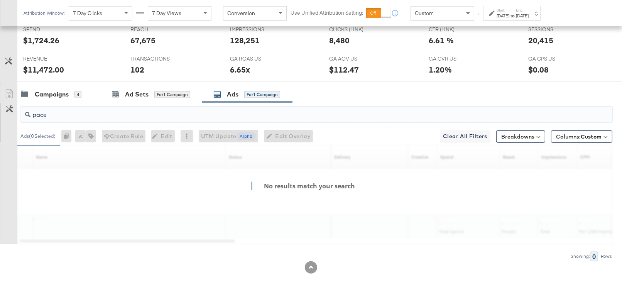
click at [75, 111] on input "pace" at bounding box center [294, 111] width 529 height 15
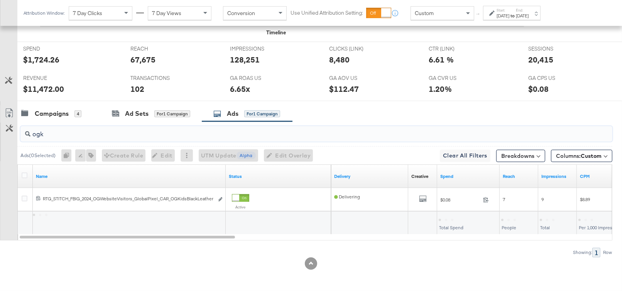
scroll to position [370, 0]
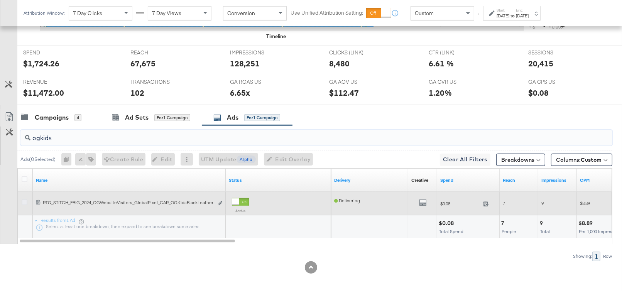
type input "ogkids"
click at [24, 199] on icon at bounding box center [25, 202] width 6 height 6
click at [0, 0] on input "checkbox" at bounding box center [0, 0] width 0 height 0
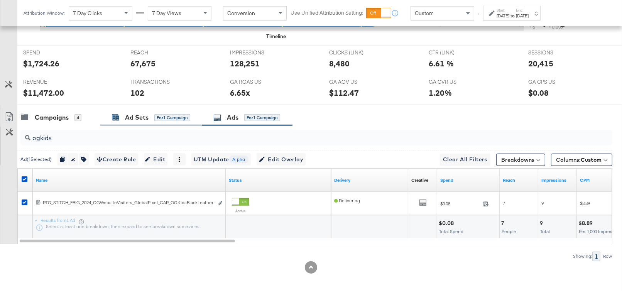
click at [128, 115] on div "Ad Sets" at bounding box center [137, 117] width 24 height 9
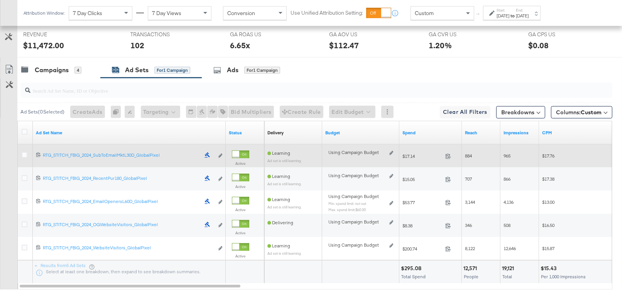
scroll to position [412, 0]
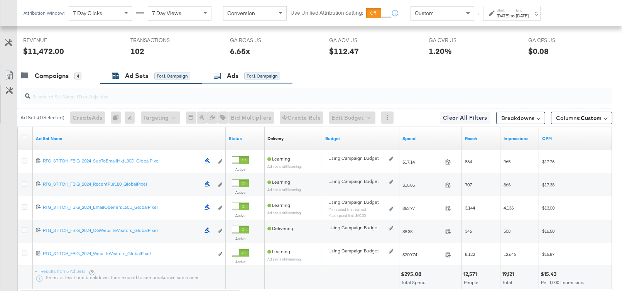
click at [232, 74] on div "Ads" at bounding box center [233, 75] width 12 height 9
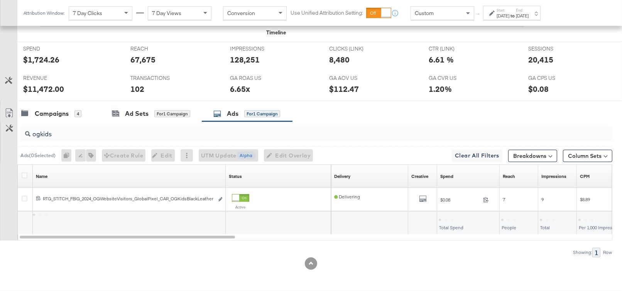
scroll to position [370, 0]
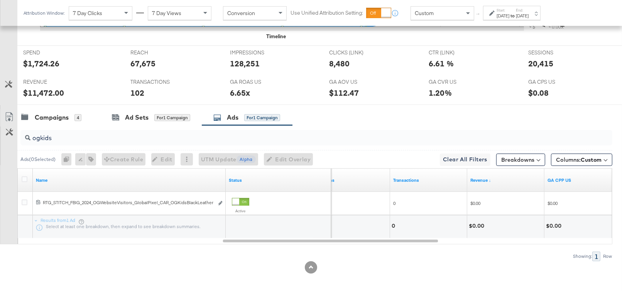
click at [47, 136] on input "ogkids" at bounding box center [294, 134] width 529 height 15
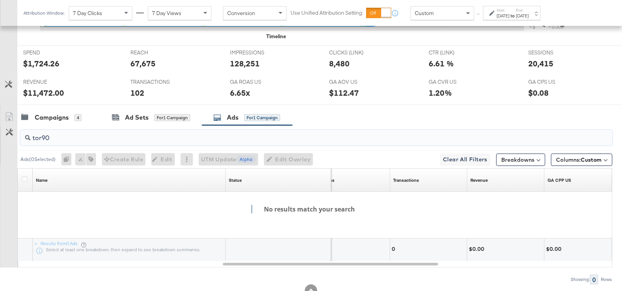
click at [41, 134] on input "tor90" at bounding box center [294, 134] width 529 height 15
click at [73, 131] on input "tor90" at bounding box center [294, 134] width 529 height 15
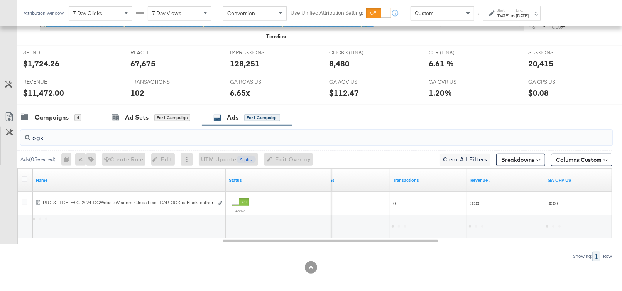
type input "ogki"
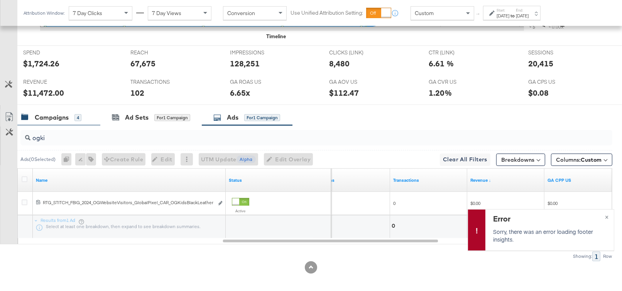
click at [49, 116] on div "Campaigns" at bounding box center [52, 117] width 34 height 9
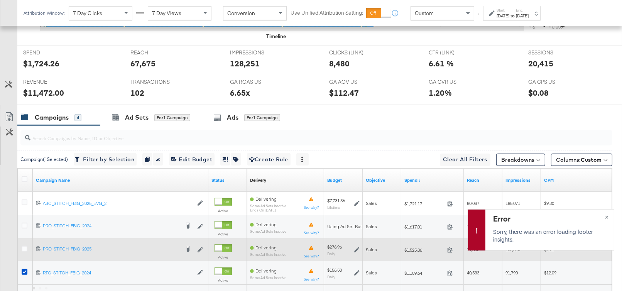
click at [24, 246] on icon at bounding box center [25, 249] width 6 height 6
click at [0, 0] on input "checkbox" at bounding box center [0, 0] width 0 height 0
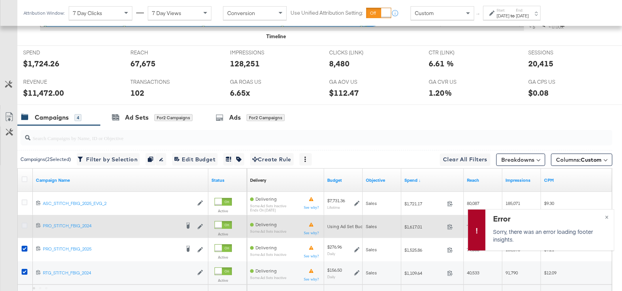
click at [22, 223] on icon at bounding box center [25, 226] width 6 height 6
click at [0, 0] on input "checkbox" at bounding box center [0, 0] width 0 height 0
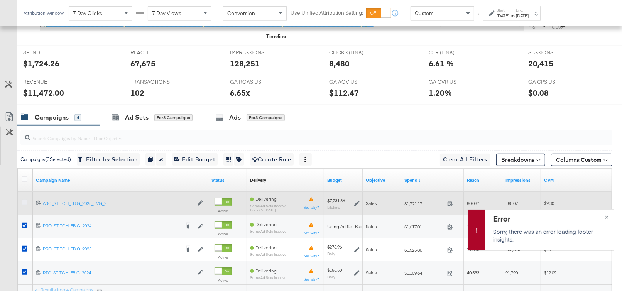
click at [24, 199] on icon at bounding box center [25, 202] width 6 height 6
click at [0, 0] on input "checkbox" at bounding box center [0, 0] width 0 height 0
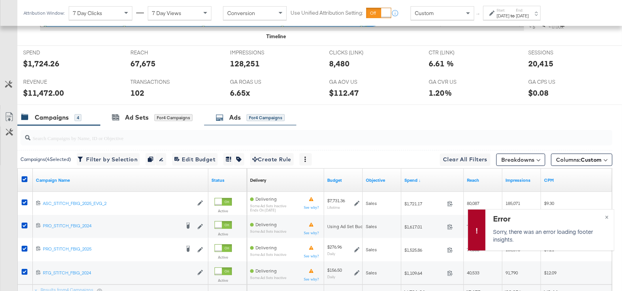
click at [229, 114] on div "Ads for 4 Campaigns" at bounding box center [250, 117] width 69 height 9
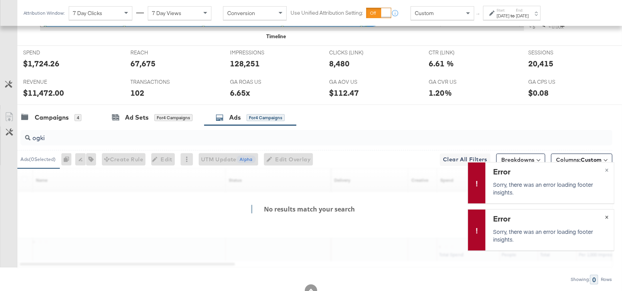
click at [609, 216] on button "×" at bounding box center [607, 217] width 14 height 14
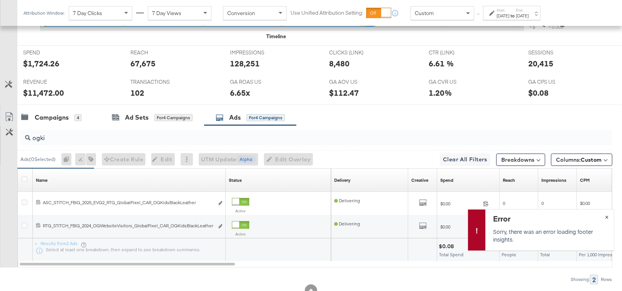
click at [608, 215] on button "×" at bounding box center [607, 217] width 14 height 14
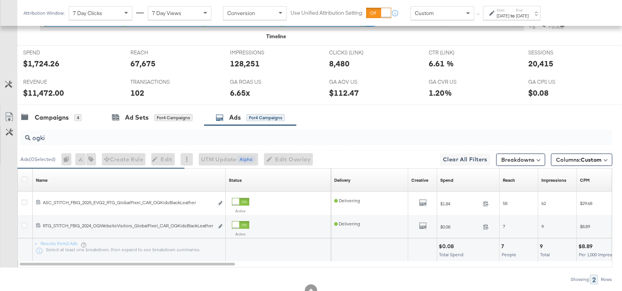
click at [53, 134] on input "ogki" at bounding box center [294, 134] width 529 height 15
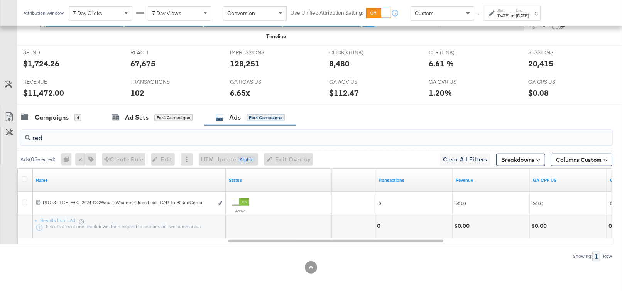
click at [40, 136] on input "red" at bounding box center [294, 134] width 529 height 15
click at [41, 135] on input "red" at bounding box center [294, 134] width 529 height 15
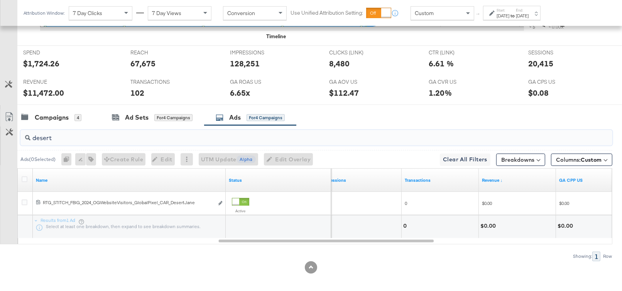
click at [51, 135] on input "desert" at bounding box center [294, 134] width 529 height 15
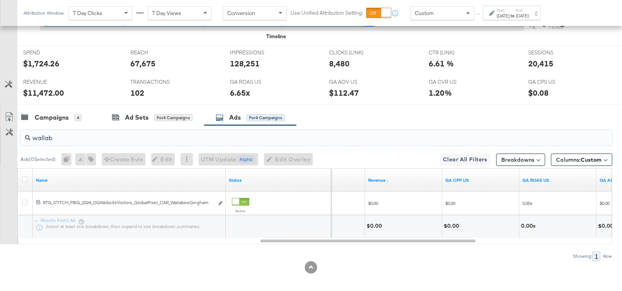
click at [76, 135] on input "wallab" at bounding box center [294, 134] width 529 height 15
click at [76, 134] on input "wallab" at bounding box center [294, 134] width 529 height 15
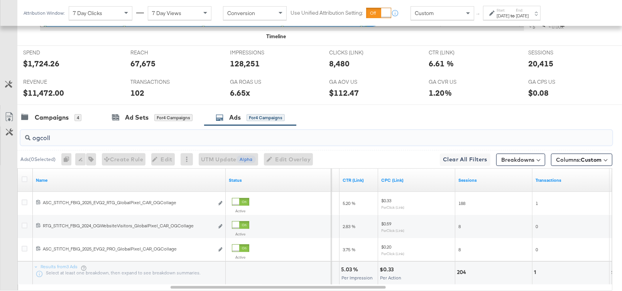
click at [43, 134] on input "ogcoll" at bounding box center [294, 134] width 529 height 15
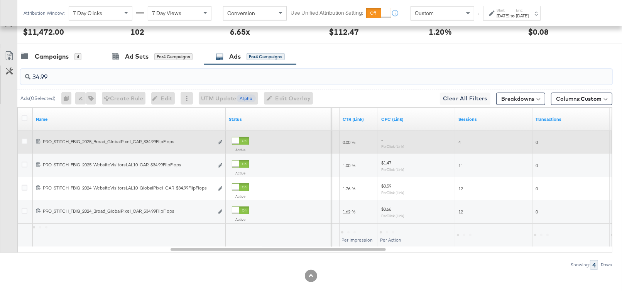
scroll to position [432, 0]
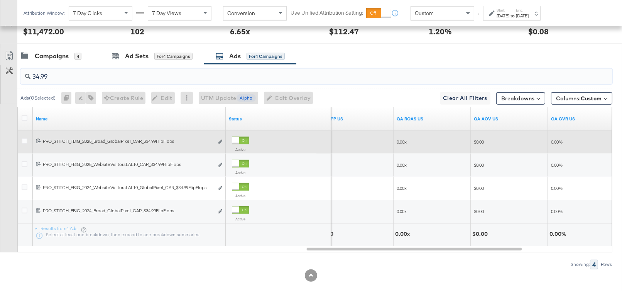
click at [42, 73] on input "34.99" at bounding box center [294, 73] width 529 height 15
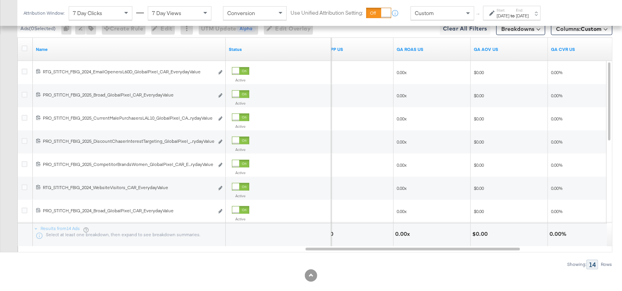
scroll to position [509, 0]
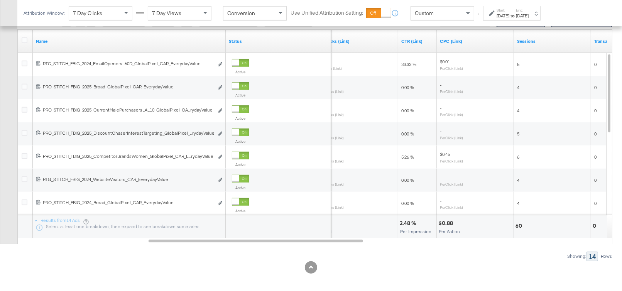
type input "everydayv"
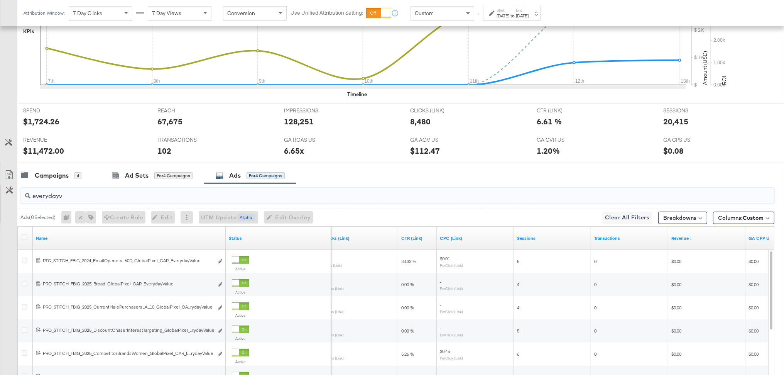
scroll to position [267, 0]
click at [45, 197] on input "everydayv" at bounding box center [367, 192] width 675 height 15
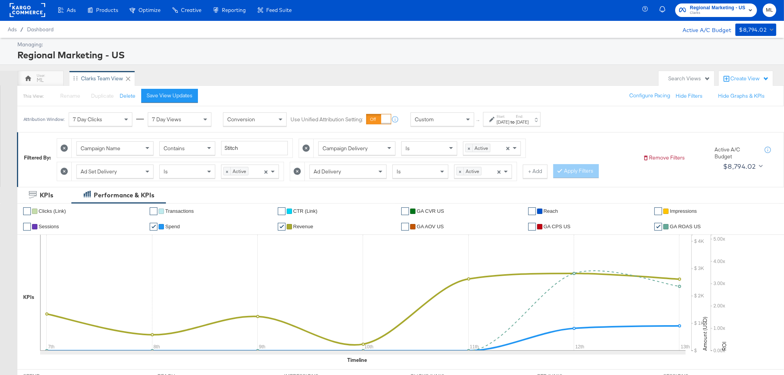
scroll to position [0, 0]
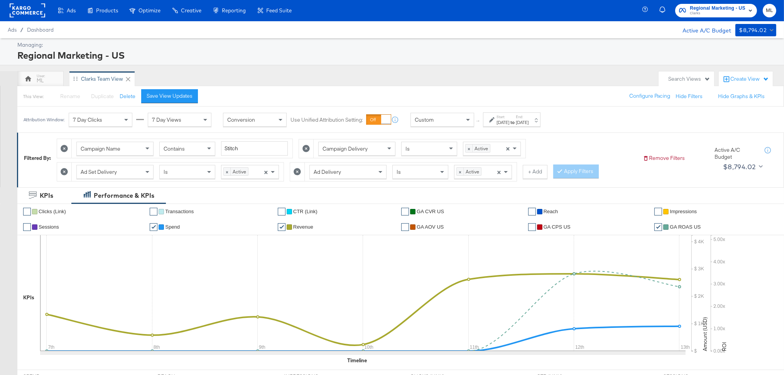
click at [296, 172] on icon at bounding box center [297, 171] width 7 height 7
click at [306, 149] on icon at bounding box center [306, 148] width 7 height 7
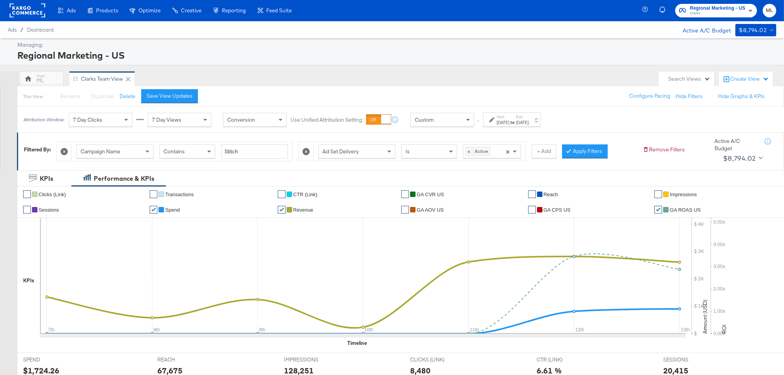
click at [305, 152] on icon at bounding box center [306, 151] width 7 height 7
click at [347, 150] on button "Apply Filters" at bounding box center [352, 151] width 46 height 14
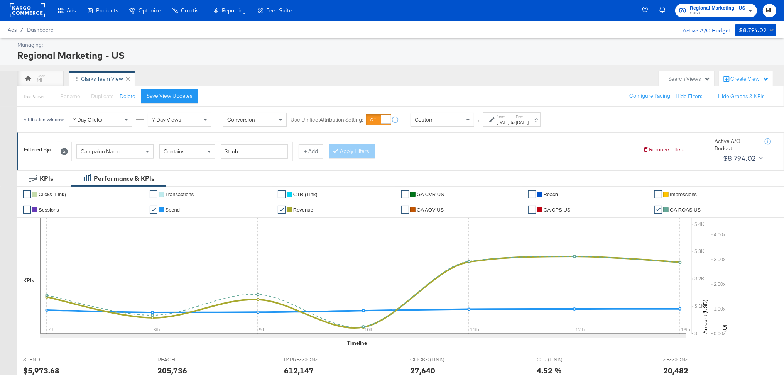
click at [509, 120] on div "Sep 7th 2025" at bounding box center [503, 122] width 13 height 6
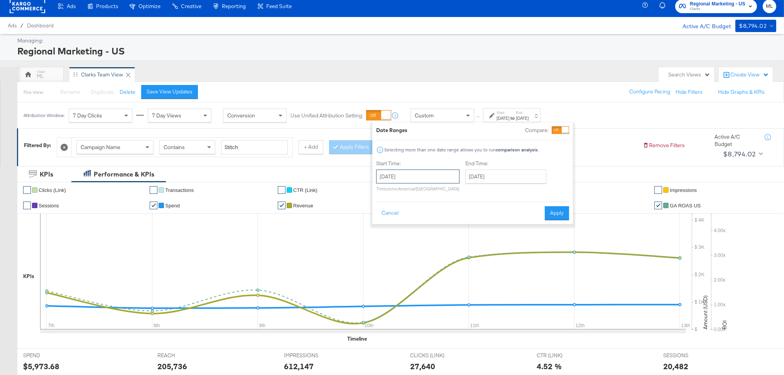
click at [431, 176] on input "September 7th 2025" at bounding box center [417, 176] width 83 height 14
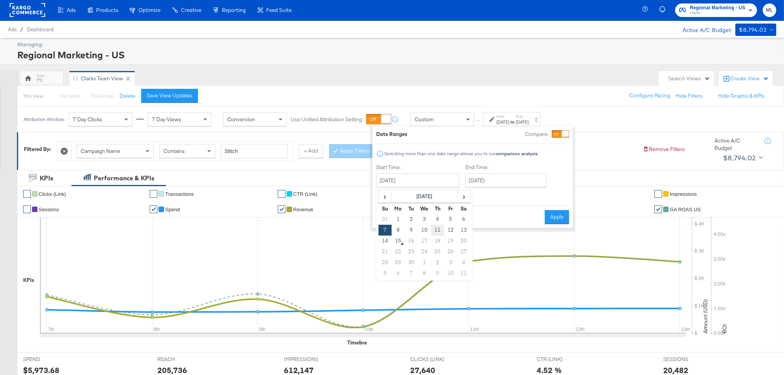
click at [432, 231] on td "11" at bounding box center [437, 230] width 13 height 11
type input "[DATE]"
click at [482, 179] on input "[DATE]" at bounding box center [508, 180] width 81 height 14
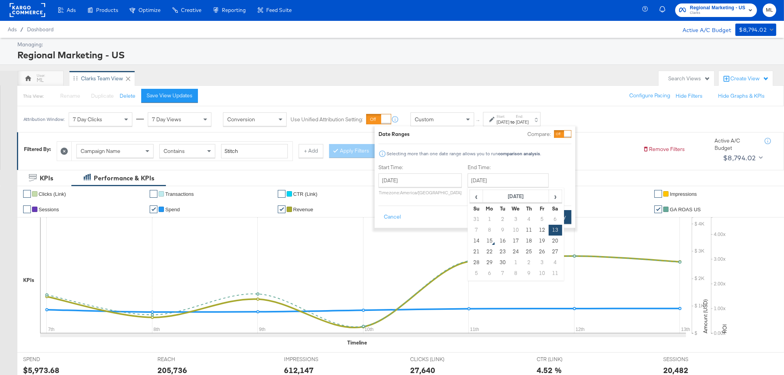
drag, startPoint x: 526, startPoint y: 230, endPoint x: 551, endPoint y: 216, distance: 28.9
click at [529, 230] on td "11" at bounding box center [528, 230] width 13 height 11
type input "[DATE]"
click at [560, 213] on button "Apply" at bounding box center [559, 217] width 24 height 14
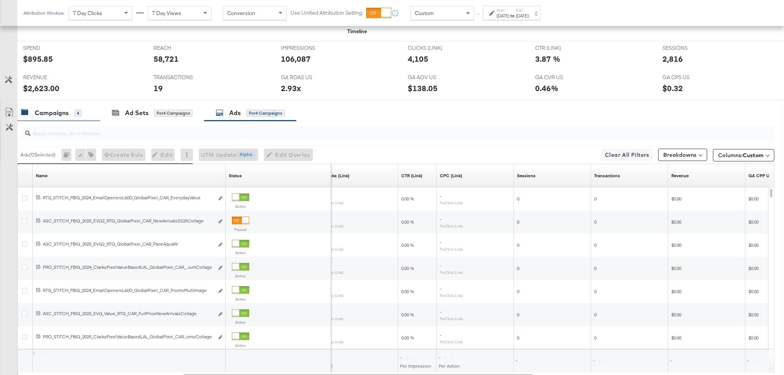
click at [62, 113] on div "Campaigns" at bounding box center [52, 112] width 34 height 9
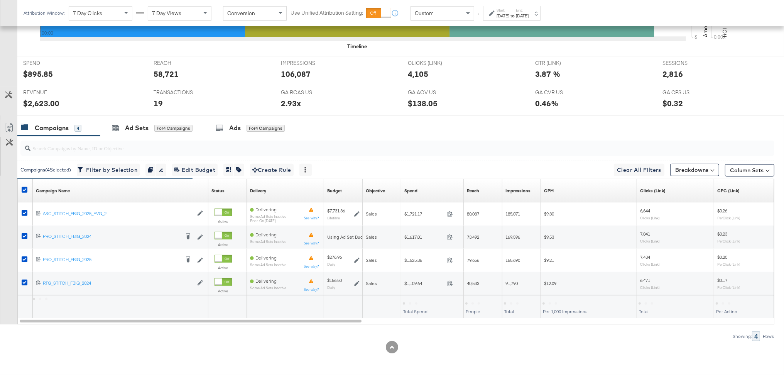
scroll to position [297, 0]
click at [25, 190] on icon at bounding box center [25, 190] width 6 height 6
click at [0, 0] on input "checkbox" at bounding box center [0, 0] width 0 height 0
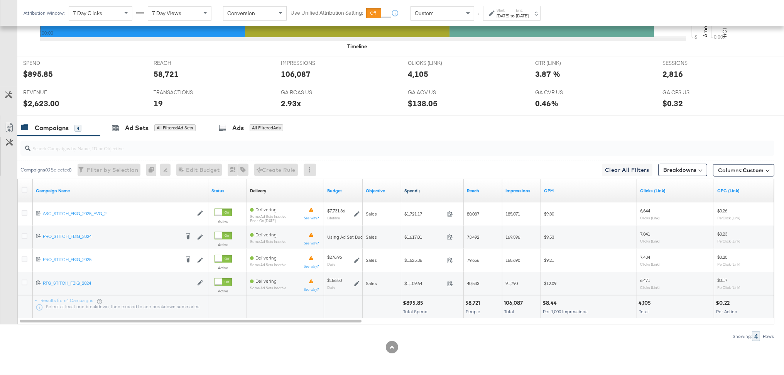
click at [414, 191] on link "Spend ↓" at bounding box center [432, 191] width 56 height 6
click at [414, 191] on link "Spend ↑" at bounding box center [432, 191] width 56 height 6
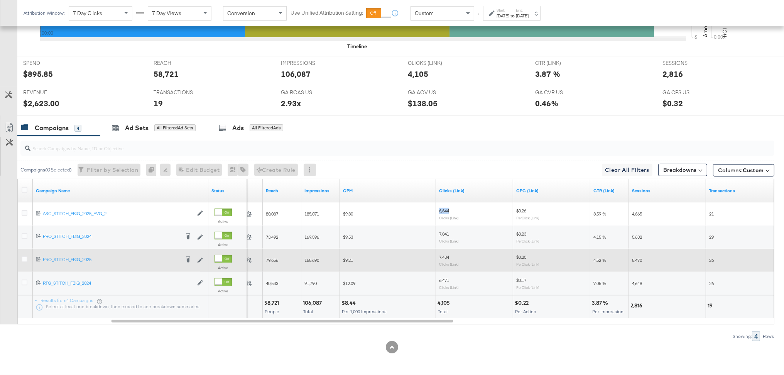
drag, startPoint x: 440, startPoint y: 211, endPoint x: 466, endPoint y: 258, distance: 53.7
click at [457, 211] on div "6,644 Clicks (Link)" at bounding box center [474, 214] width 71 height 12
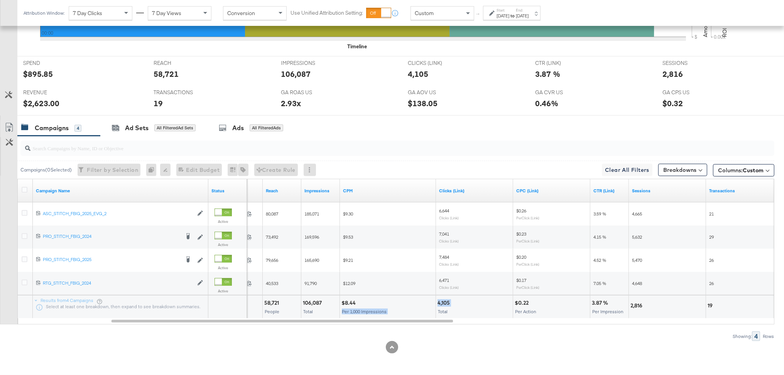
drag, startPoint x: 451, startPoint y: 304, endPoint x: 429, endPoint y: 303, distance: 22.0
click at [429, 291] on div "$895.85 Total Spend 58,721 People 106,087 Total $8.44 Per 1,000 Impressions 4,1…" at bounding box center [762, 306] width 1432 height 23
click at [449, 291] on div "4,105" at bounding box center [445, 302] width 15 height 7
click at [465, 291] on div at bounding box center [481, 302] width 59 height 7
click at [39, 291] on div "Results from 4 Campaigns Select at least one breakdown, then expand to see brea…" at bounding box center [120, 306] width 175 height 23
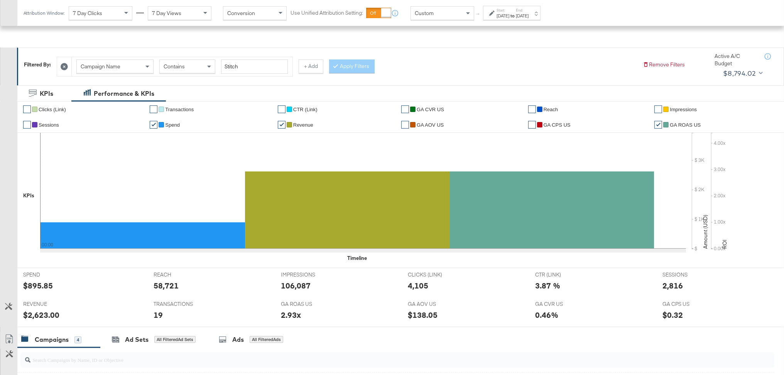
scroll to position [0, 0]
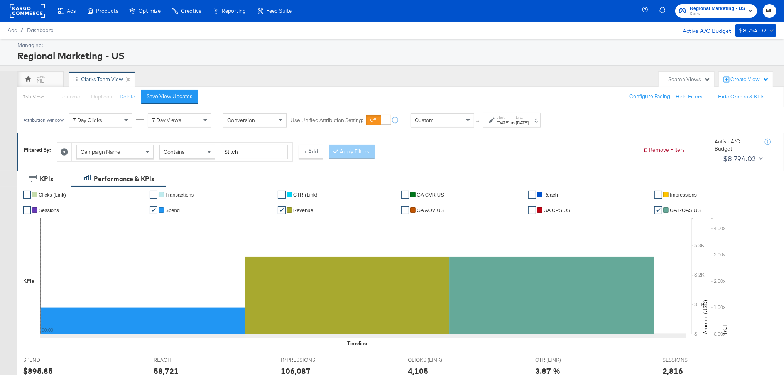
click at [66, 151] on icon at bounding box center [64, 151] width 7 height 7
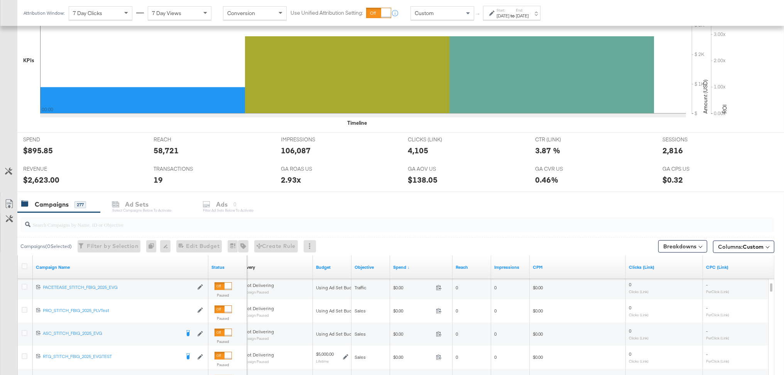
scroll to position [213, 0]
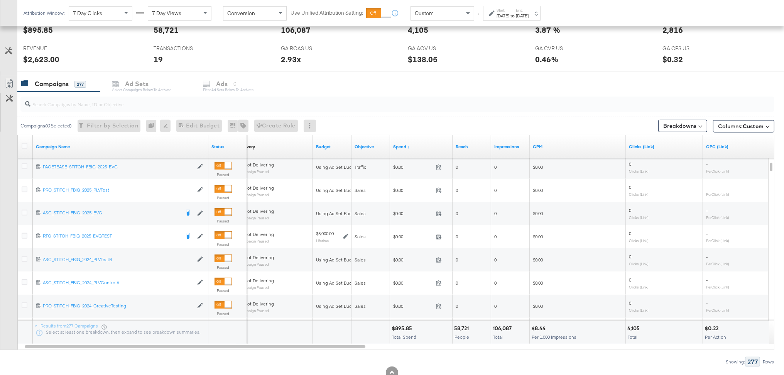
scroll to position [348, 0]
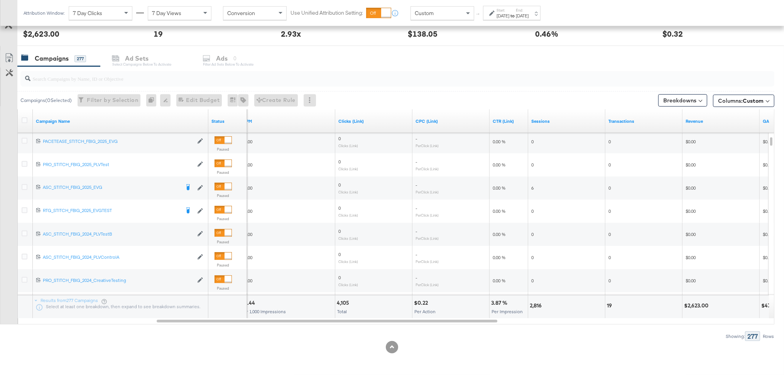
click at [509, 14] on div "[DATE]" at bounding box center [503, 16] width 13 height 6
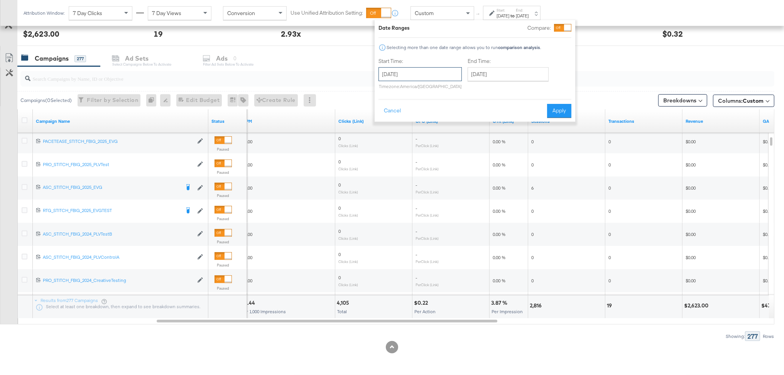
click at [435, 73] on input "[DATE]" at bounding box center [420, 74] width 83 height 14
click at [426, 126] on td "10" at bounding box center [426, 123] width 13 height 11
type input "[DATE]"
click at [509, 77] on input "[DATE]" at bounding box center [508, 74] width 81 height 14
click at [516, 123] on td "10" at bounding box center [515, 123] width 13 height 11
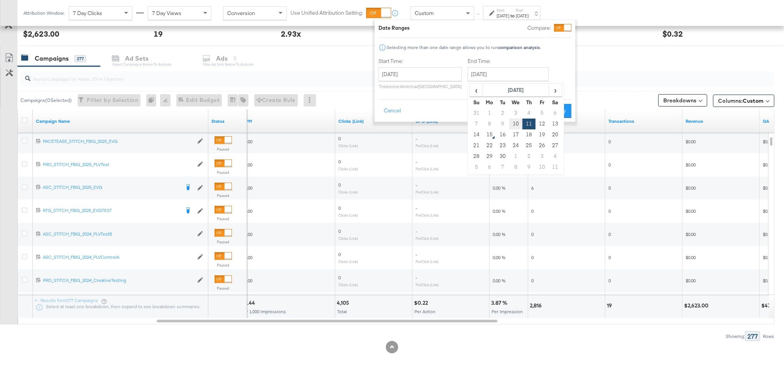
type input "[DATE]"
click at [561, 107] on button "Apply" at bounding box center [559, 111] width 24 height 14
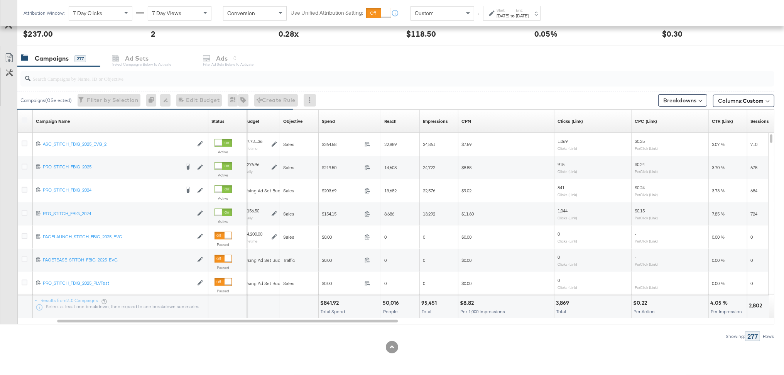
click at [516, 19] on strong "to" at bounding box center [512, 16] width 7 height 6
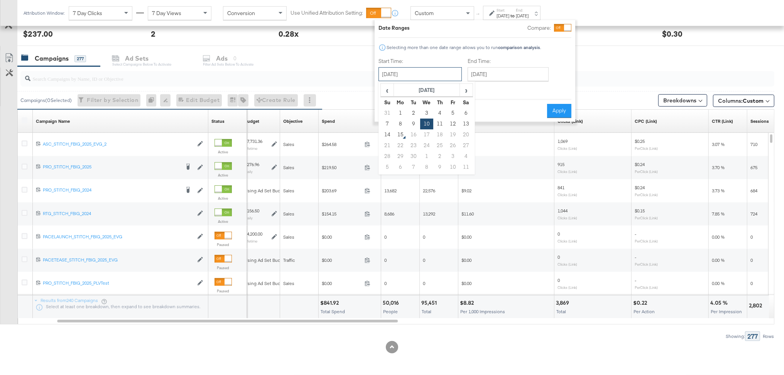
click at [418, 79] on input "[DATE]" at bounding box center [420, 74] width 83 height 14
click at [440, 122] on td "11" at bounding box center [439, 123] width 13 height 11
type input "[DATE]"
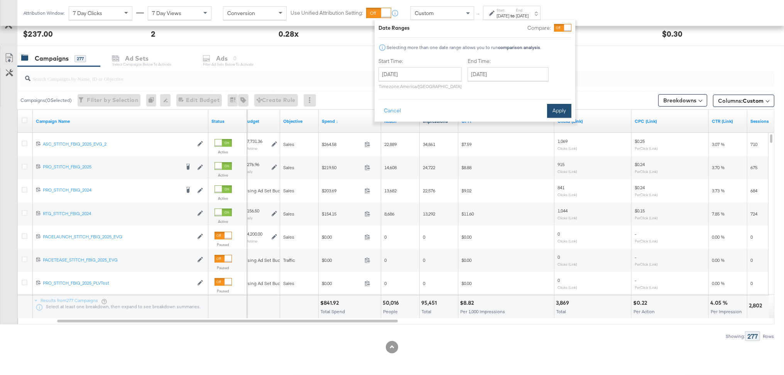
click at [556, 109] on button "Apply" at bounding box center [559, 111] width 24 height 14
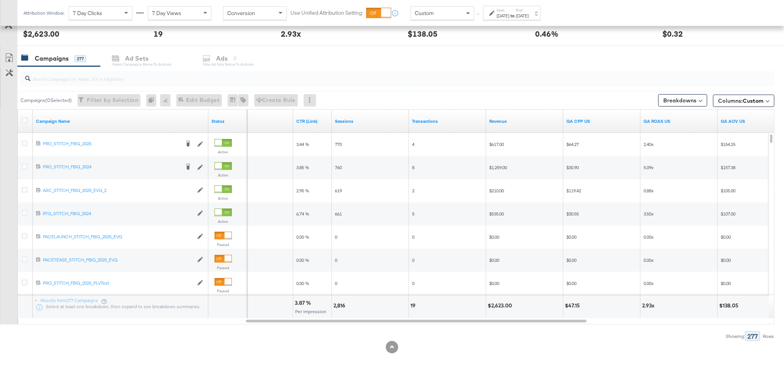
click at [516, 15] on strong "to" at bounding box center [512, 16] width 7 height 6
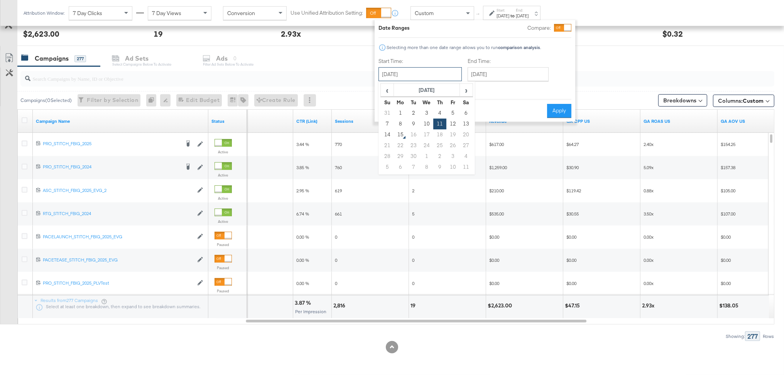
click at [428, 76] on input "[DATE]" at bounding box center [420, 74] width 83 height 14
drag, startPoint x: 426, startPoint y: 120, endPoint x: 430, endPoint y: 118, distance: 5.0
click at [426, 120] on td "10" at bounding box center [426, 123] width 13 height 11
type input "[DATE]"
click at [489, 79] on input "[DATE]" at bounding box center [508, 74] width 81 height 14
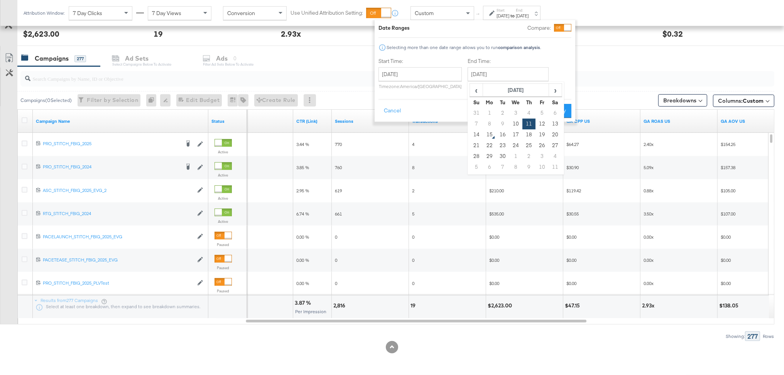
drag, startPoint x: 516, startPoint y: 123, endPoint x: 529, endPoint y: 112, distance: 17.0
click at [517, 123] on td "10" at bounding box center [515, 123] width 13 height 11
type input "[DATE]"
click at [560, 109] on button "Apply" at bounding box center [559, 111] width 24 height 14
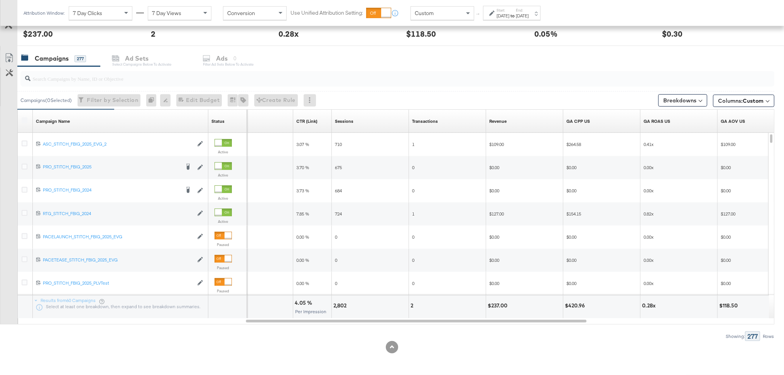
click at [529, 15] on div "[DATE]" at bounding box center [522, 16] width 13 height 6
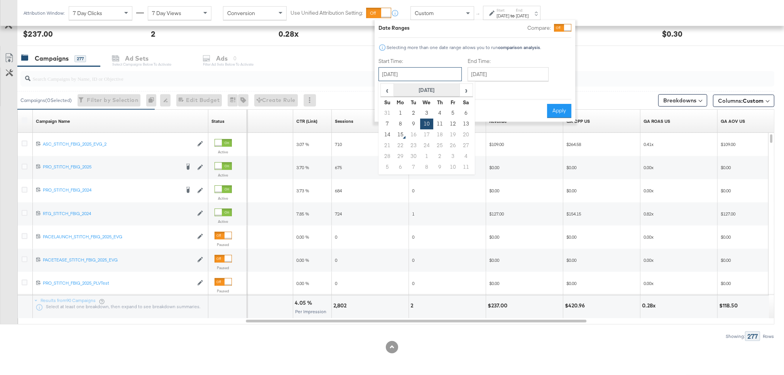
drag, startPoint x: 433, startPoint y: 74, endPoint x: 435, endPoint y: 84, distance: 9.9
click at [433, 74] on input "[DATE]" at bounding box center [420, 74] width 83 height 14
click at [438, 122] on td "11" at bounding box center [439, 123] width 13 height 11
type input "[DATE]"
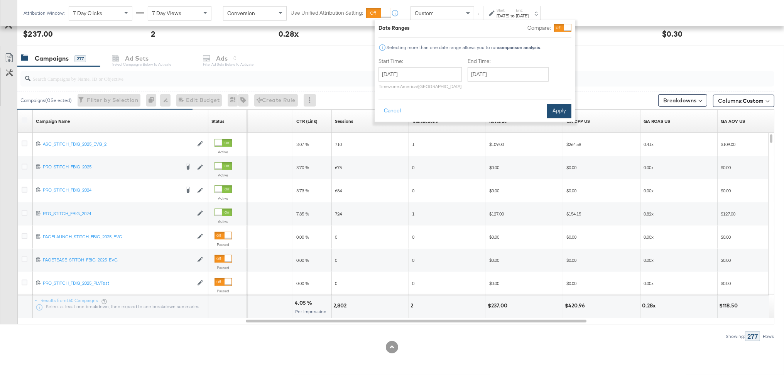
click at [561, 111] on button "Apply" at bounding box center [559, 111] width 24 height 14
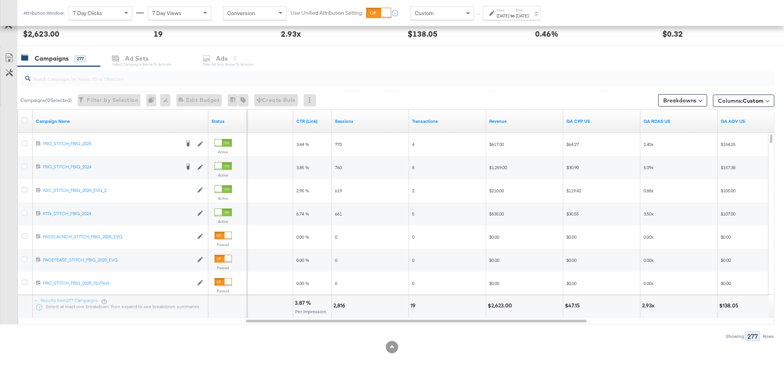
click at [509, 15] on div "[DATE]" at bounding box center [503, 16] width 13 height 6
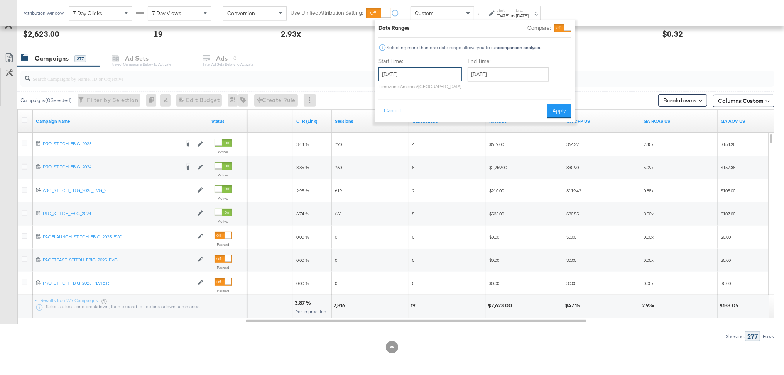
click at [420, 78] on input "[DATE]" at bounding box center [420, 74] width 83 height 14
click at [450, 120] on td "12" at bounding box center [452, 123] width 13 height 11
type input "[DATE]"
click at [561, 110] on button "Apply" at bounding box center [559, 111] width 24 height 14
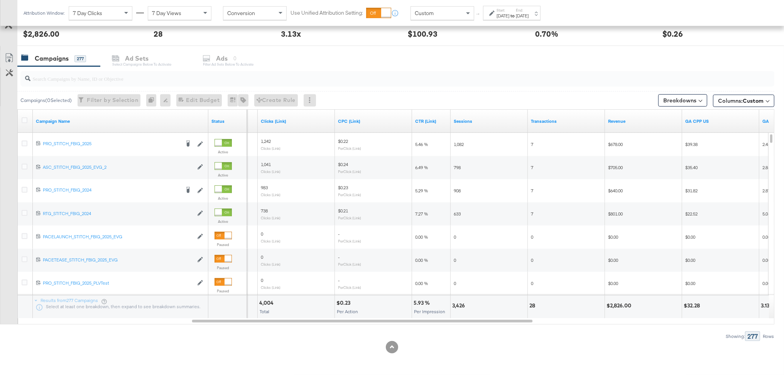
click at [509, 10] on label "Start:" at bounding box center [503, 10] width 13 height 5
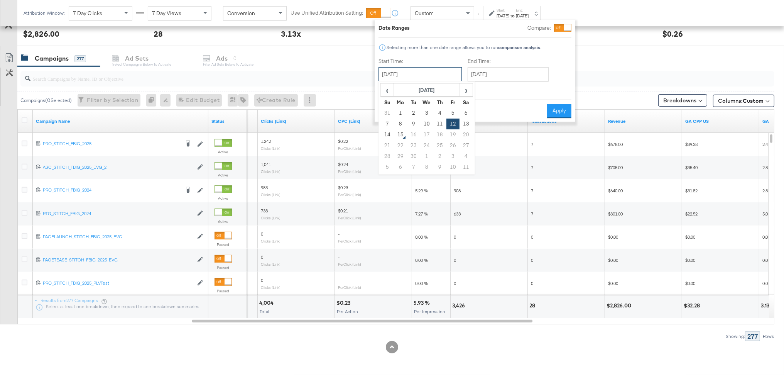
click at [437, 75] on input "[DATE]" at bounding box center [420, 74] width 83 height 14
click at [467, 118] on td "13" at bounding box center [466, 123] width 13 height 11
type input "[DATE]"
click at [559, 111] on button "Apply" at bounding box center [559, 111] width 24 height 14
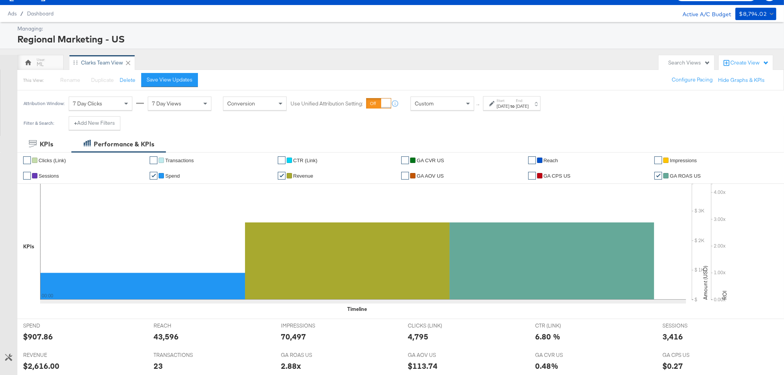
scroll to position [16, 0]
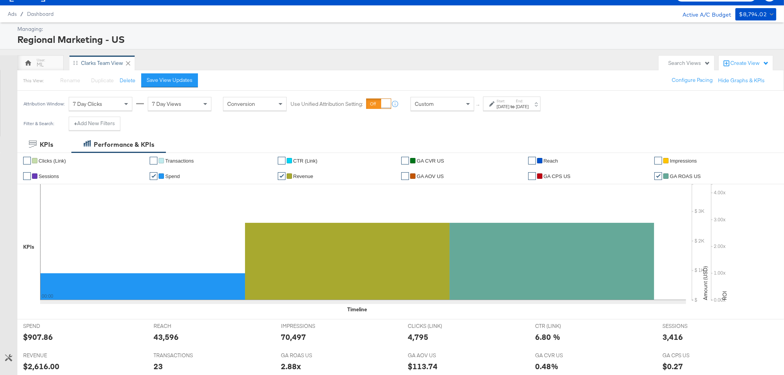
click at [509, 102] on label "Start:" at bounding box center [503, 100] width 13 height 5
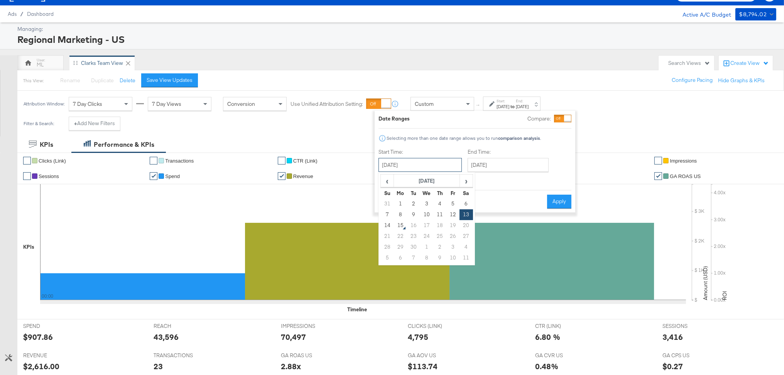
click at [431, 165] on input "[DATE]" at bounding box center [420, 165] width 83 height 14
click at [391, 215] on td "7" at bounding box center [387, 214] width 13 height 11
type input "[DATE]"
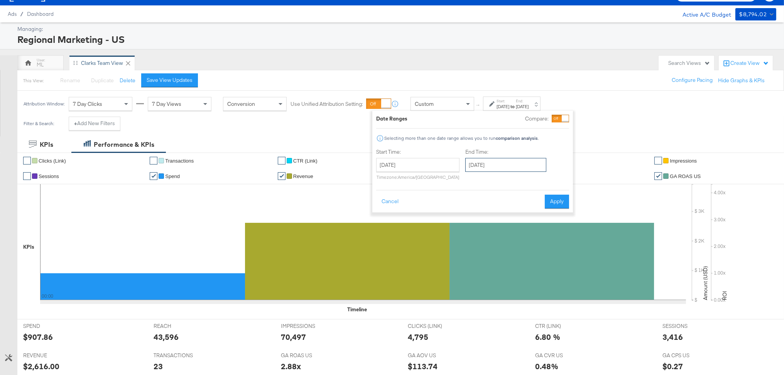
click at [504, 164] on input "[DATE]" at bounding box center [505, 165] width 81 height 14
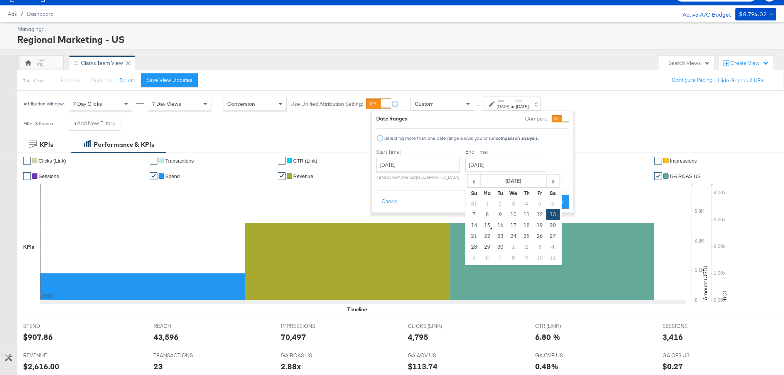
drag, startPoint x: 473, startPoint y: 213, endPoint x: 524, endPoint y: 209, distance: 51.1
click at [474, 213] on td "7" at bounding box center [474, 214] width 13 height 11
type input "[DATE]"
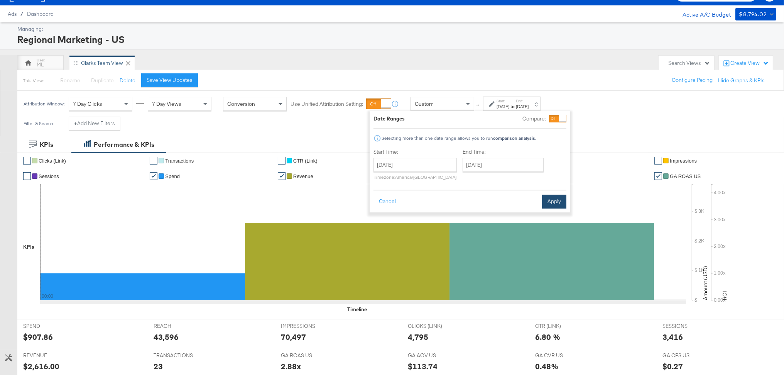
click at [554, 202] on button "Apply" at bounding box center [554, 201] width 24 height 14
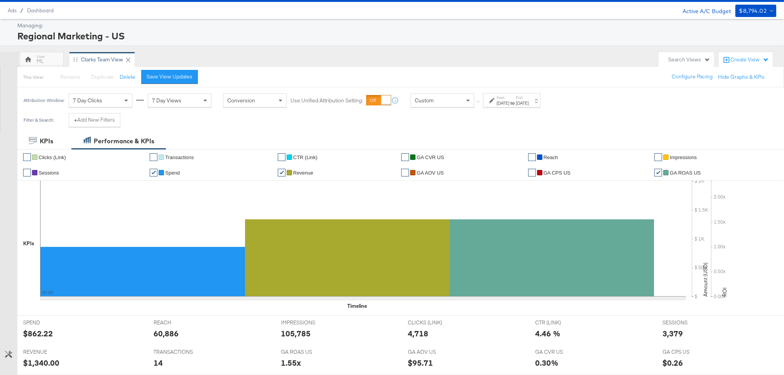
scroll to position [19, 0]
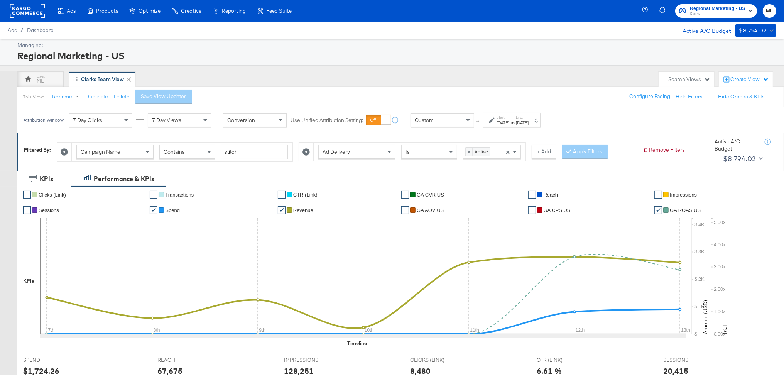
click at [700, 12] on span "Clarks" at bounding box center [718, 14] width 56 height 6
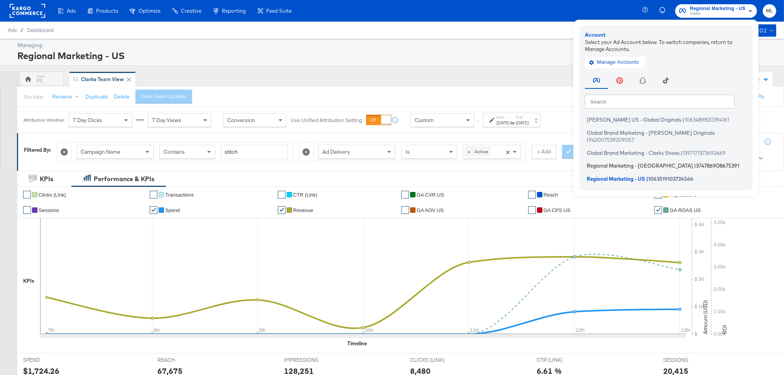
click at [626, 162] on span "Regional Marketing - [GEOGRAPHIC_DATA]" at bounding box center [640, 165] width 106 height 6
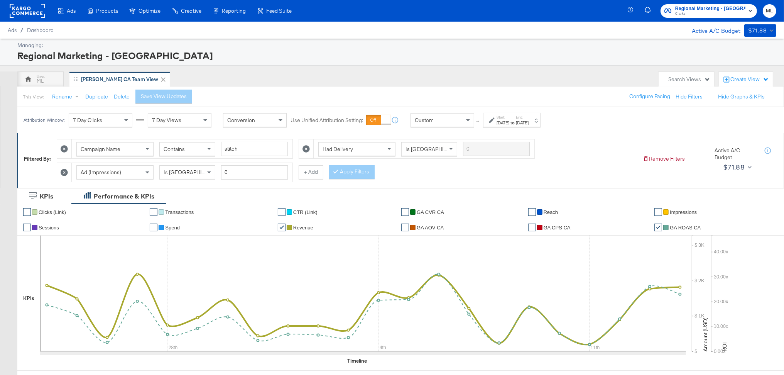
click at [502, 120] on div "[DATE]" at bounding box center [503, 123] width 13 height 6
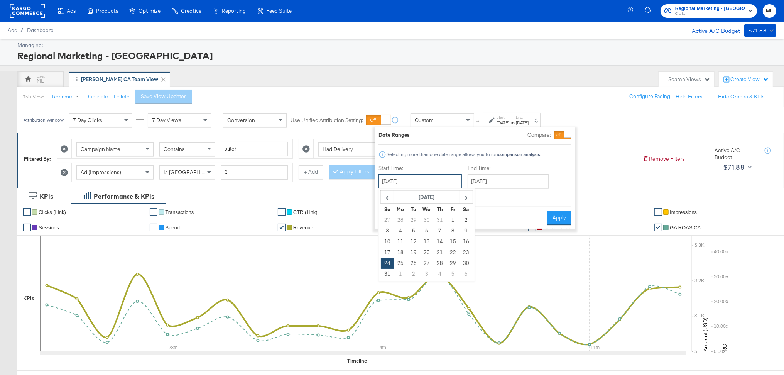
click at [422, 178] on input "[DATE]" at bounding box center [420, 181] width 83 height 14
click at [464, 203] on span "›" at bounding box center [466, 197] width 12 height 12
click at [423, 228] on td "10" at bounding box center [426, 230] width 13 height 11
type input "[DATE]"
click at [485, 185] on input "[DATE]" at bounding box center [508, 181] width 81 height 14
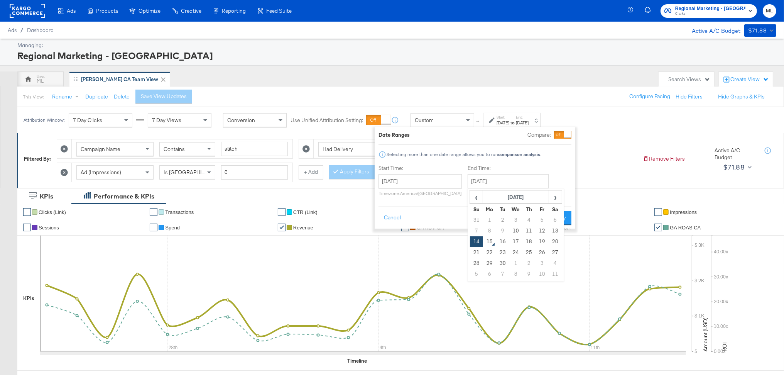
drag, startPoint x: 511, startPoint y: 230, endPoint x: 543, endPoint y: 223, distance: 32.3
click at [511, 230] on td "10" at bounding box center [515, 230] width 13 height 11
type input "[DATE]"
click at [563, 214] on button "Apply" at bounding box center [559, 218] width 24 height 14
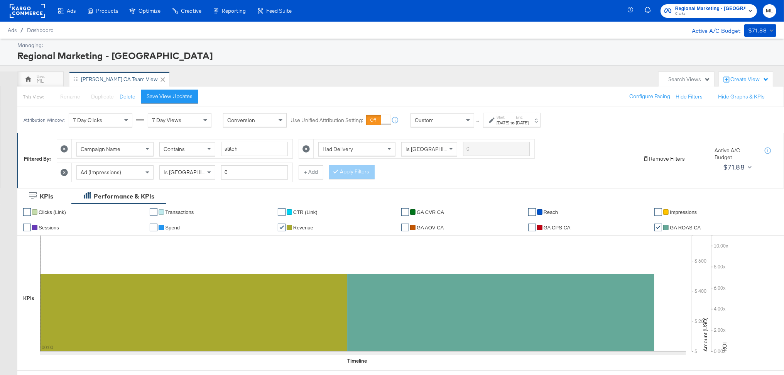
click at [656, 162] on button "Remove Filters" at bounding box center [664, 158] width 42 height 7
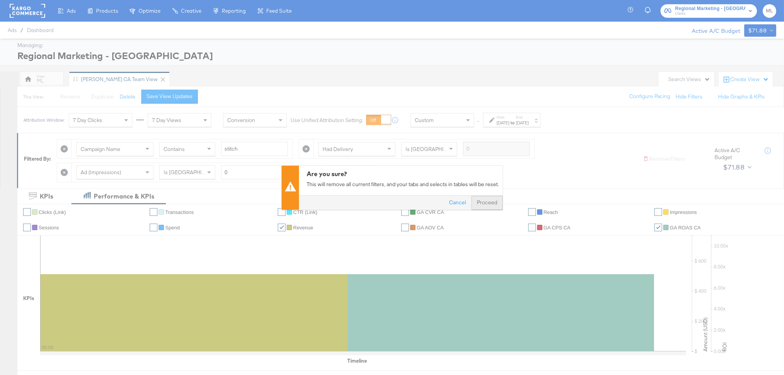
click at [497, 205] on button "Proceed" at bounding box center [487, 203] width 31 height 14
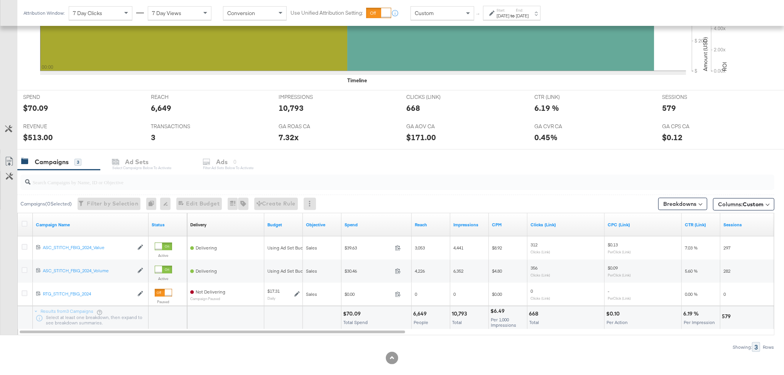
scroll to position [245, 0]
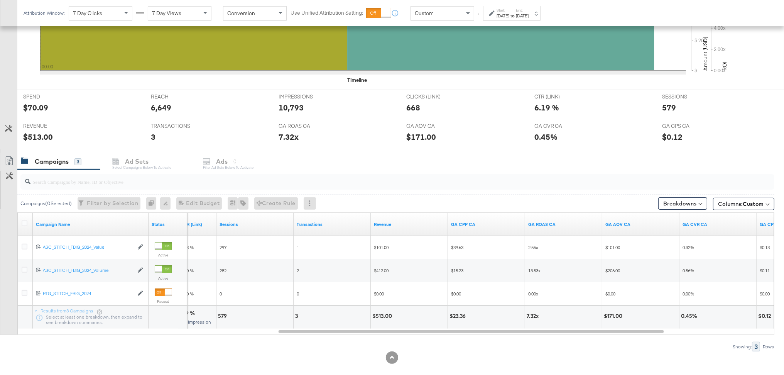
click at [529, 15] on div "[DATE]" at bounding box center [522, 16] width 13 height 6
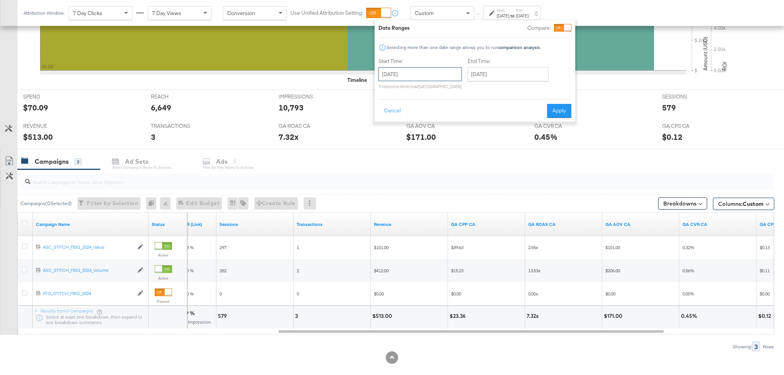
click at [440, 79] on input "[DATE]" at bounding box center [420, 74] width 83 height 14
click at [441, 118] on td "11" at bounding box center [439, 123] width 13 height 11
type input "[DATE]"
click at [566, 107] on button "Apply" at bounding box center [559, 111] width 24 height 14
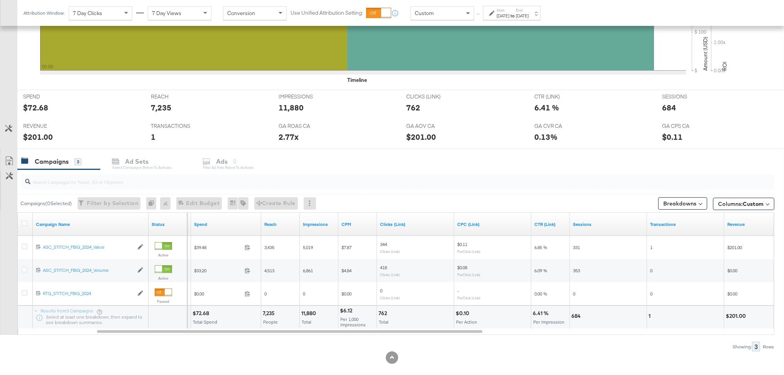
click at [509, 13] on div "[DATE]" at bounding box center [503, 16] width 13 height 6
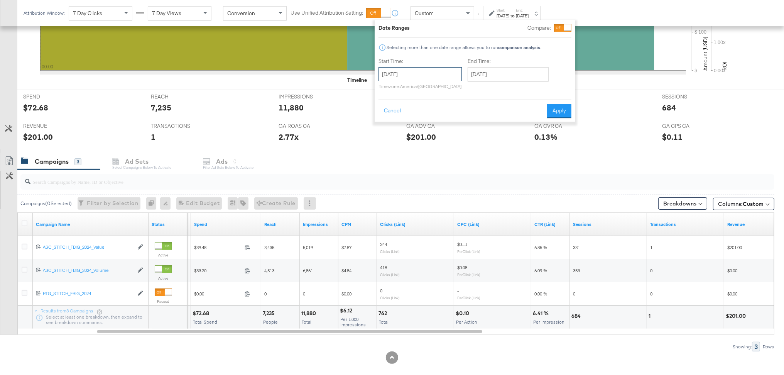
click at [438, 73] on input "[DATE]" at bounding box center [420, 74] width 83 height 14
click at [452, 119] on td "12" at bounding box center [452, 123] width 13 height 11
type input "[DATE]"
click at [558, 108] on button "Apply" at bounding box center [559, 111] width 24 height 14
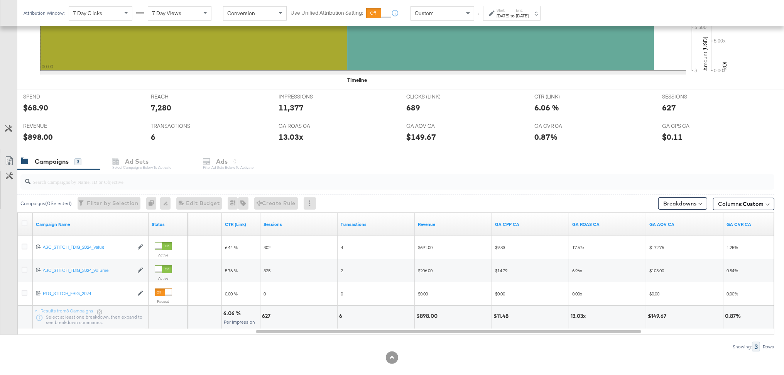
click at [529, 14] on div "[DATE]" at bounding box center [522, 16] width 13 height 6
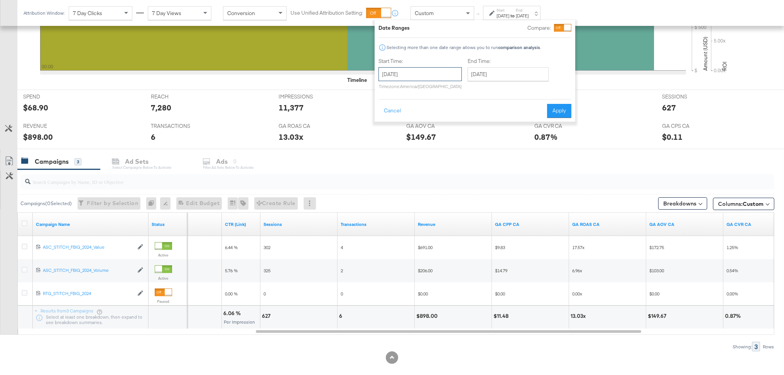
click at [436, 73] on input "[DATE]" at bounding box center [420, 74] width 83 height 14
drag, startPoint x: 465, startPoint y: 122, endPoint x: 482, endPoint y: 122, distance: 17.8
click at [465, 122] on td "13" at bounding box center [466, 123] width 13 height 11
type input "[DATE]"
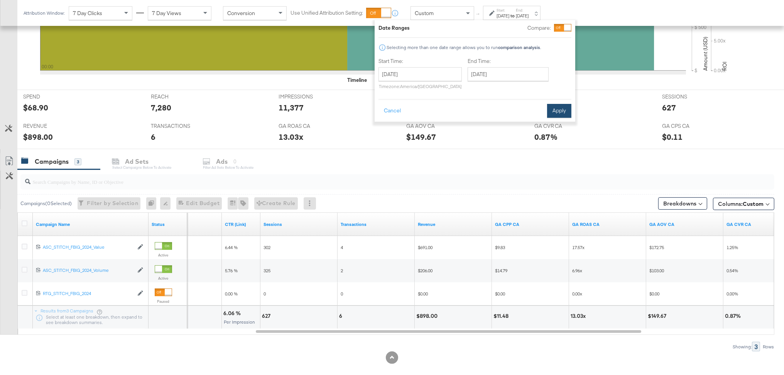
click at [564, 111] on button "Apply" at bounding box center [559, 111] width 24 height 14
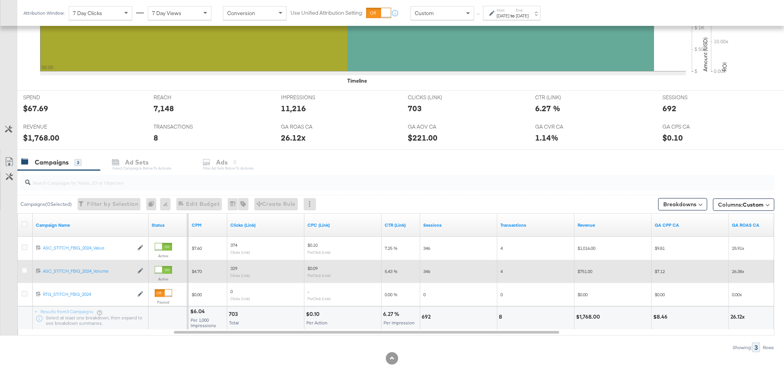
scroll to position [243, 0]
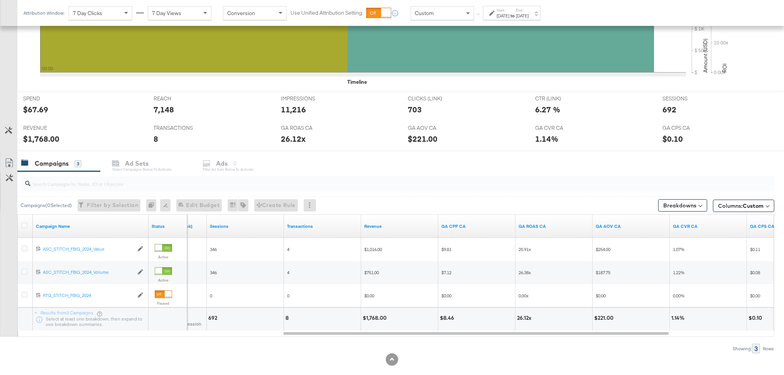
click at [529, 10] on label "End:" at bounding box center [522, 10] width 13 height 5
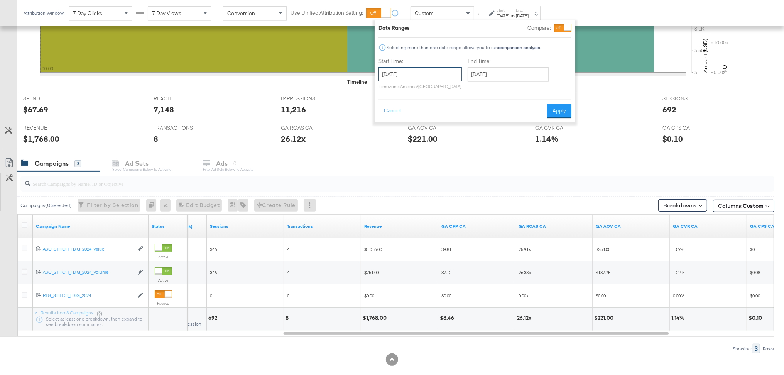
click at [419, 79] on input "[DATE]" at bounding box center [420, 74] width 83 height 14
click at [391, 93] on span "‹" at bounding box center [387, 90] width 12 height 12
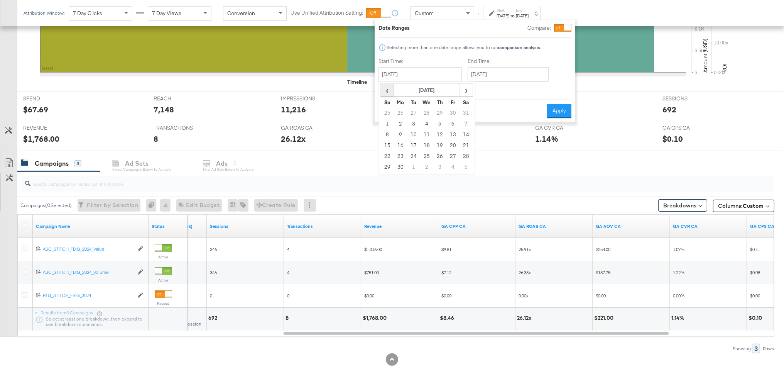
click at [391, 93] on span "‹" at bounding box center [387, 90] width 12 height 12
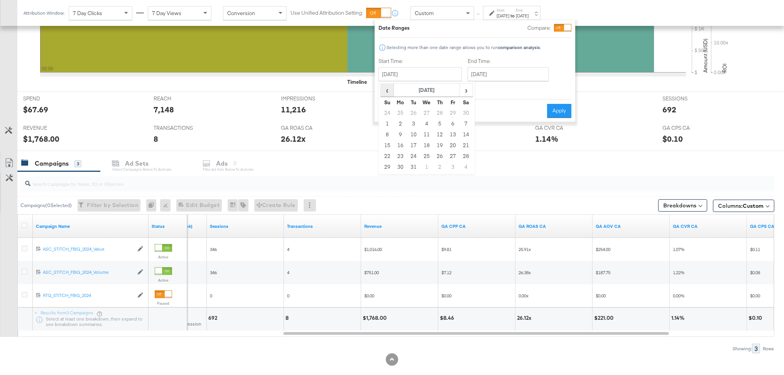
click at [391, 93] on span "‹" at bounding box center [387, 90] width 12 height 12
click at [464, 90] on span "›" at bounding box center [466, 90] width 12 height 12
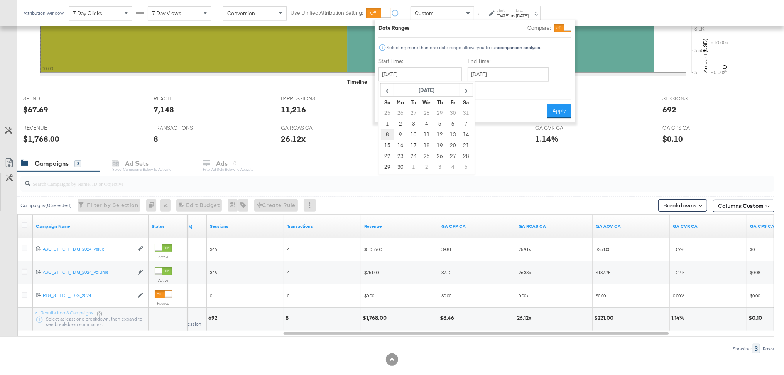
click at [389, 135] on td "8" at bounding box center [387, 134] width 13 height 11
type input "[DATE]"
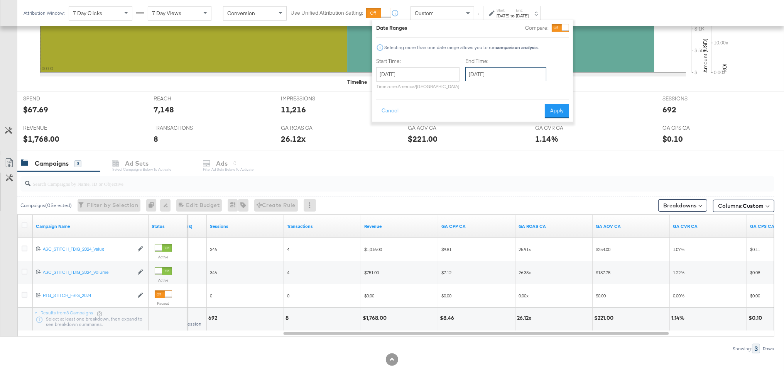
click at [515, 71] on input "[DATE]" at bounding box center [505, 74] width 81 height 14
click at [477, 91] on th "‹" at bounding box center [474, 90] width 13 height 13
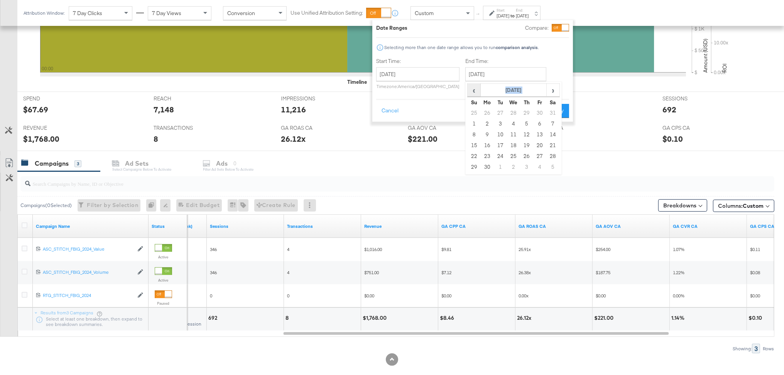
click at [477, 91] on th "‹" at bounding box center [474, 90] width 13 height 13
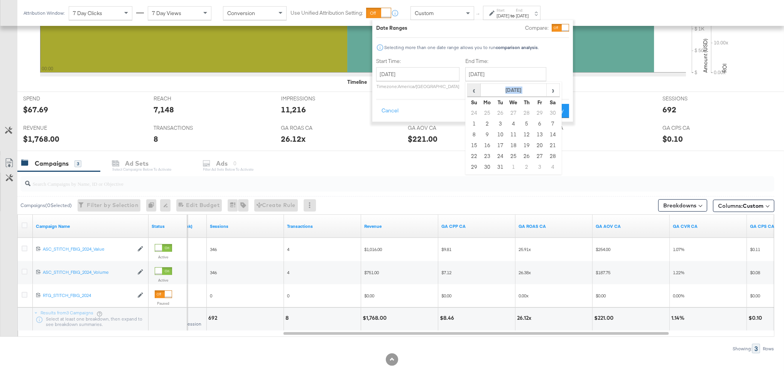
click at [477, 91] on th "‹" at bounding box center [474, 90] width 13 height 13
click at [549, 134] on td "14" at bounding box center [552, 134] width 13 height 11
type input "[DATE]"
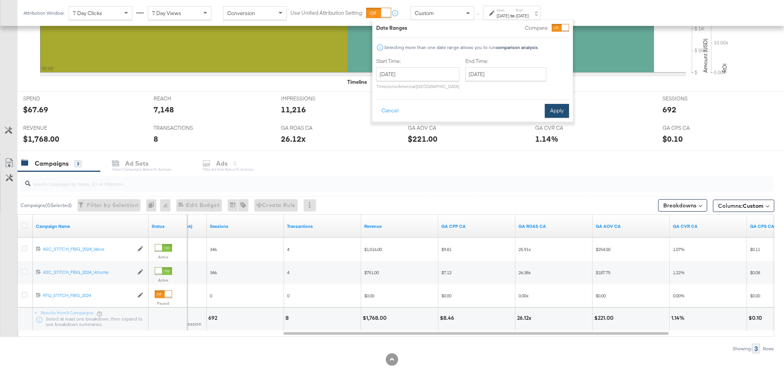
click at [558, 108] on button "Apply" at bounding box center [557, 111] width 24 height 14
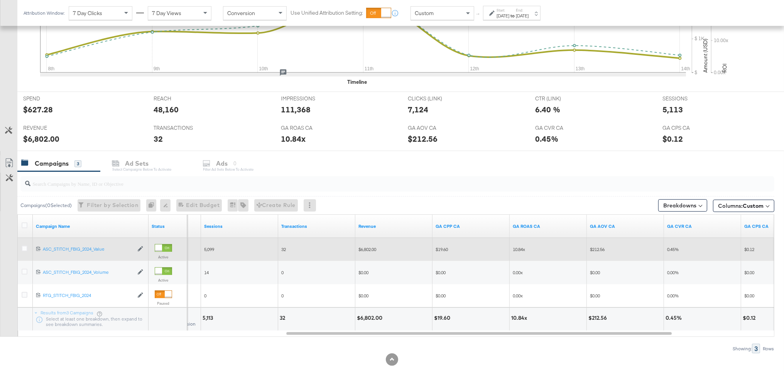
scroll to position [243, 0]
